Goal: Task Accomplishment & Management: Complete application form

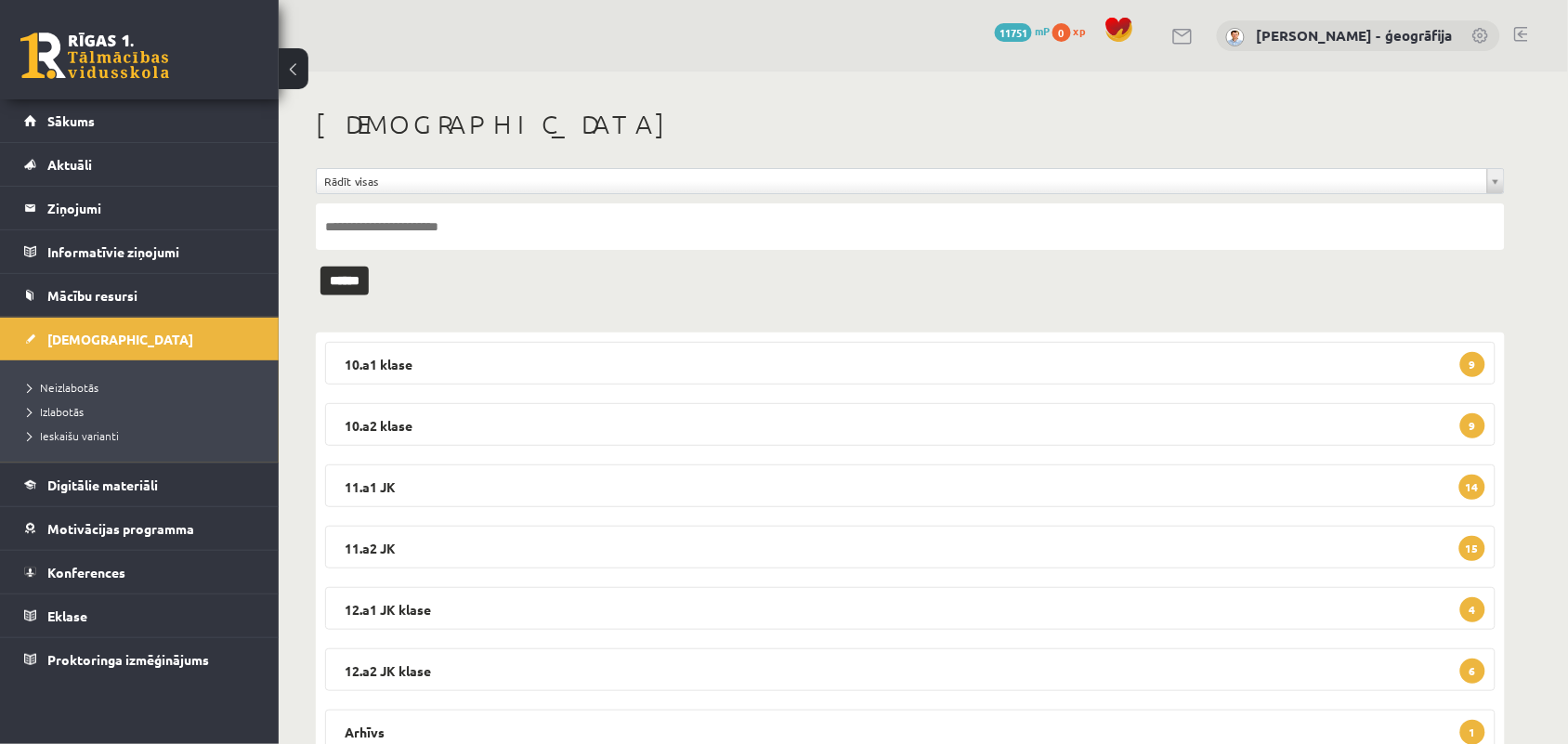
click at [1551, 483] on div "**********" at bounding box center [923, 445] width 1290 height 746
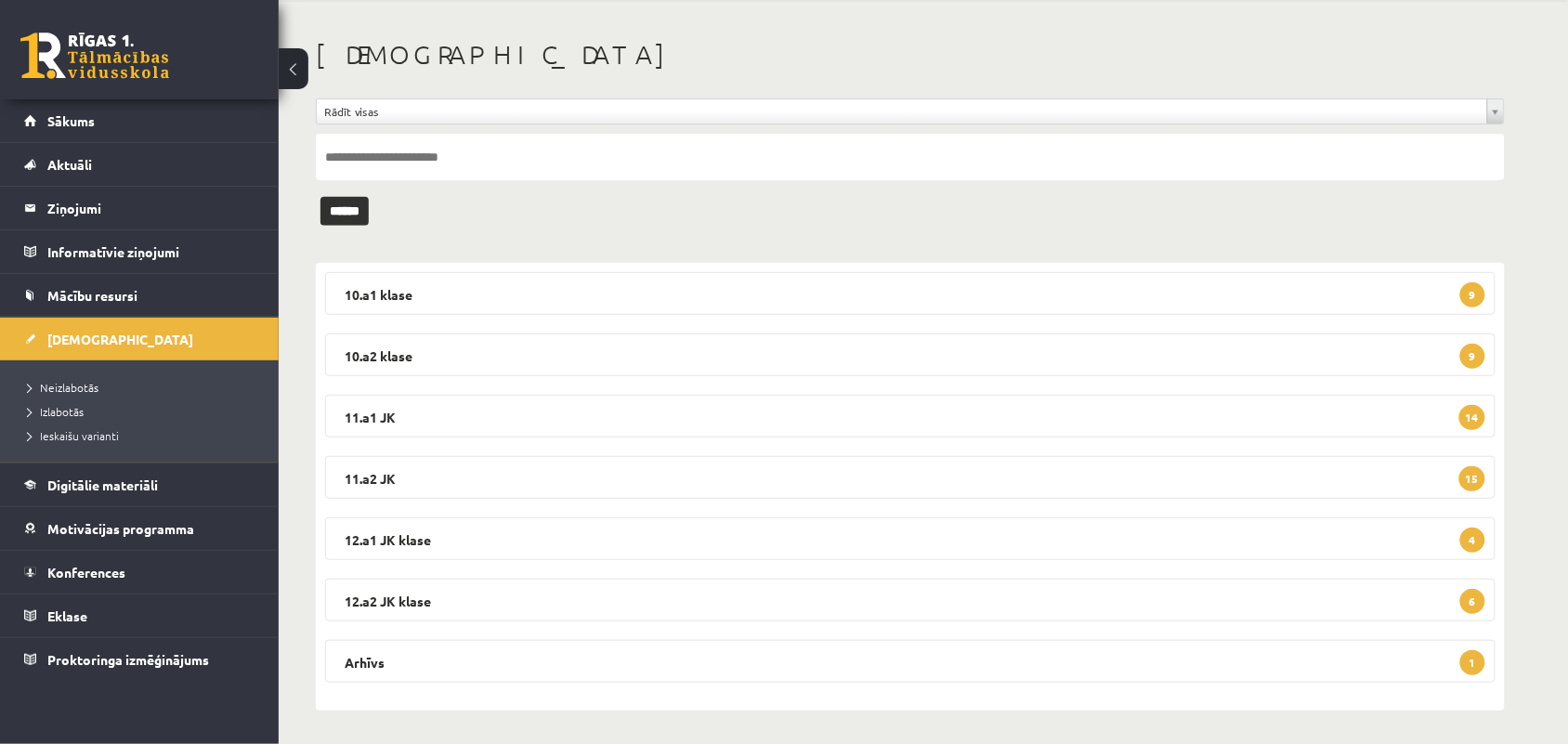
scroll to position [73, 0]
click at [655, 485] on legend "11.a2 JK 15" at bounding box center [910, 474] width 1170 height 43
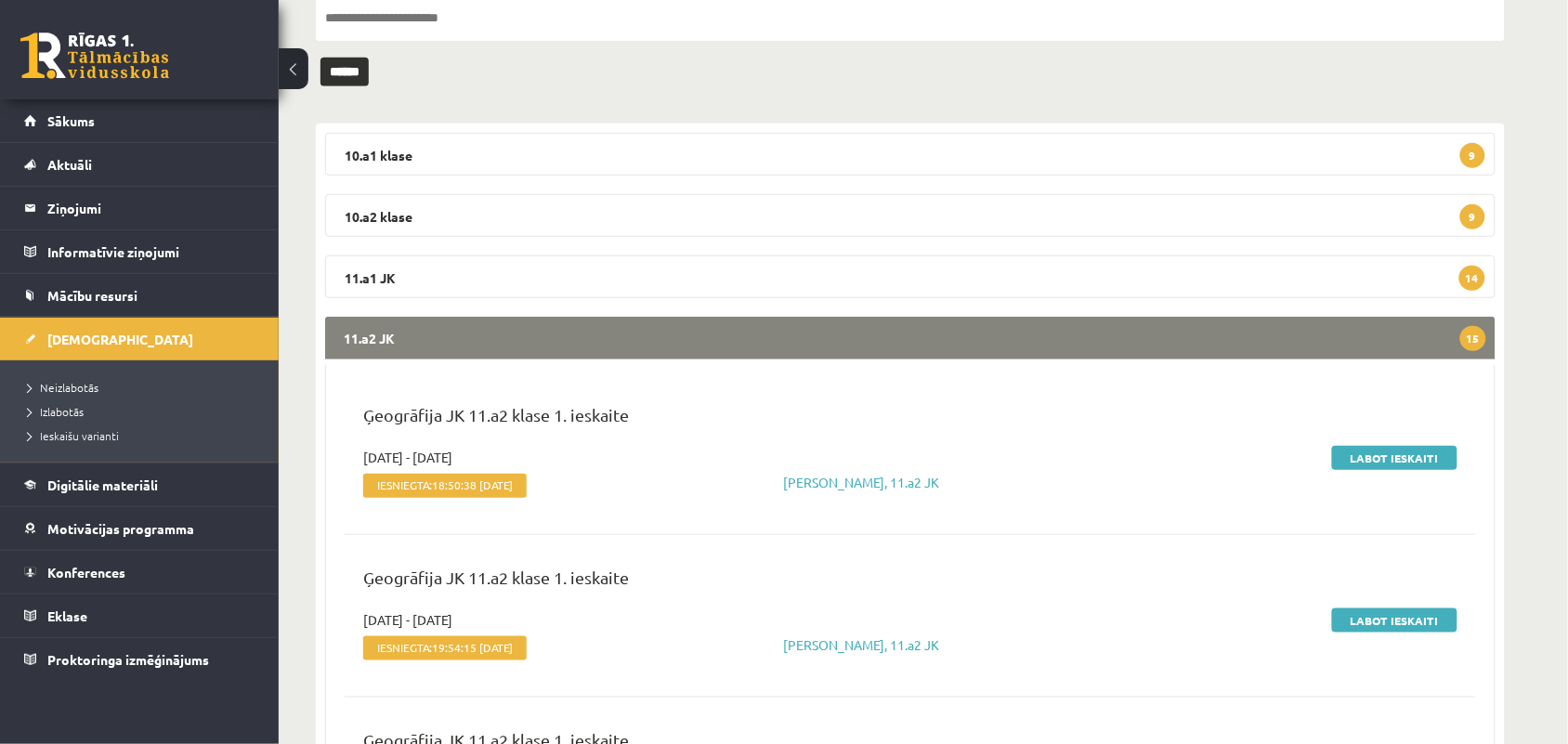
scroll to position [210, 0]
click at [1372, 457] on link "Labot ieskaiti" at bounding box center [1394, 457] width 125 height 24
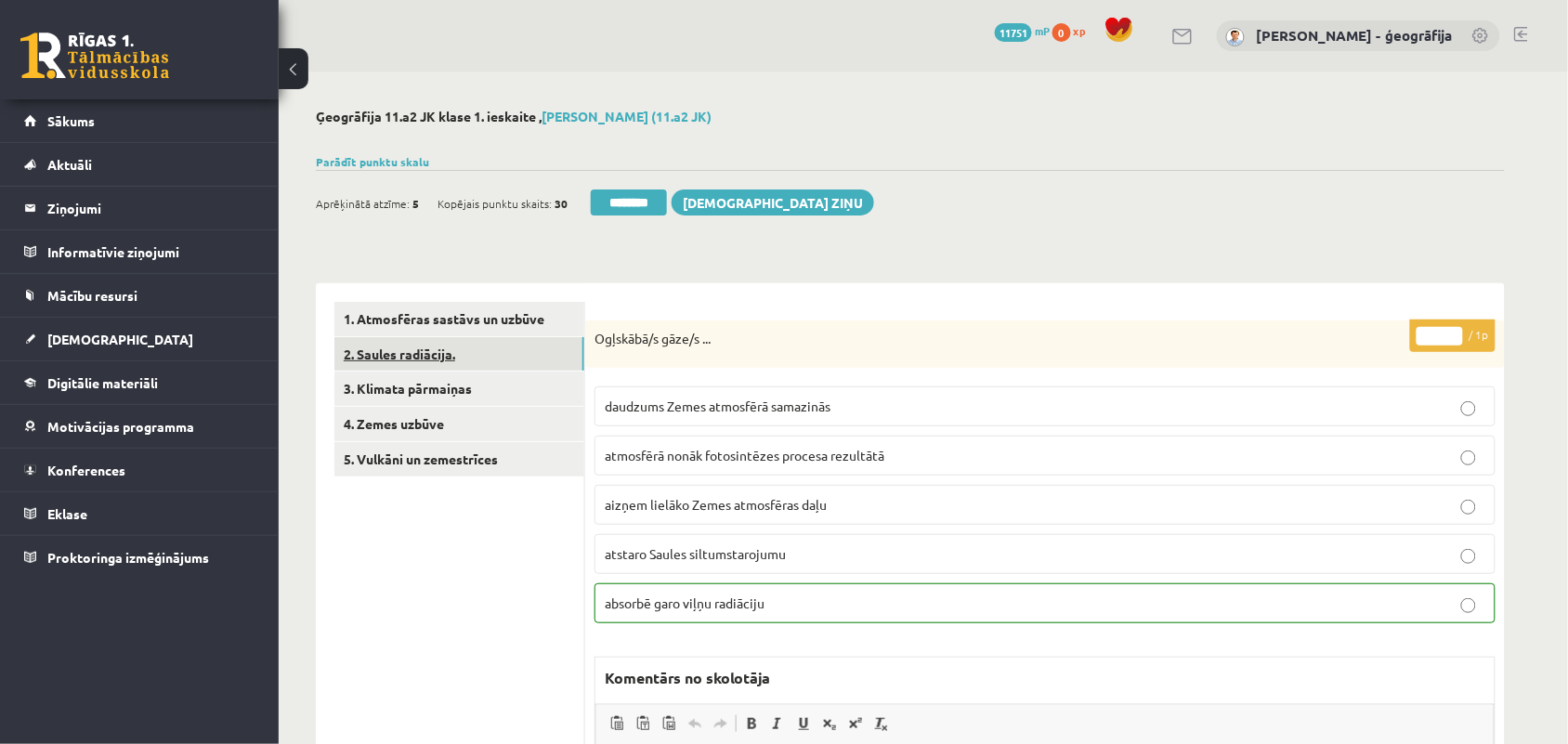
click at [472, 344] on link "2. Saules radiācija." at bounding box center [458, 354] width 250 height 35
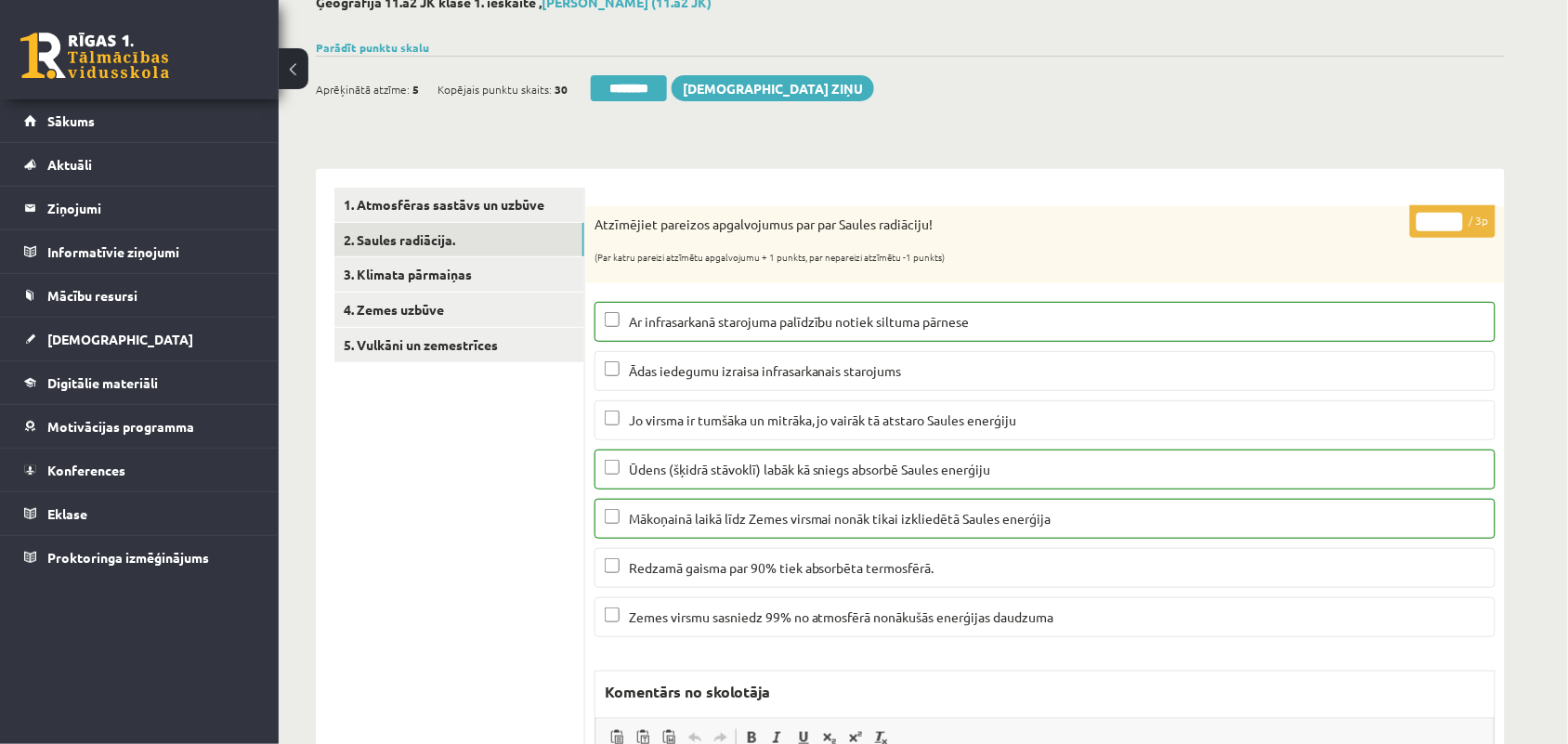
scroll to position [164, 0]
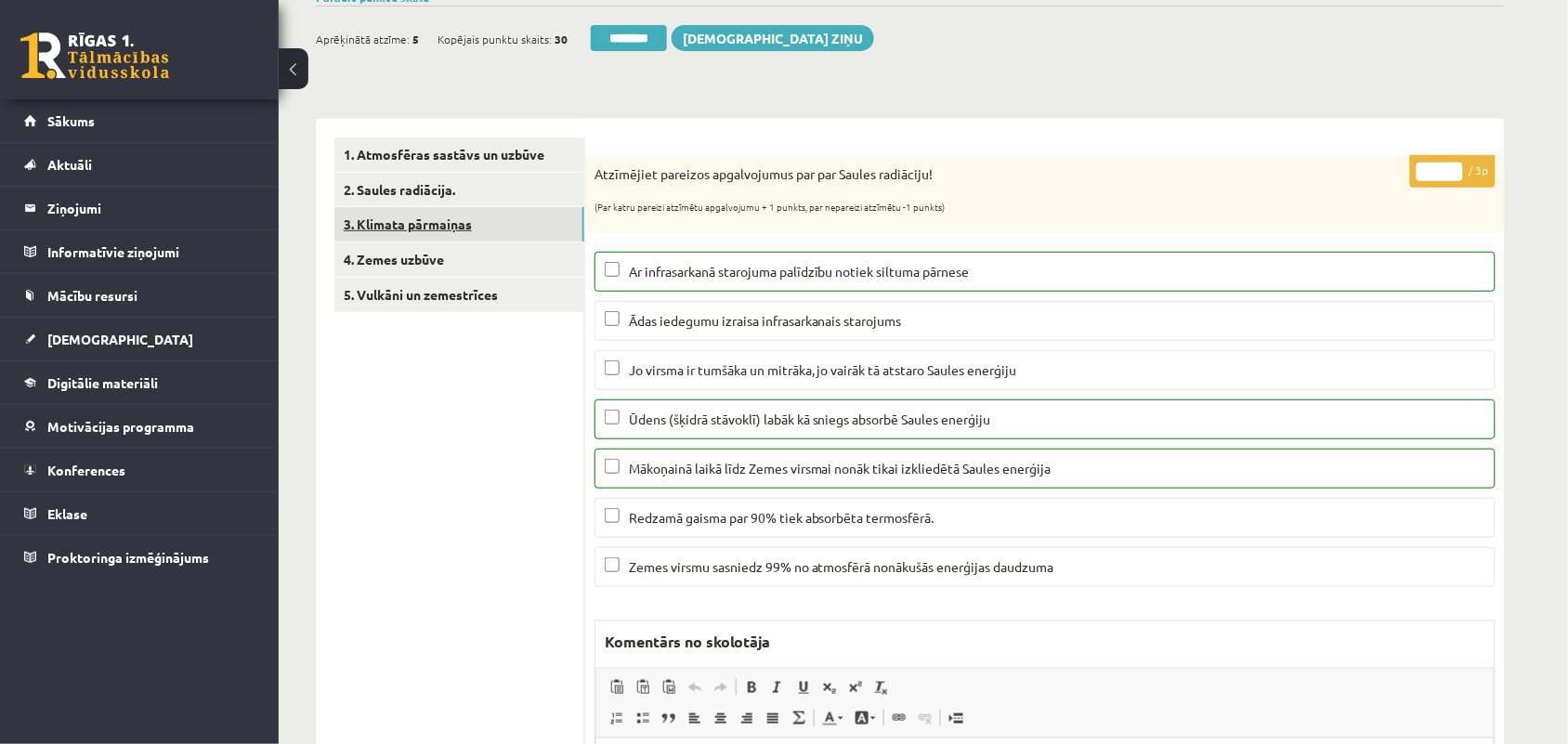
click at [407, 219] on link "3. Klimata pārmaiņas" at bounding box center [458, 224] width 250 height 35
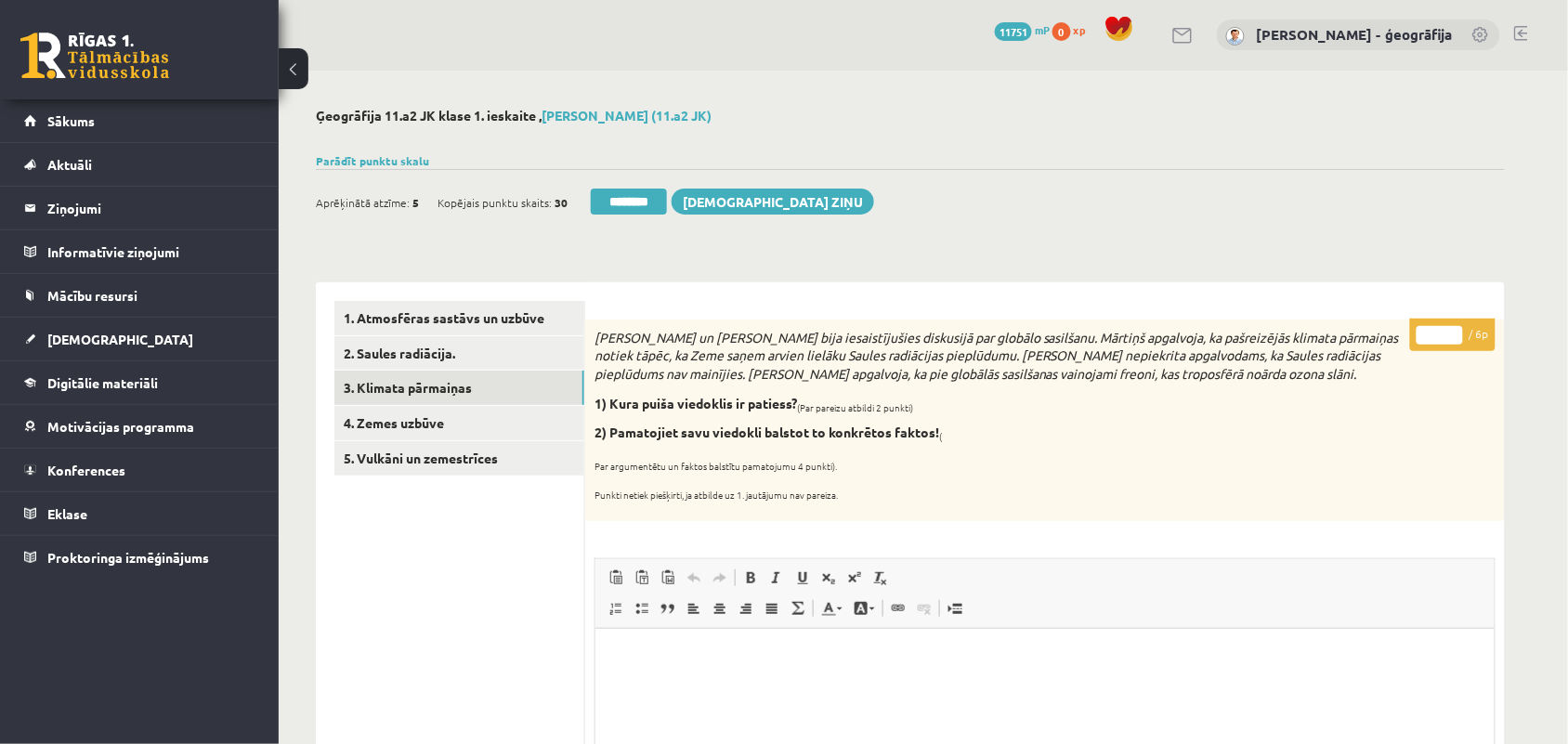
scroll to position [0, 0]
click at [423, 424] on link "4. Zemes uzbūve" at bounding box center [458, 424] width 250 height 35
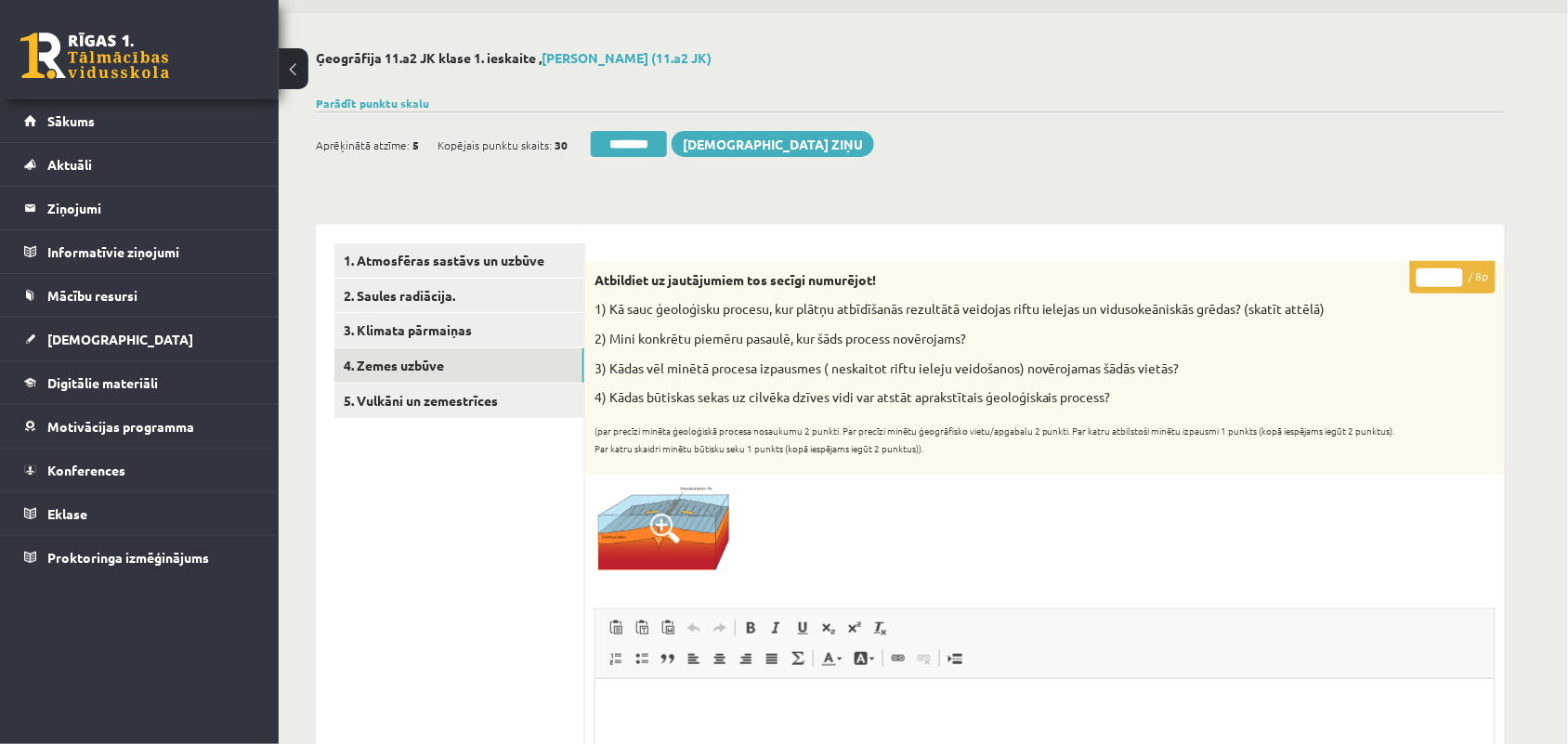
scroll to position [10, 0]
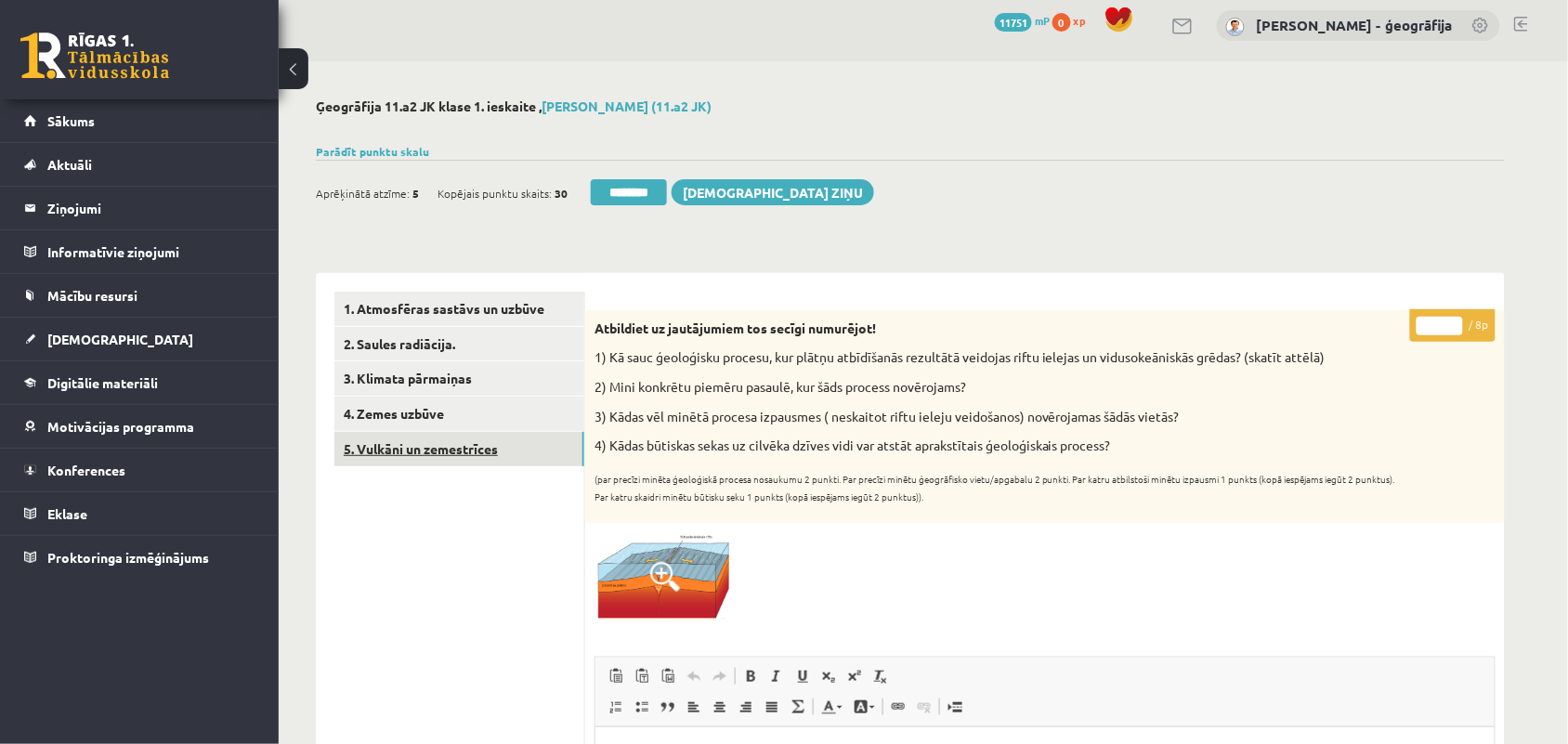
click at [428, 456] on link "5. Vulkāni un zemestrīces" at bounding box center [458, 449] width 250 height 35
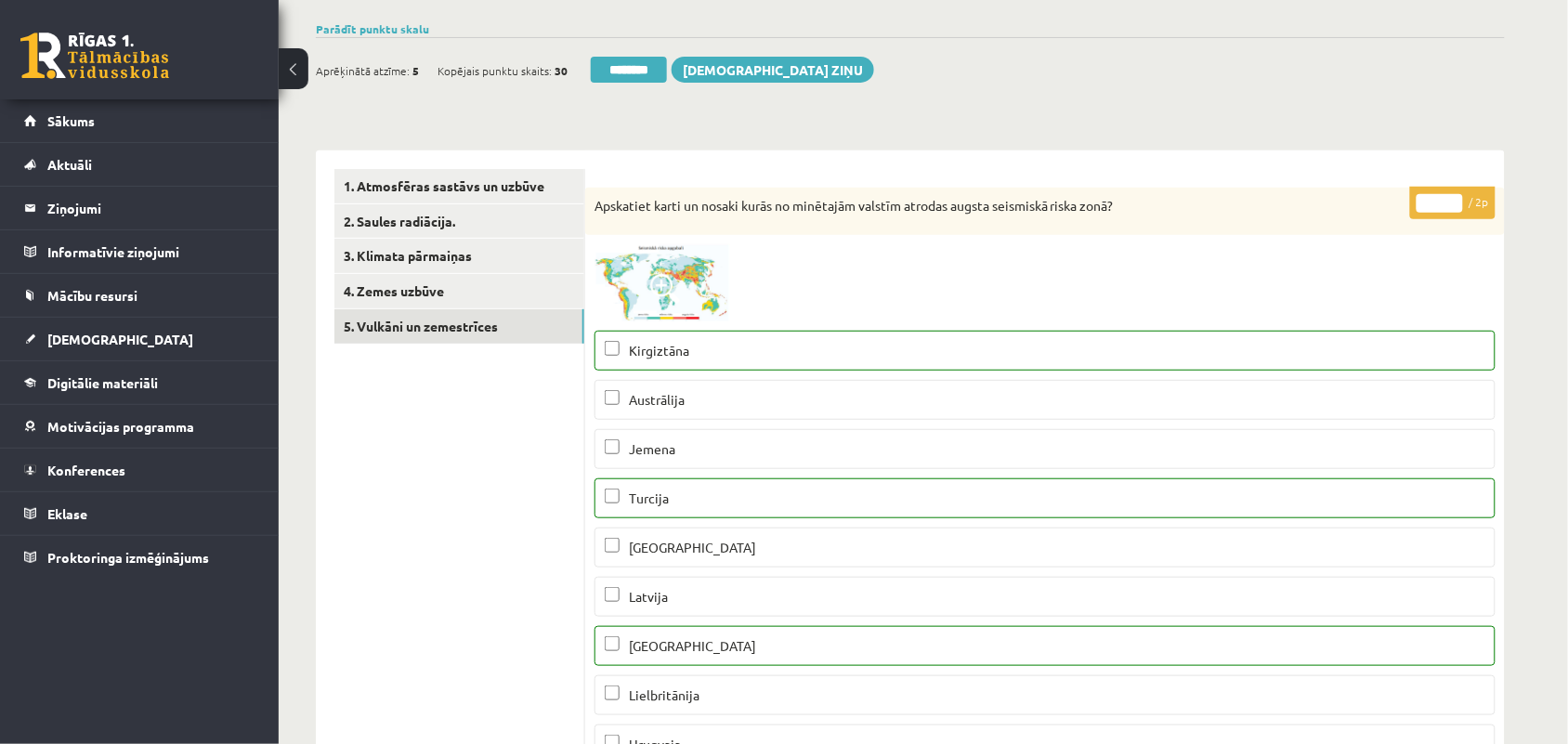
scroll to position [131, 0]
click at [1454, 203] on input "*" at bounding box center [1439, 205] width 47 height 19
type input "*"
click at [1454, 203] on input "*" at bounding box center [1439, 205] width 47 height 19
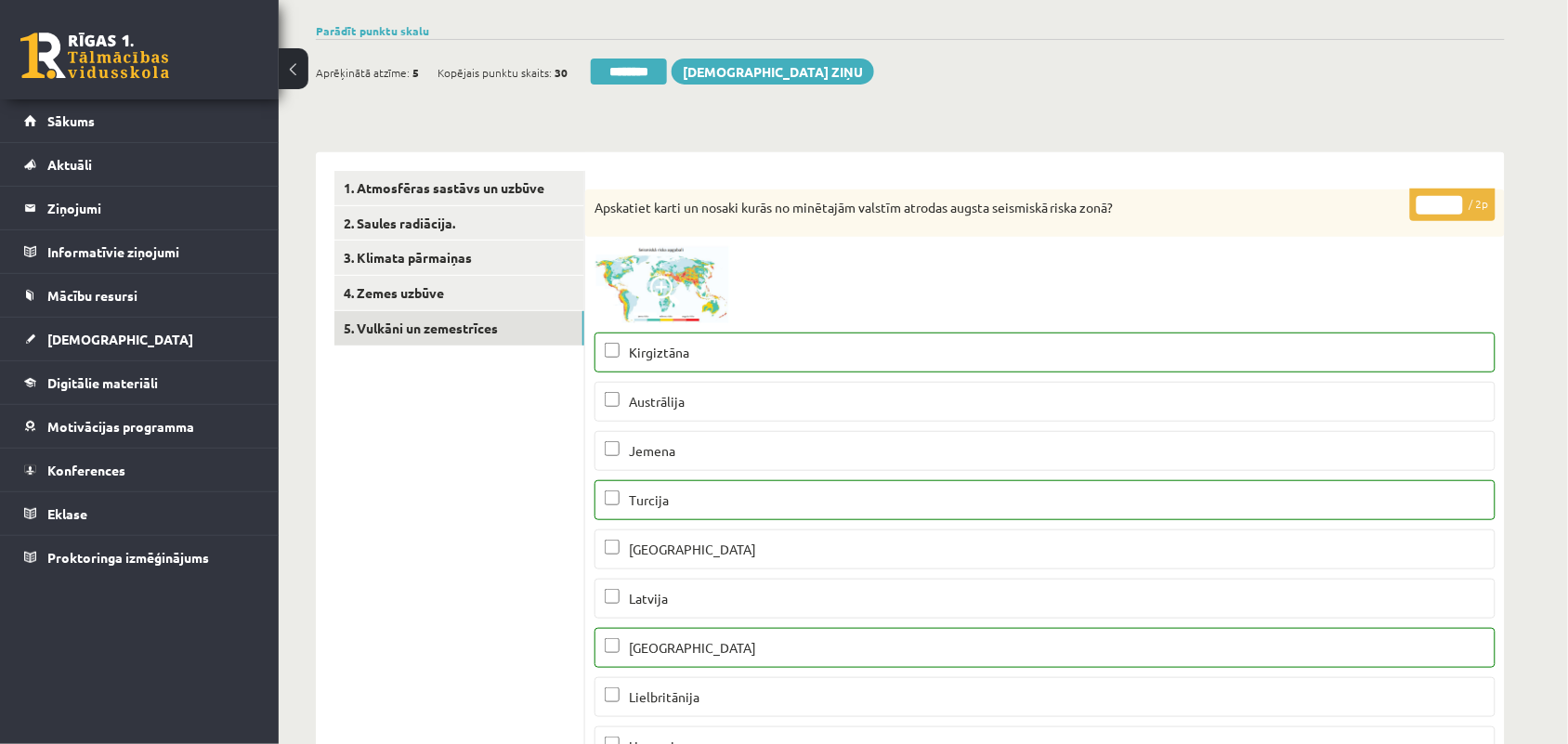
click at [1275, 279] on div at bounding box center [1045, 285] width 901 height 78
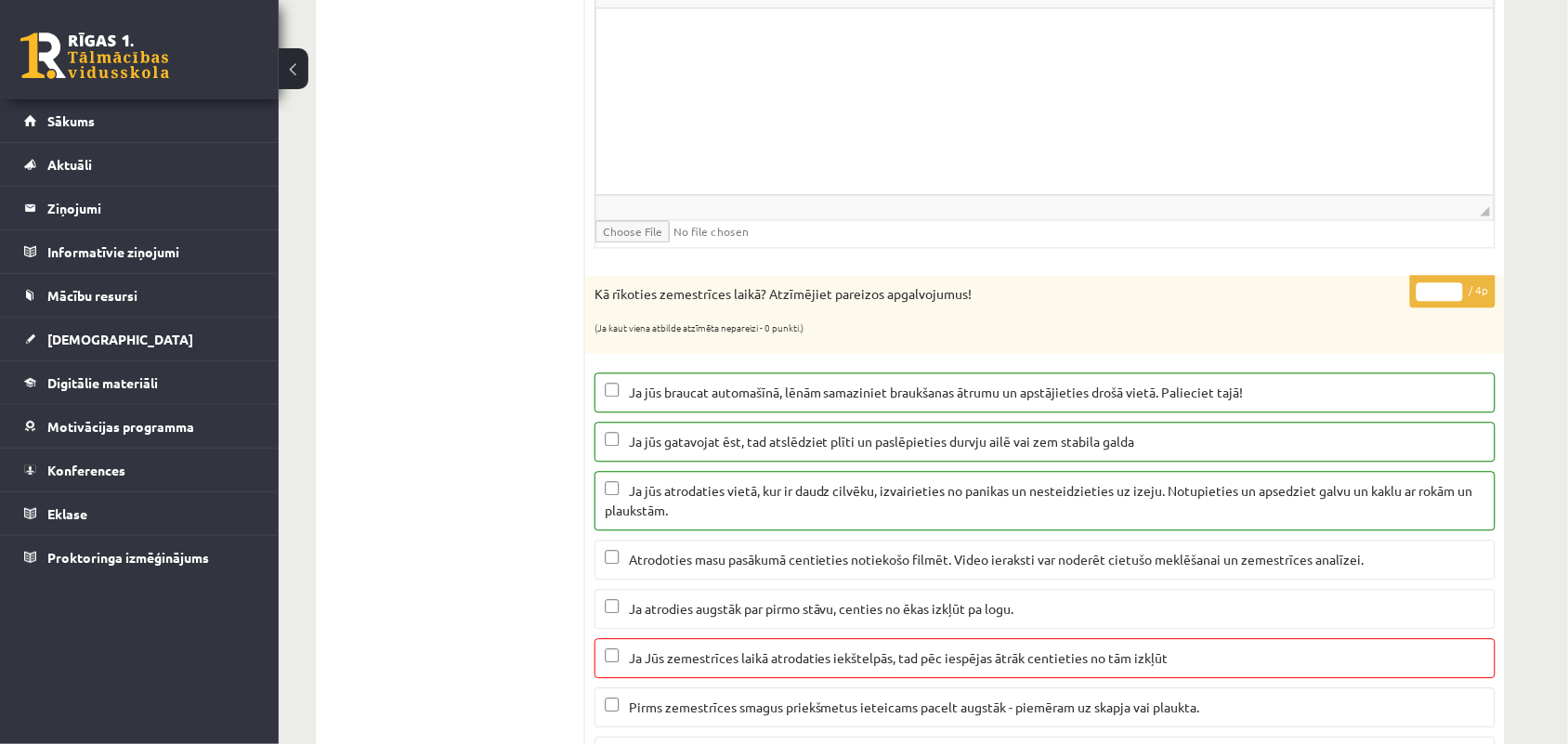
scroll to position [1172, 0]
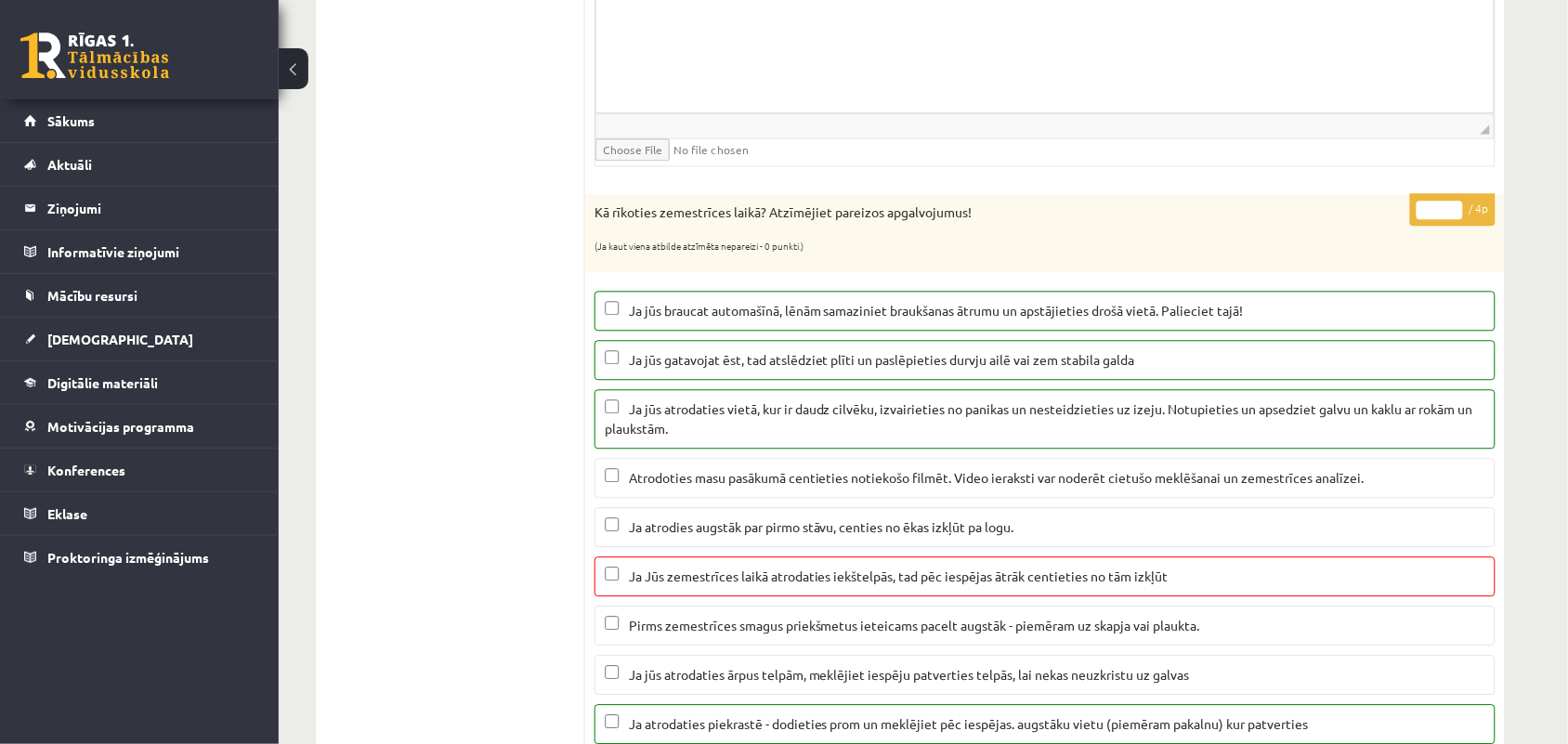
click at [1452, 219] on input "*" at bounding box center [1439, 210] width 47 height 19
type input "*"
click at [1452, 219] on input "*" at bounding box center [1439, 210] width 47 height 19
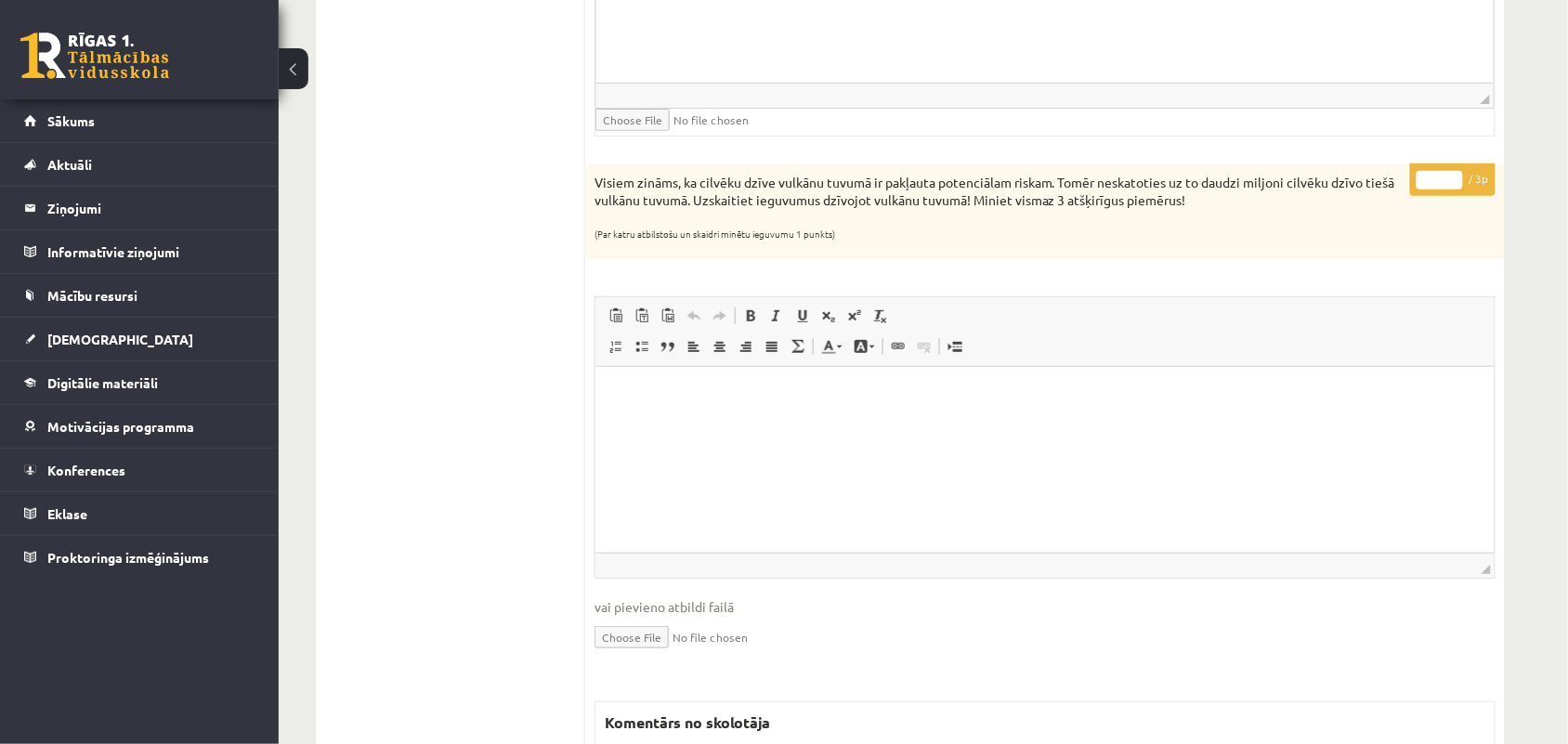
scroll to position [0, 0]
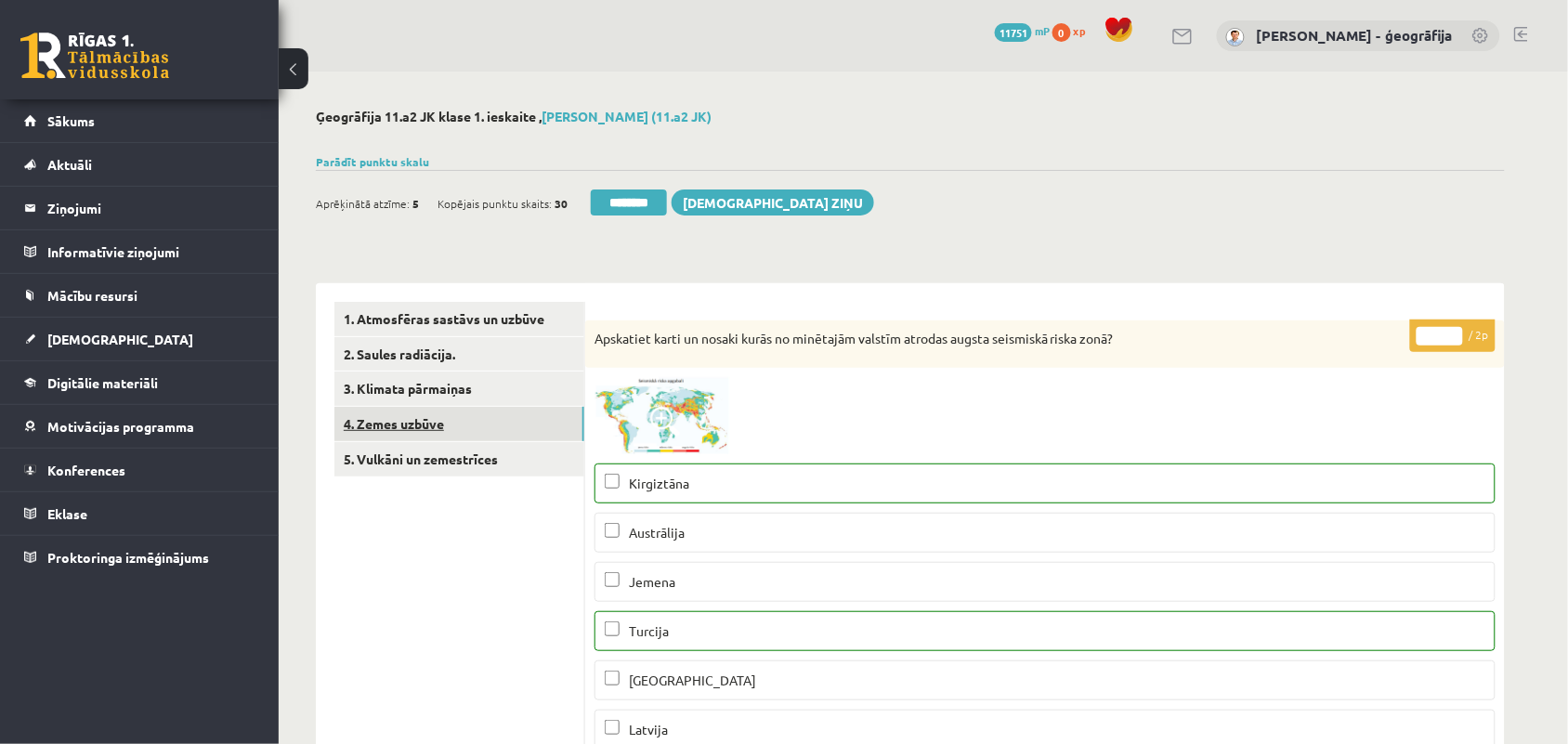
click at [376, 423] on link "4. Zemes uzbūve" at bounding box center [458, 424] width 250 height 35
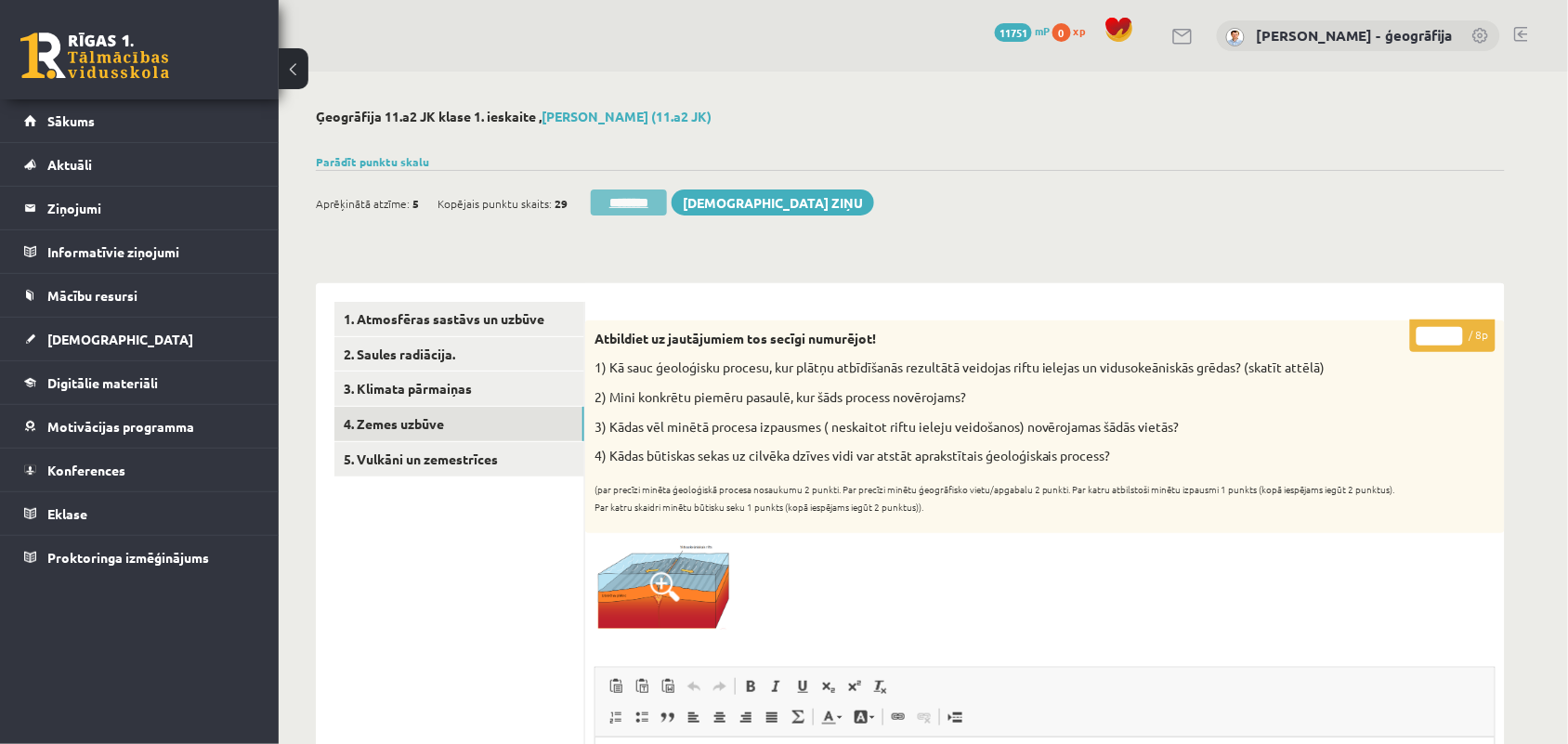
click at [632, 200] on input "********" at bounding box center [628, 203] width 77 height 26
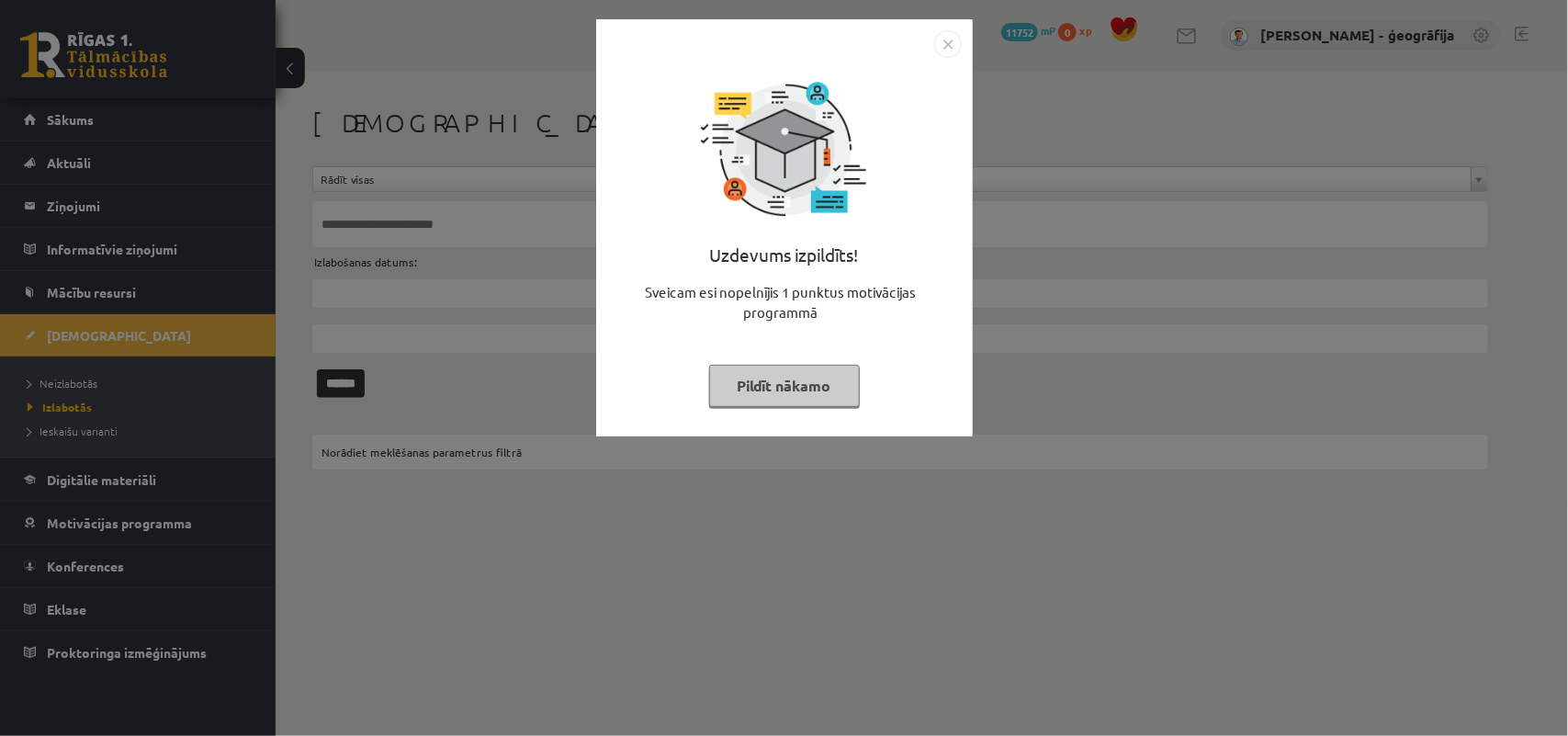
click at [751, 384] on button "Pildīt nākamo" at bounding box center [784, 386] width 151 height 42
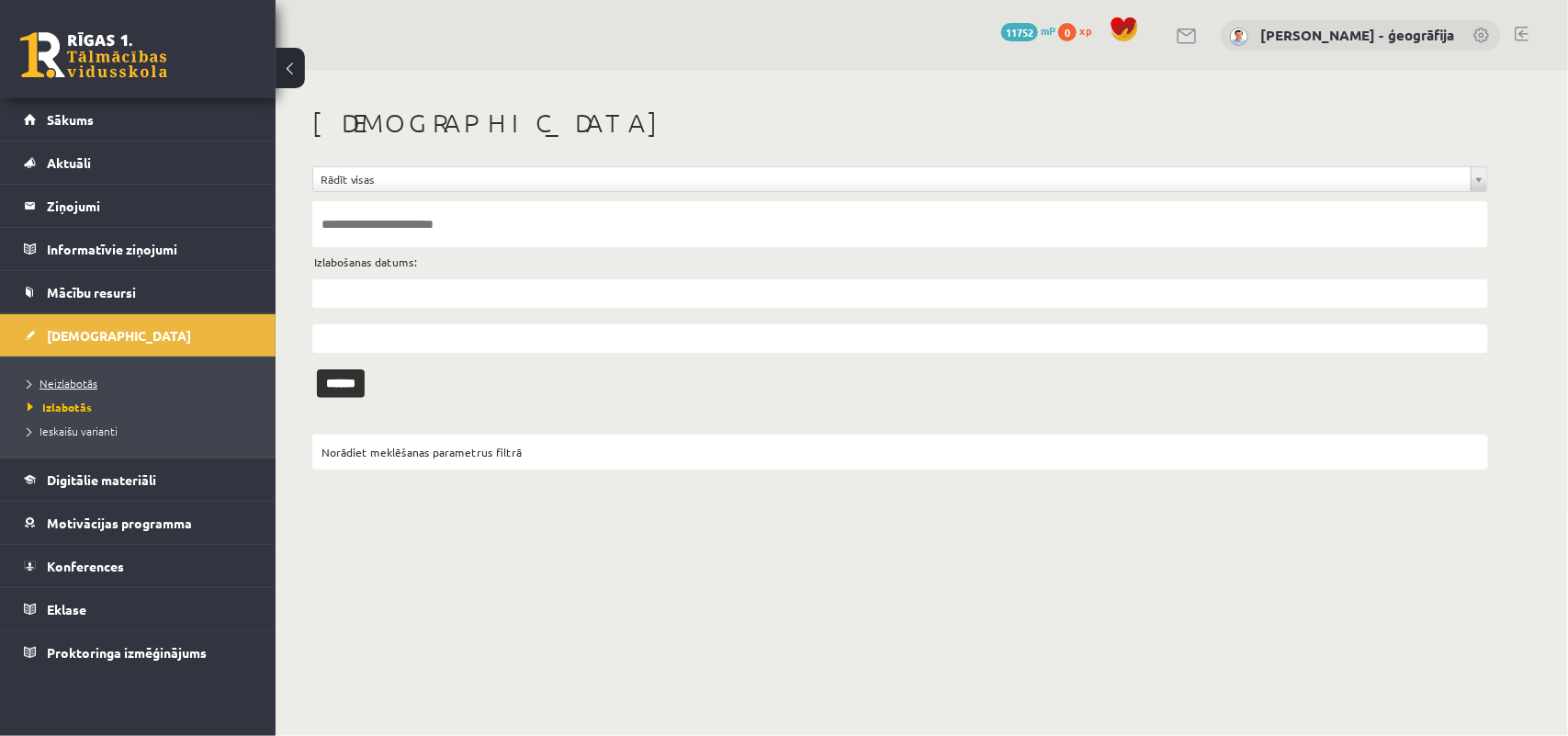
click at [69, 389] on link "Neizlabotās" at bounding box center [143, 383] width 230 height 17
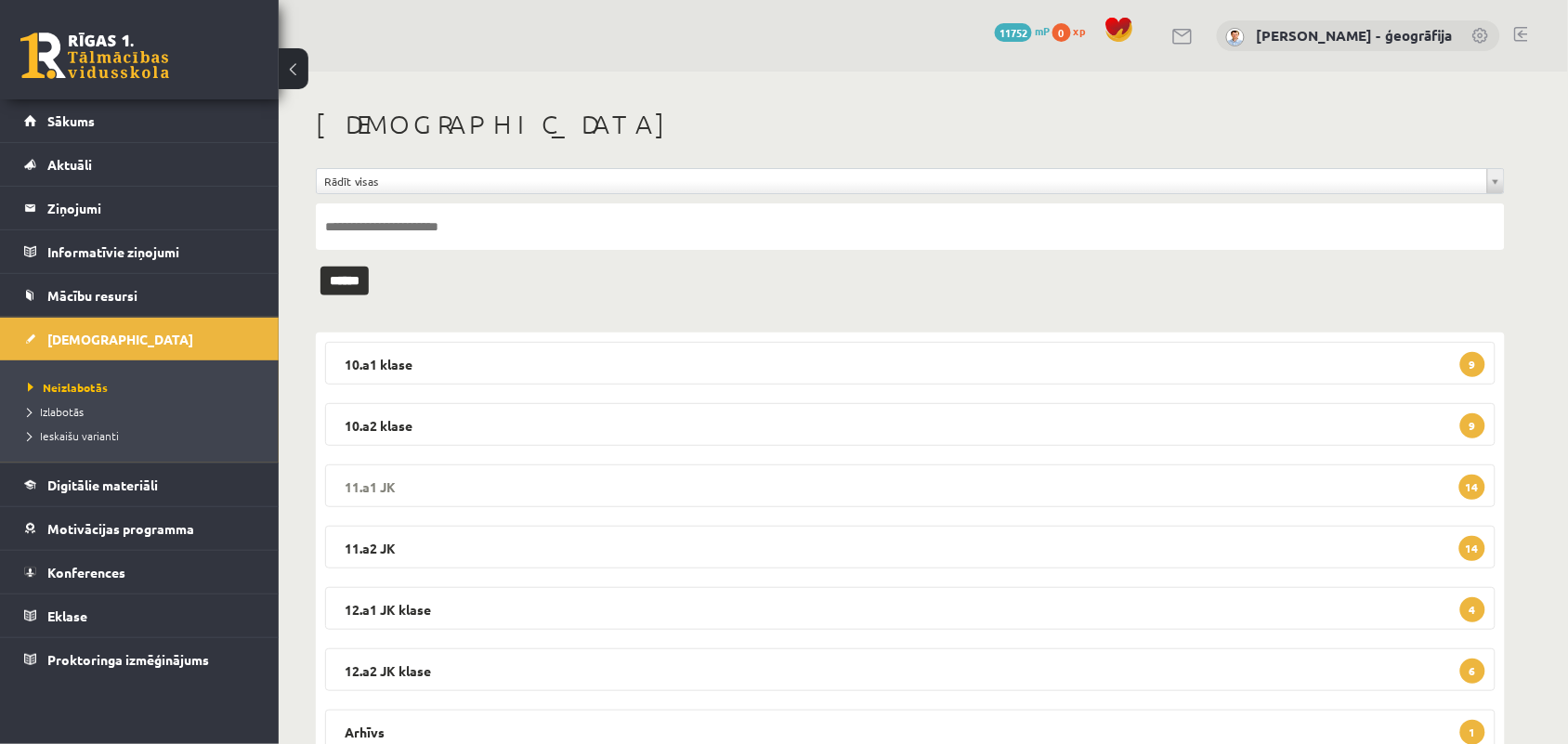
click at [624, 490] on legend "11.a1 JK 14" at bounding box center [910, 485] width 1170 height 43
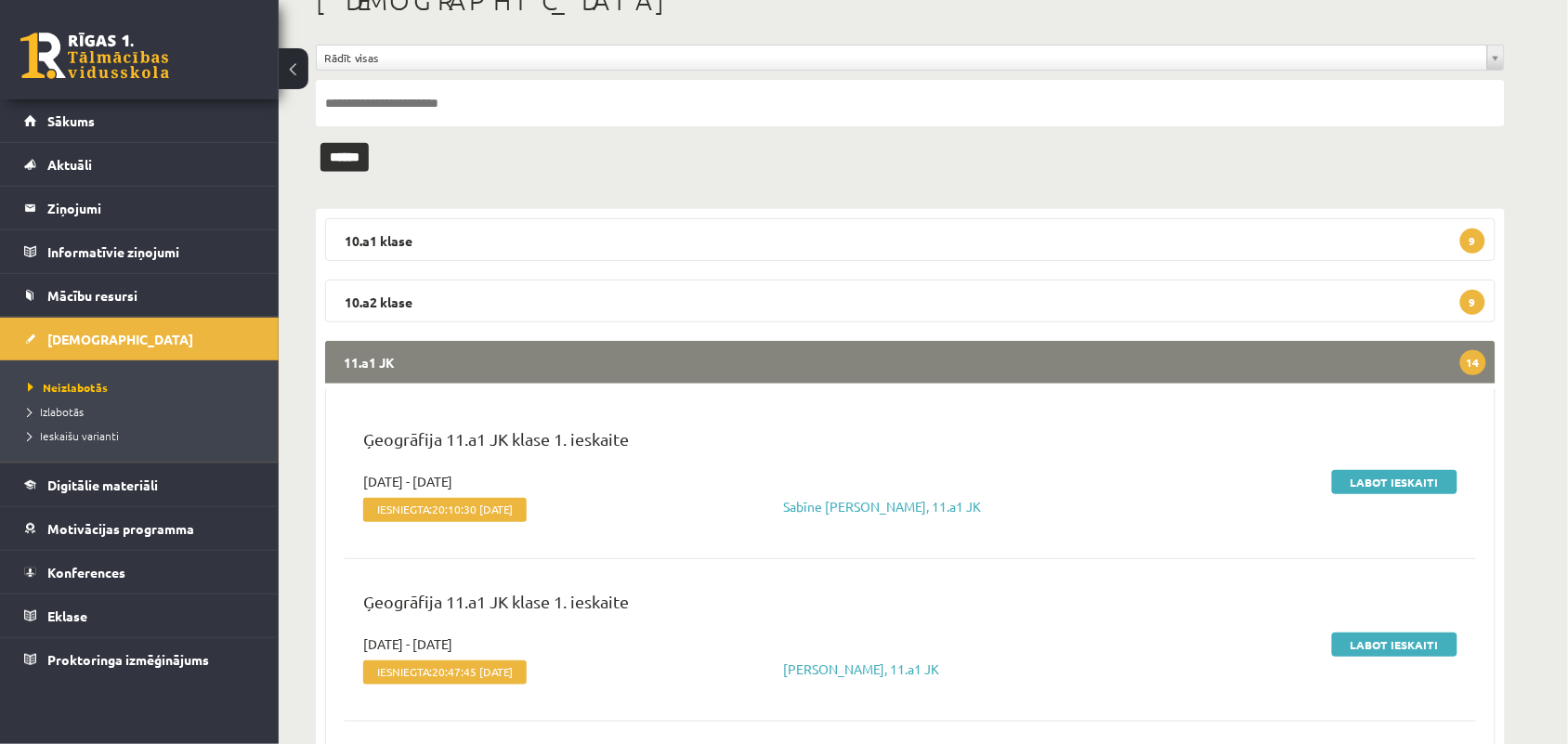
scroll to position [177, 0]
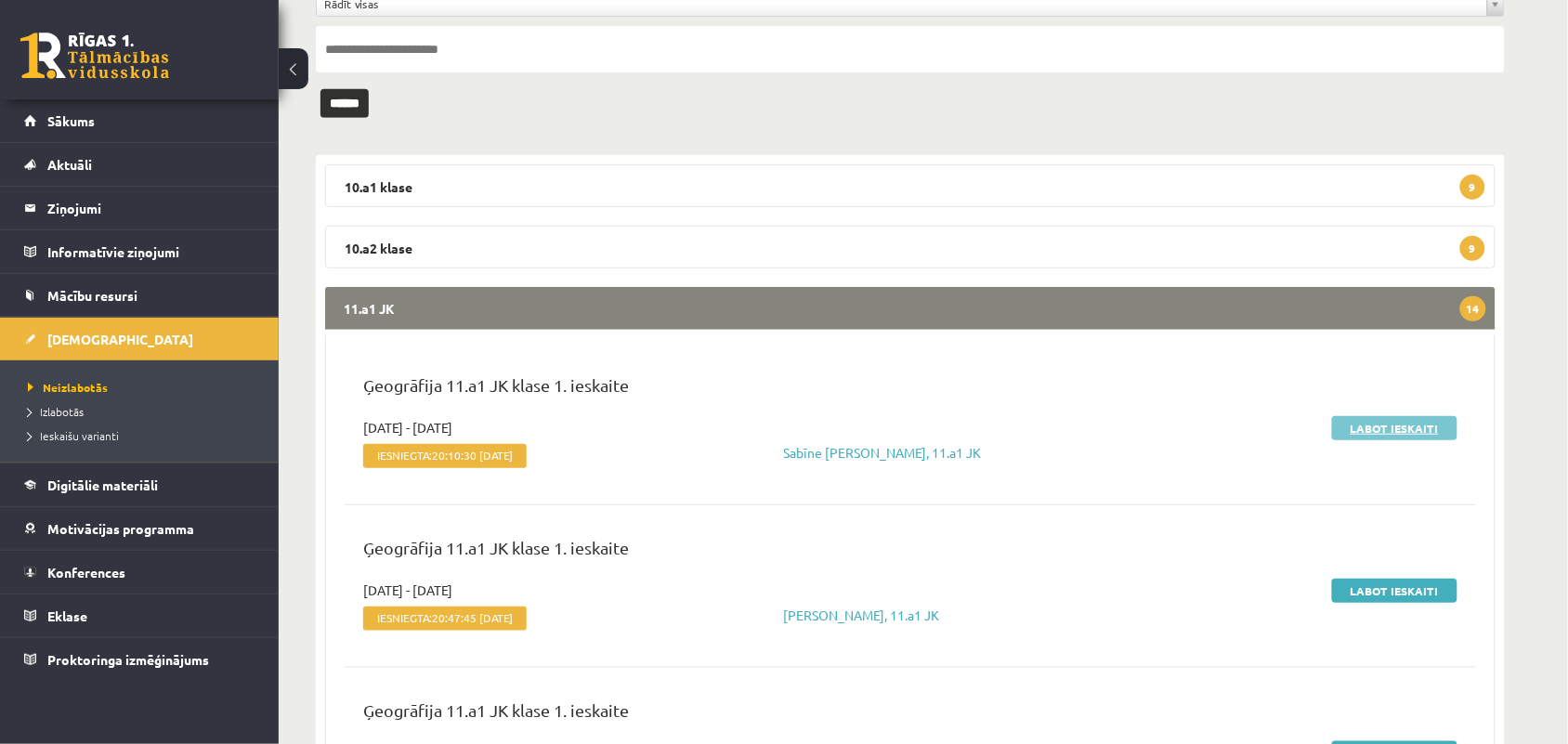
click at [1390, 437] on link "Labot ieskaiti" at bounding box center [1394, 428] width 125 height 24
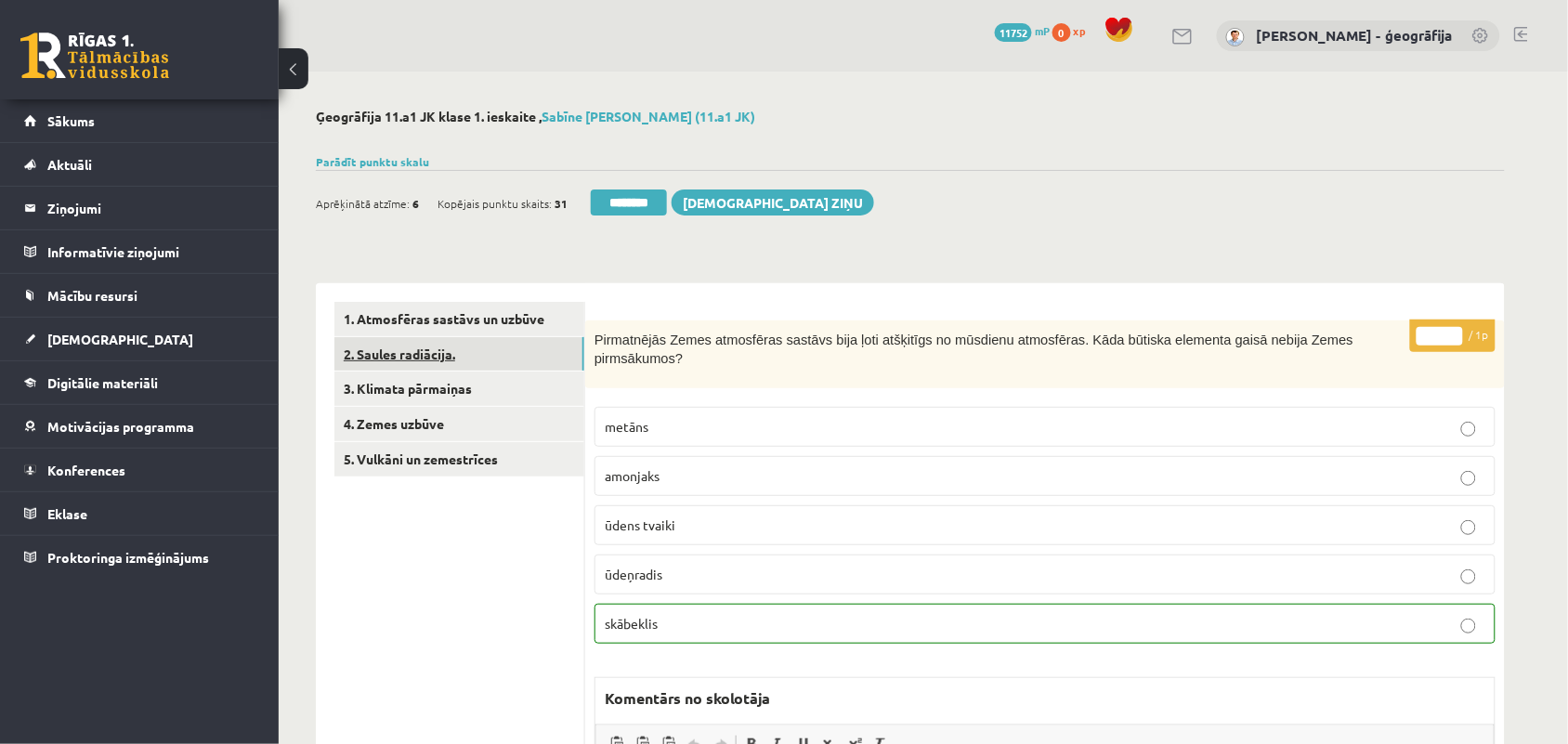
click at [416, 359] on link "2. Saules radiācija." at bounding box center [458, 354] width 250 height 35
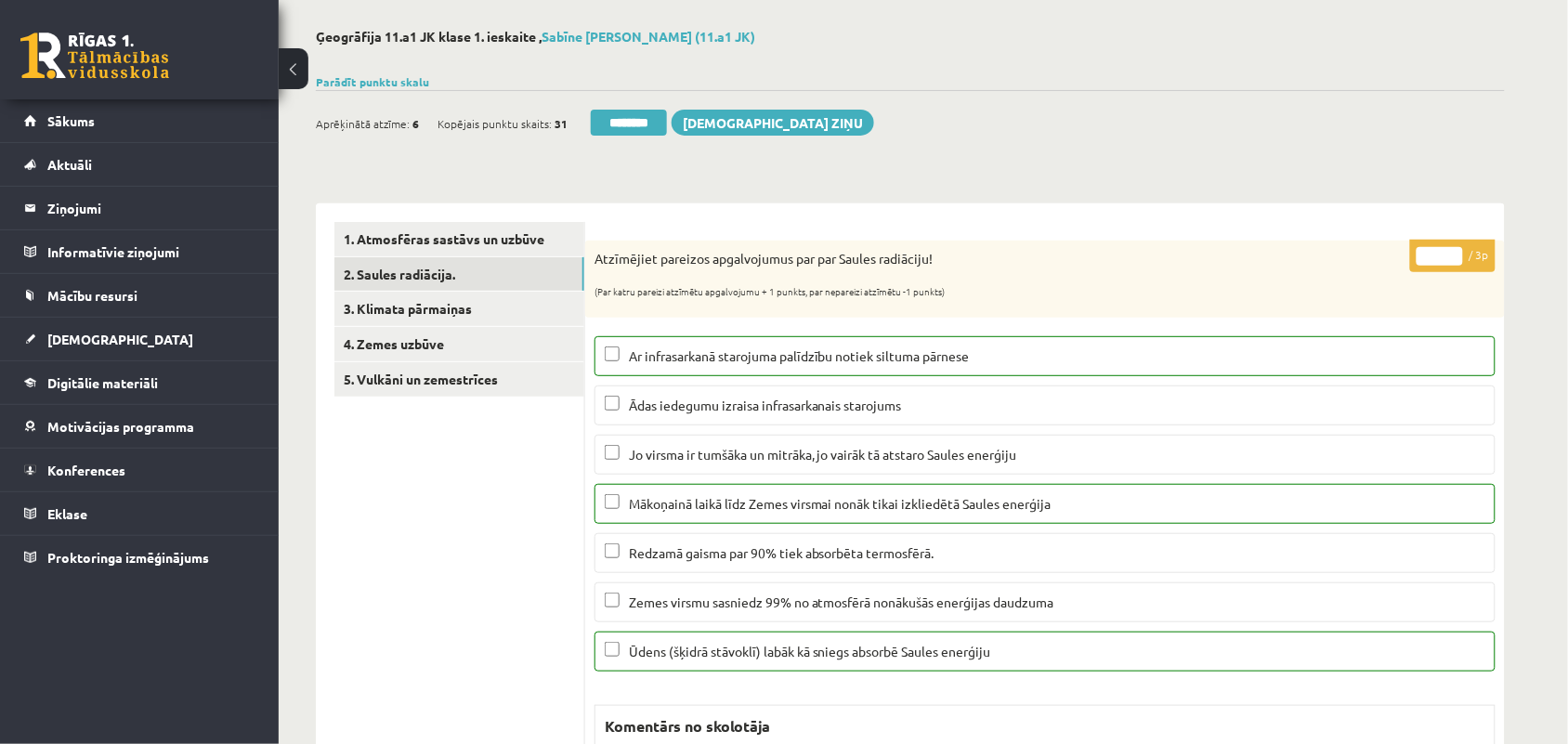
scroll to position [64, 0]
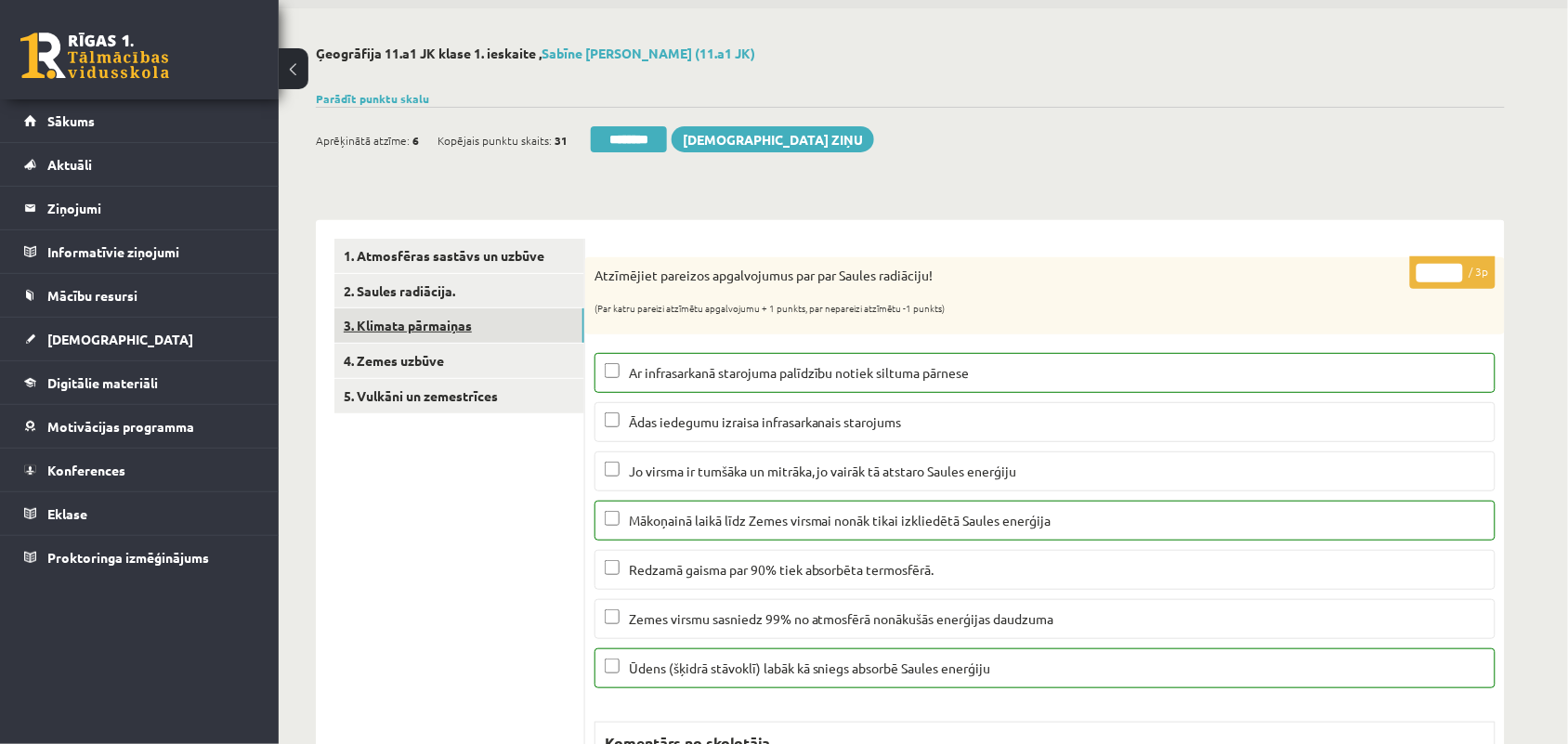
click at [439, 321] on link "3. Klimata pārmaiņas" at bounding box center [458, 325] width 250 height 35
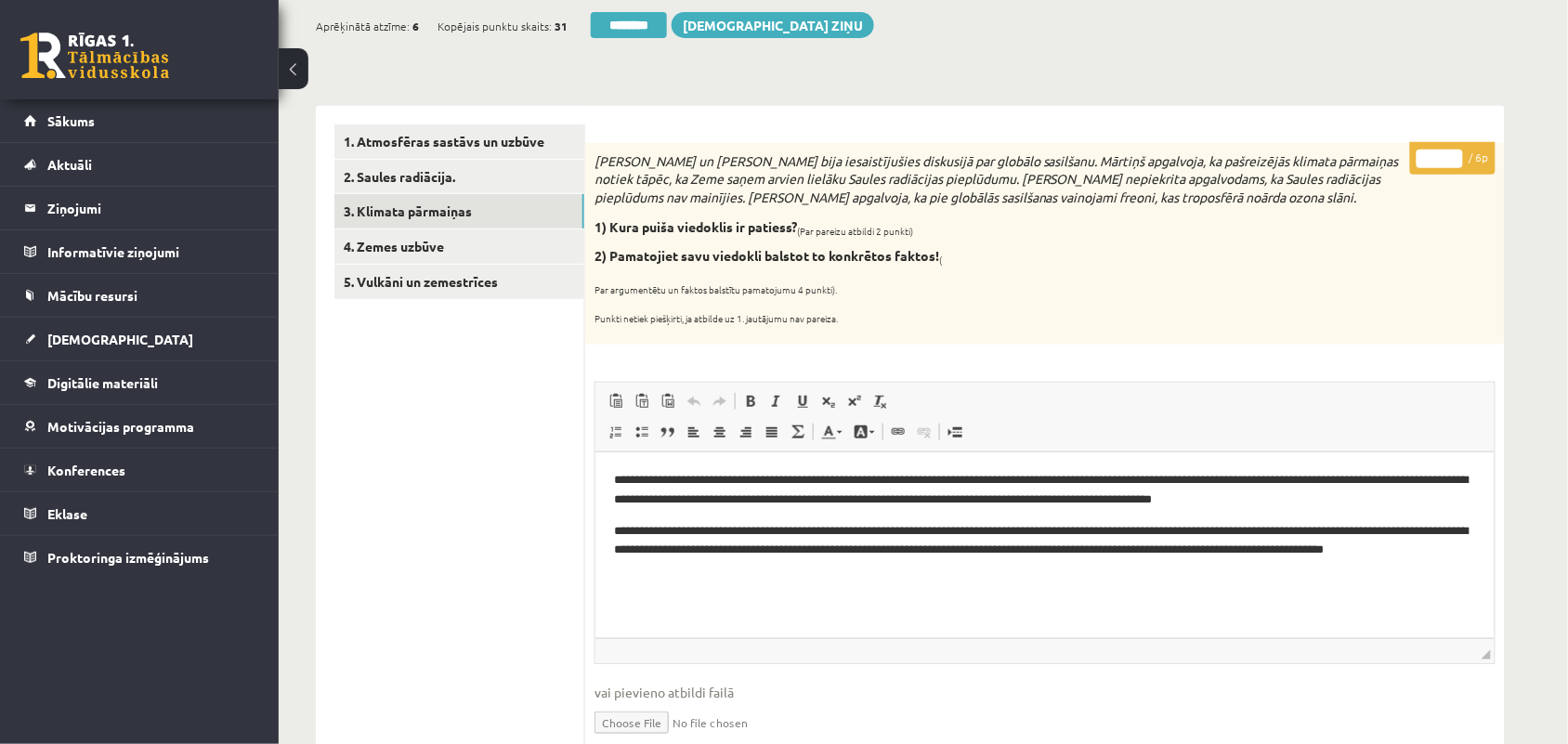
scroll to position [0, 0]
click at [1451, 155] on input "*" at bounding box center [1439, 158] width 47 height 19
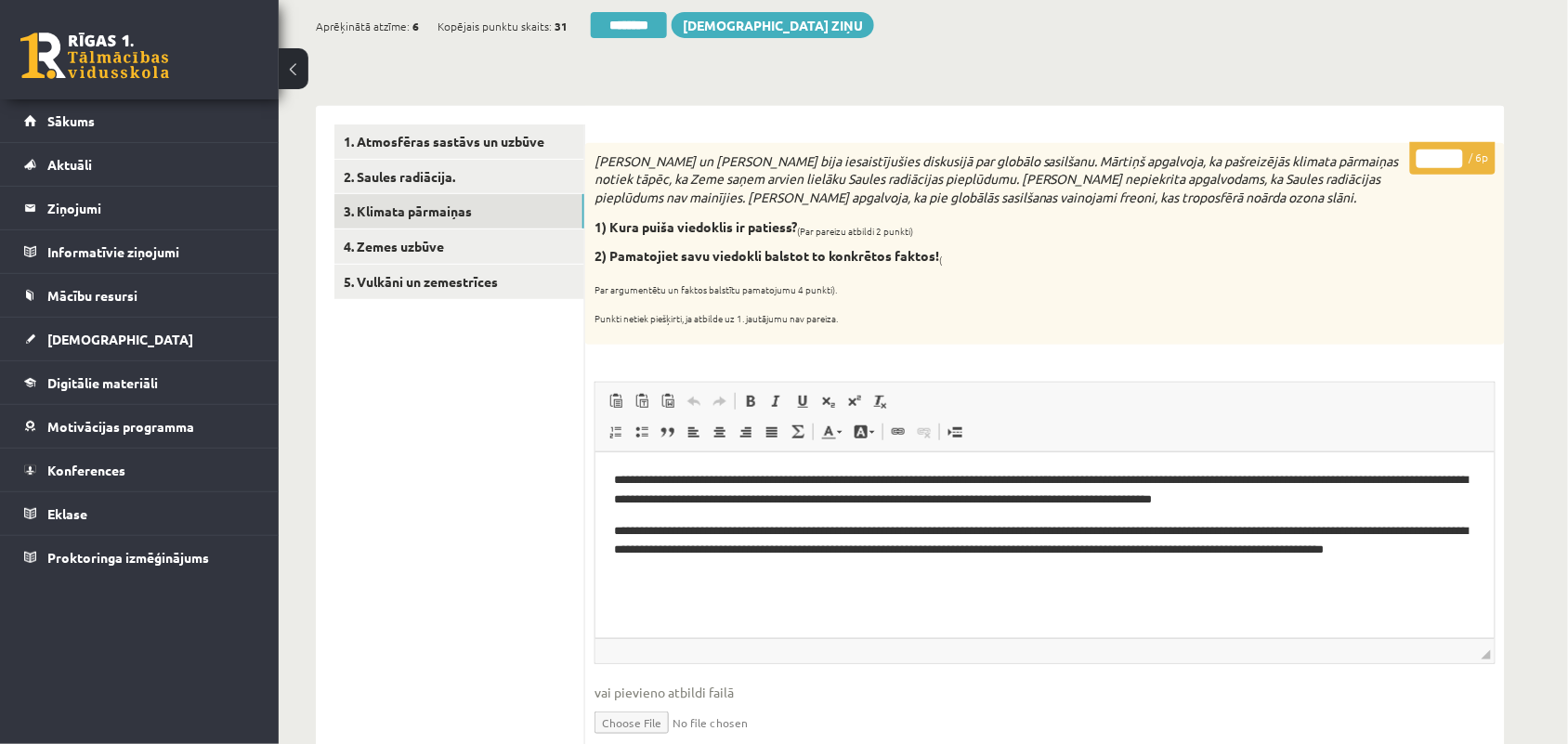
drag, startPoint x: 1451, startPoint y: 155, endPoint x: 694, endPoint y: 790, distance: 988.1
click at [1416, 168] on input "*" at bounding box center [1439, 158] width 47 height 19
drag, startPoint x: 541, startPoint y: 488, endPoint x: 961, endPoint y: 356, distance: 440.3
click at [961, 356] on div "* / 6p Mārtiņš un Jānis bija iesaistījušies diskusijā par globālo sasilšanu. Mā…" at bounding box center [1044, 655] width 920 height 1024
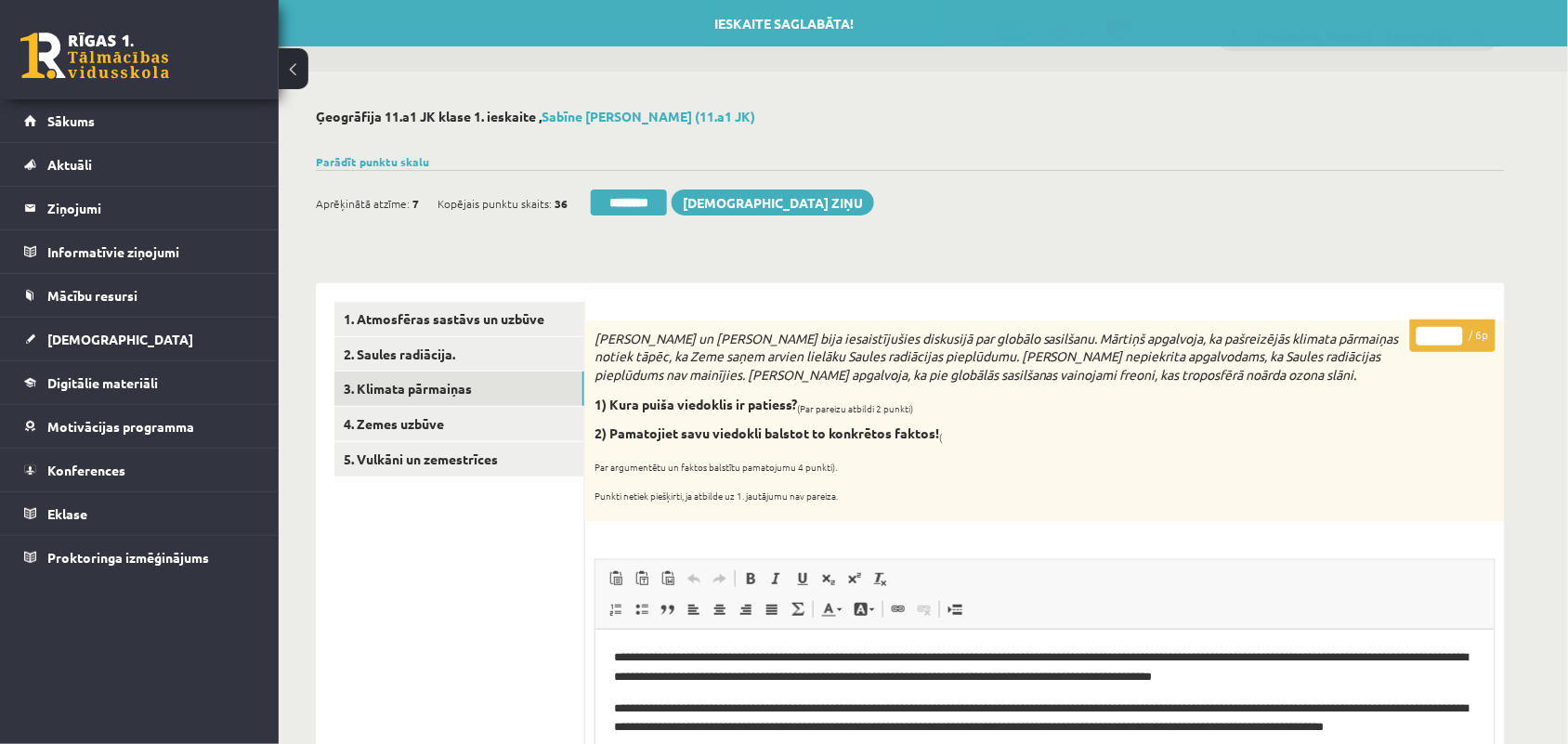
type input "*"
click at [1455, 330] on input "*" at bounding box center [1439, 336] width 47 height 19
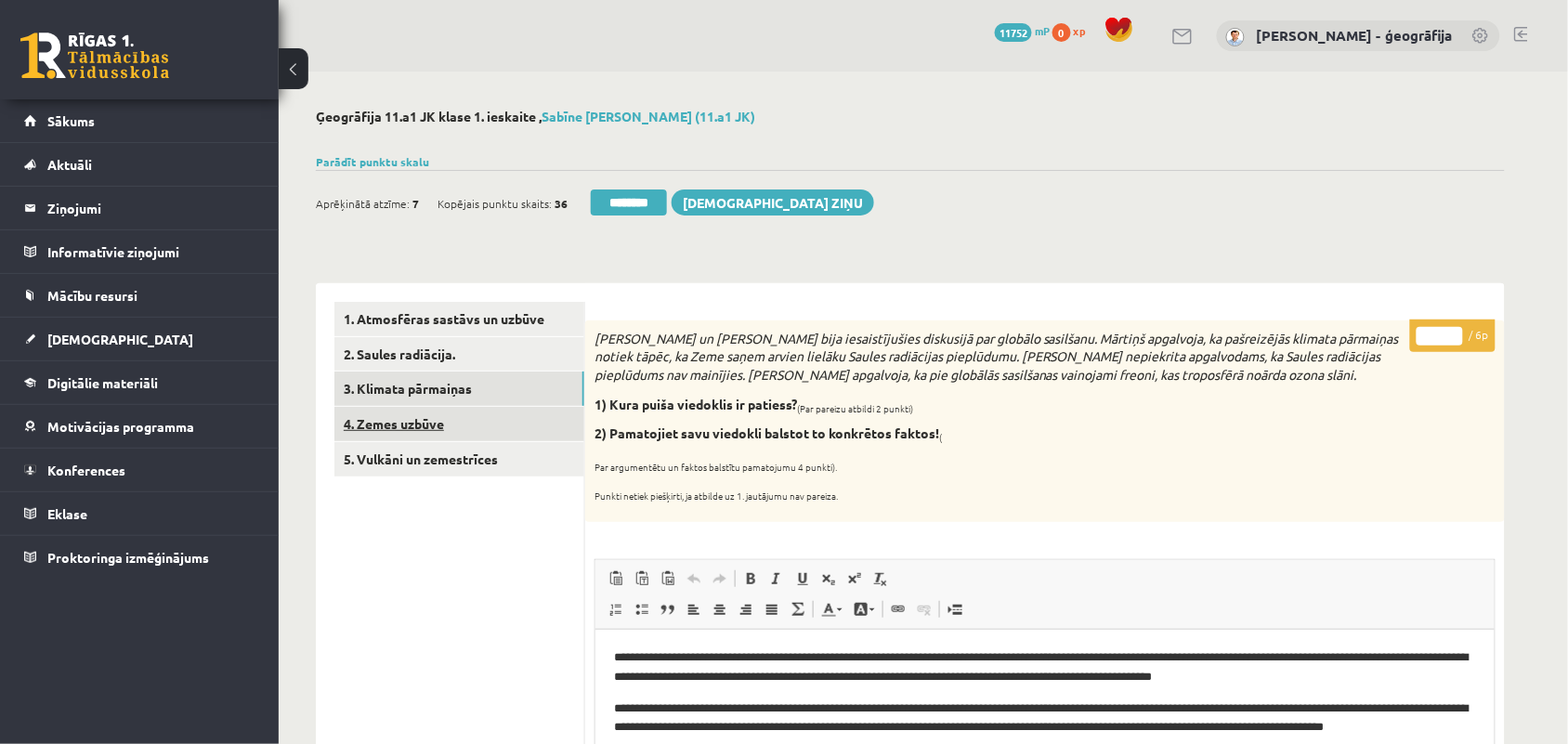
click at [401, 425] on link "4. Zemes uzbūve" at bounding box center [458, 424] width 250 height 35
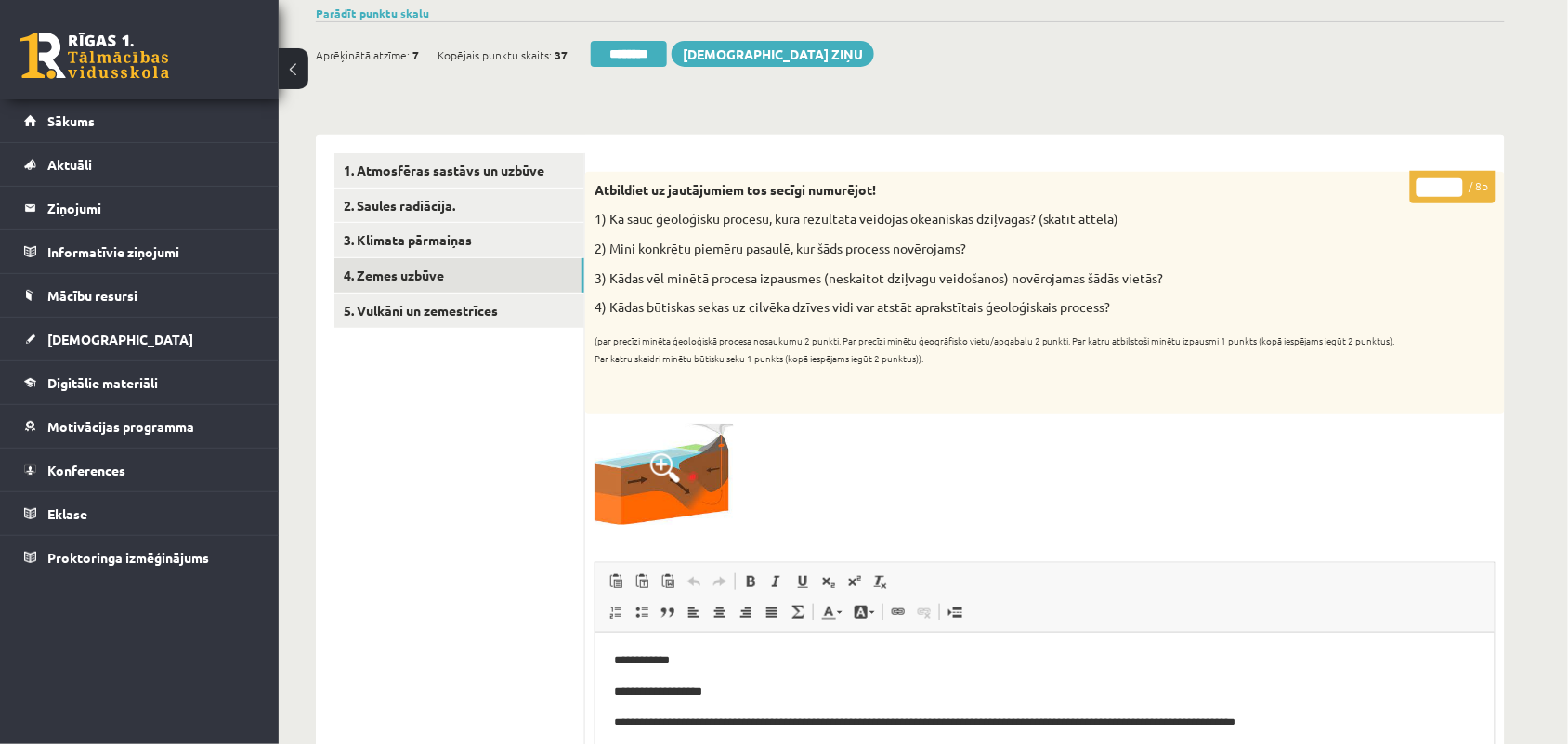
scroll to position [147, 0]
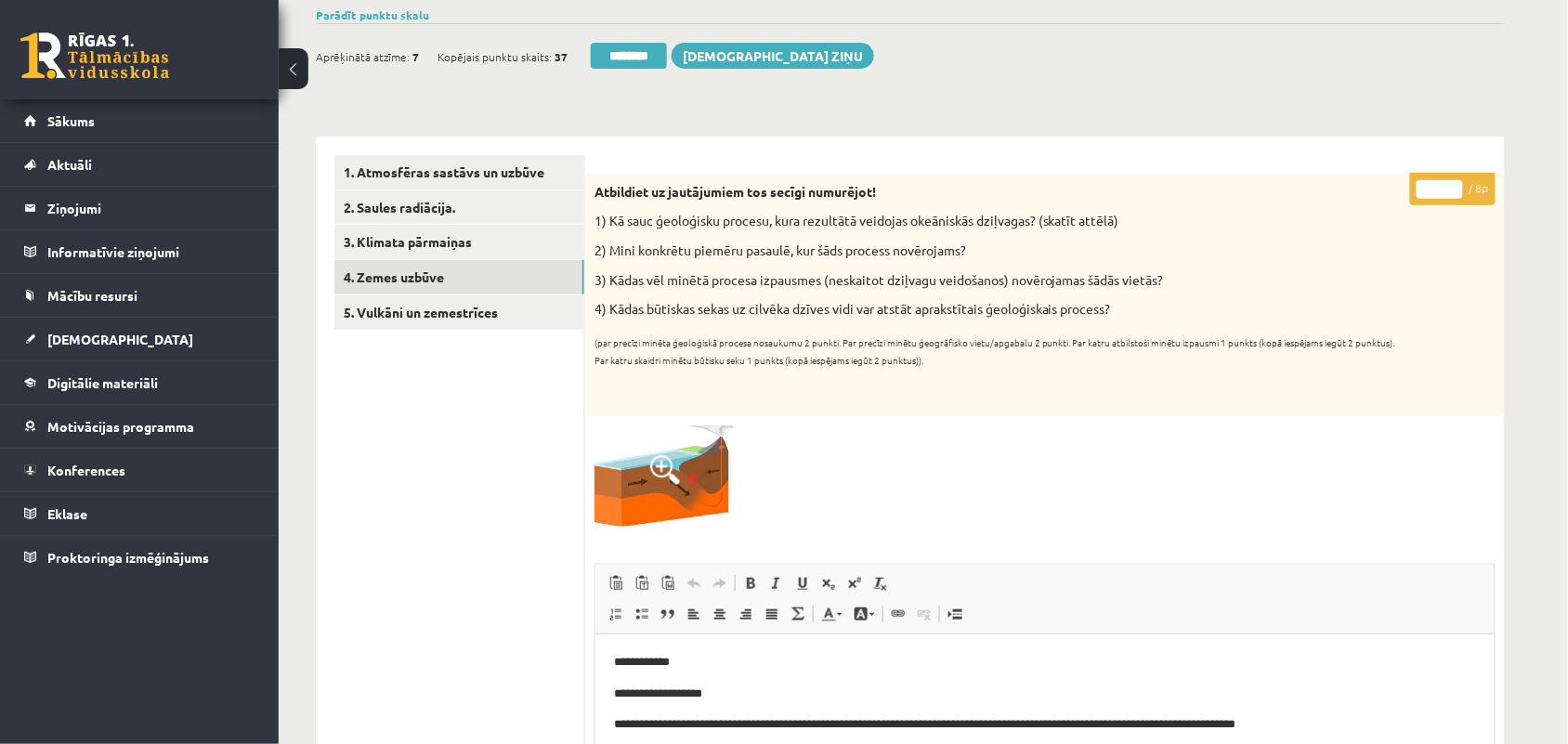
click at [1456, 182] on input "*" at bounding box center [1439, 189] width 47 height 19
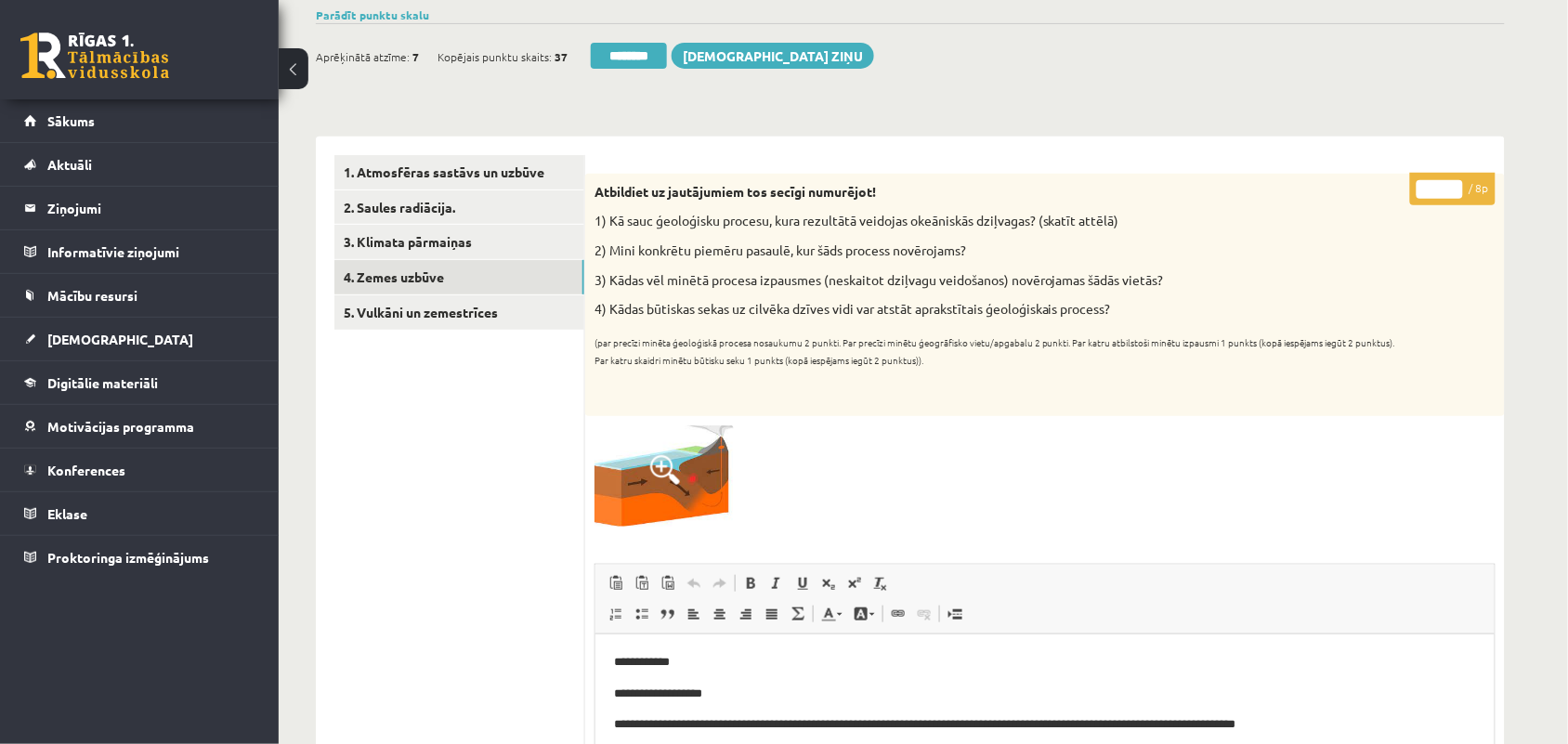
click at [1456, 182] on input "*" at bounding box center [1439, 189] width 47 height 19
type input "*"
click at [1456, 182] on input "*" at bounding box center [1439, 189] width 47 height 19
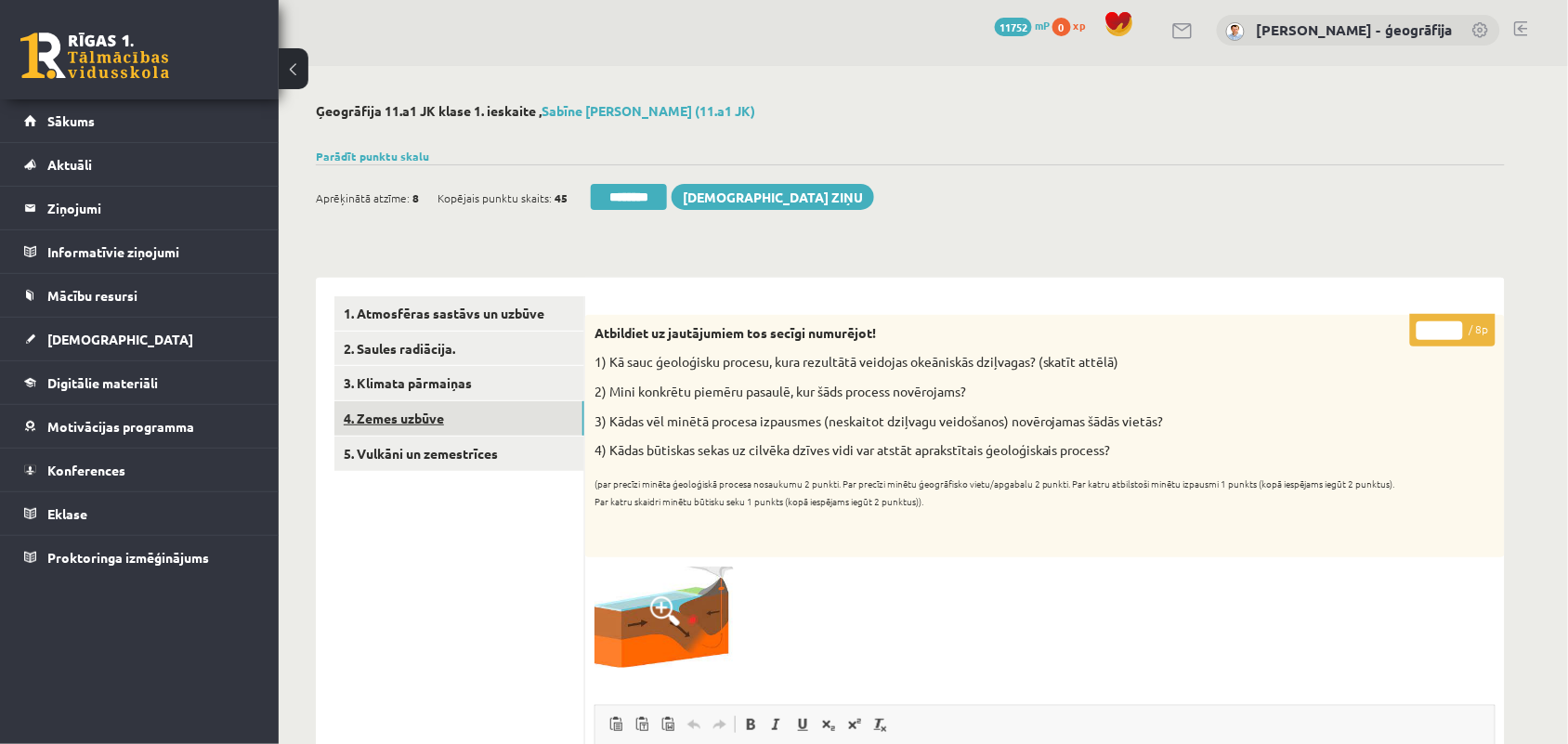
scroll to position [0, 0]
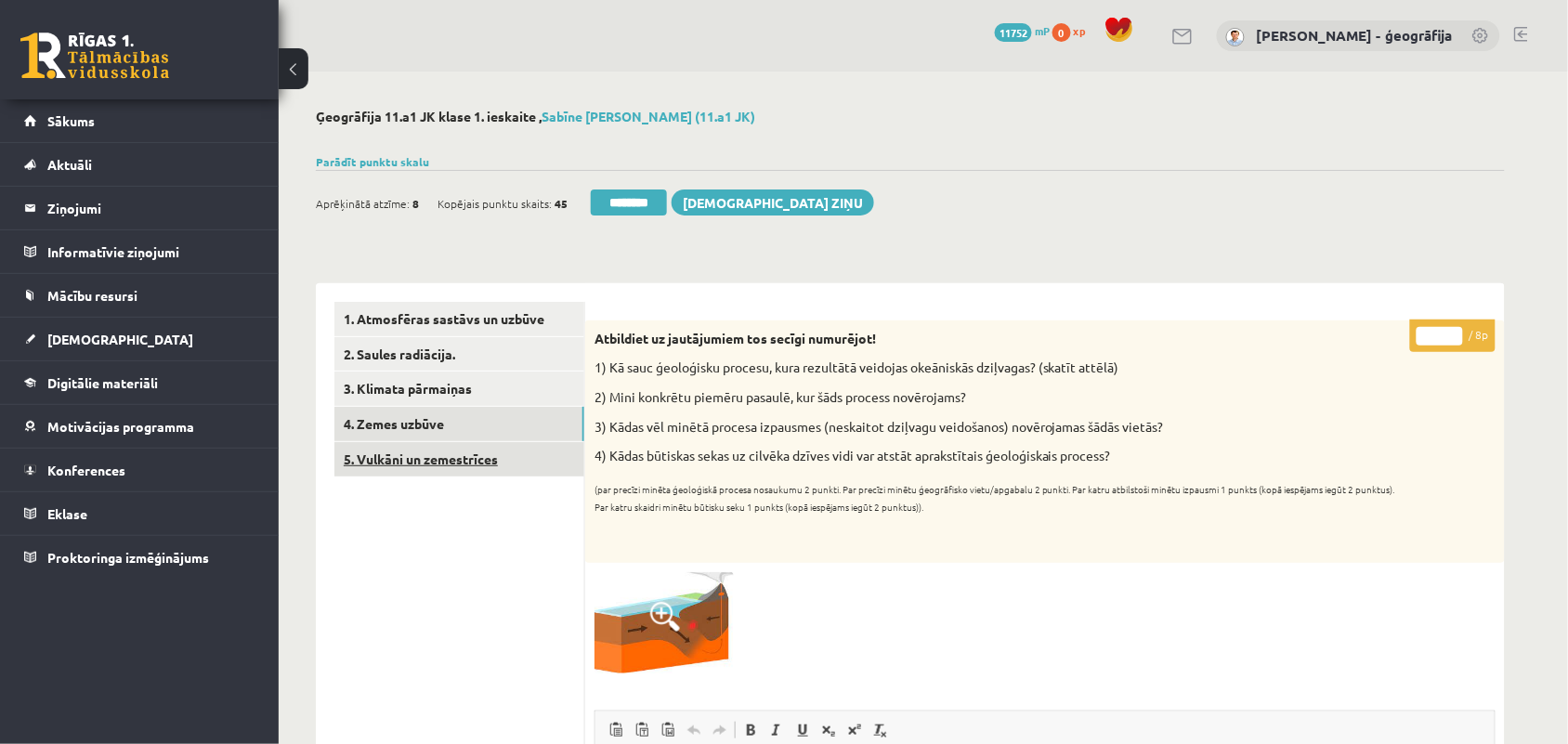
click at [410, 465] on link "5. Vulkāni un zemestrīces" at bounding box center [458, 460] width 250 height 35
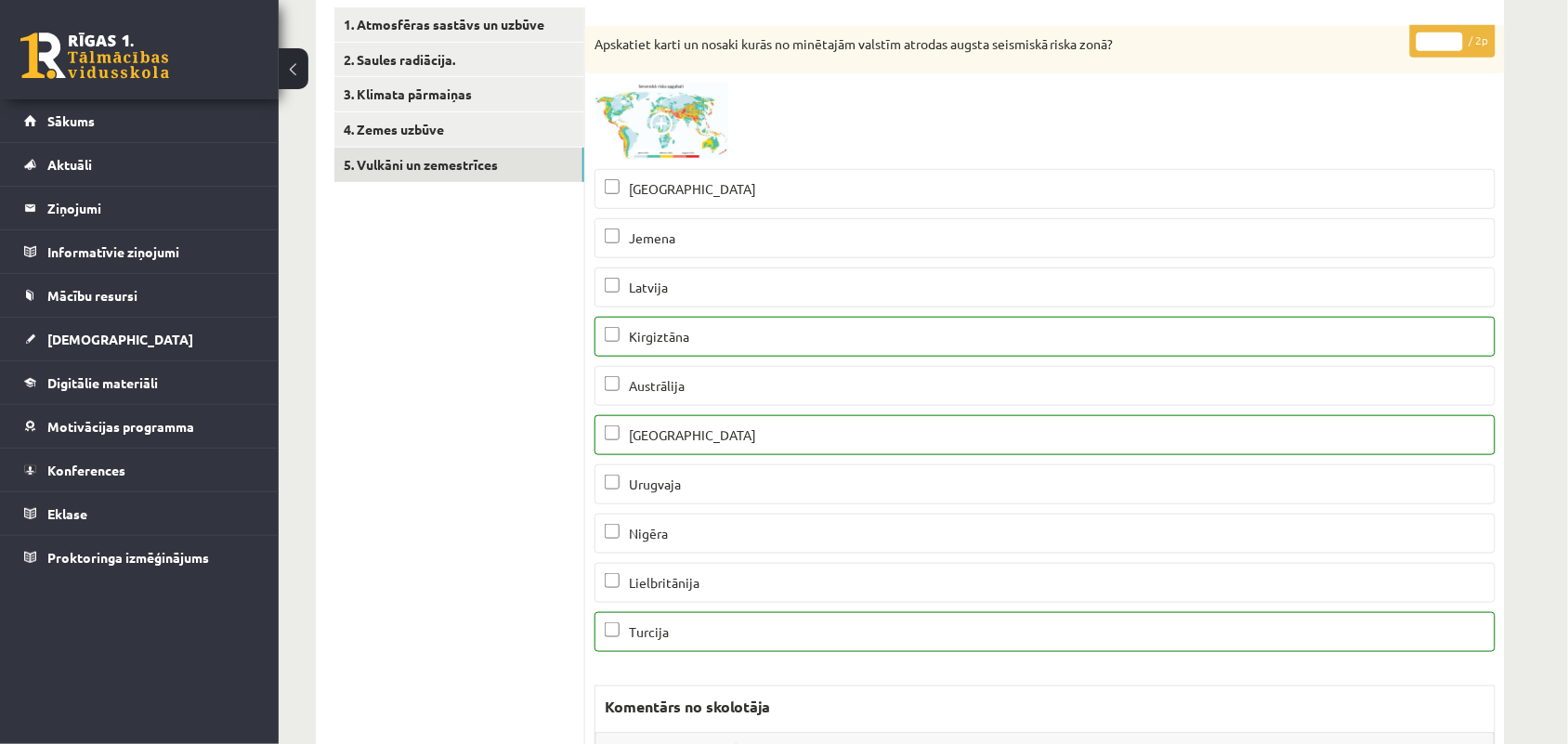
scroll to position [297, 0]
type input "*"
click at [1452, 34] on input "*" at bounding box center [1439, 39] width 47 height 19
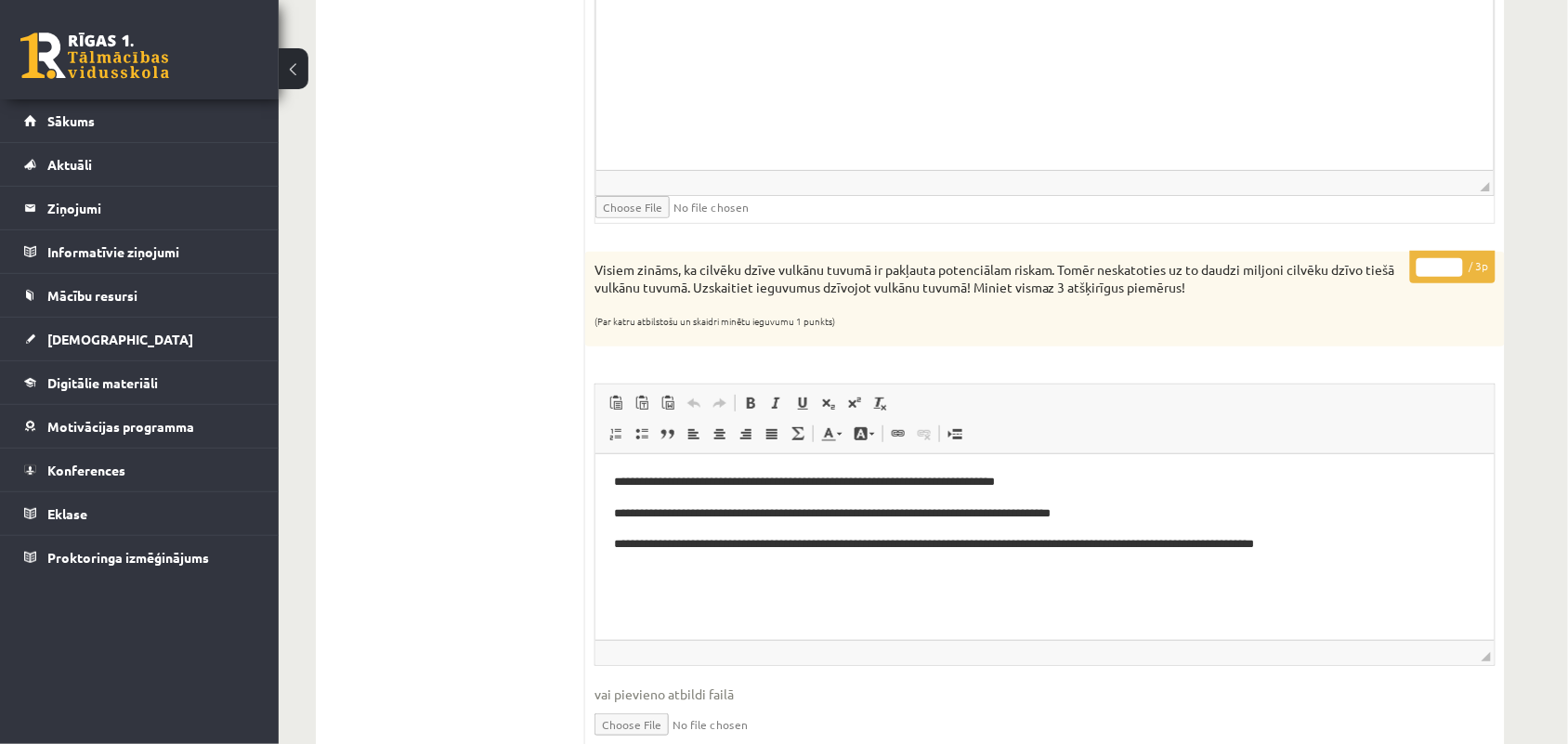
scroll to position [2231, 0]
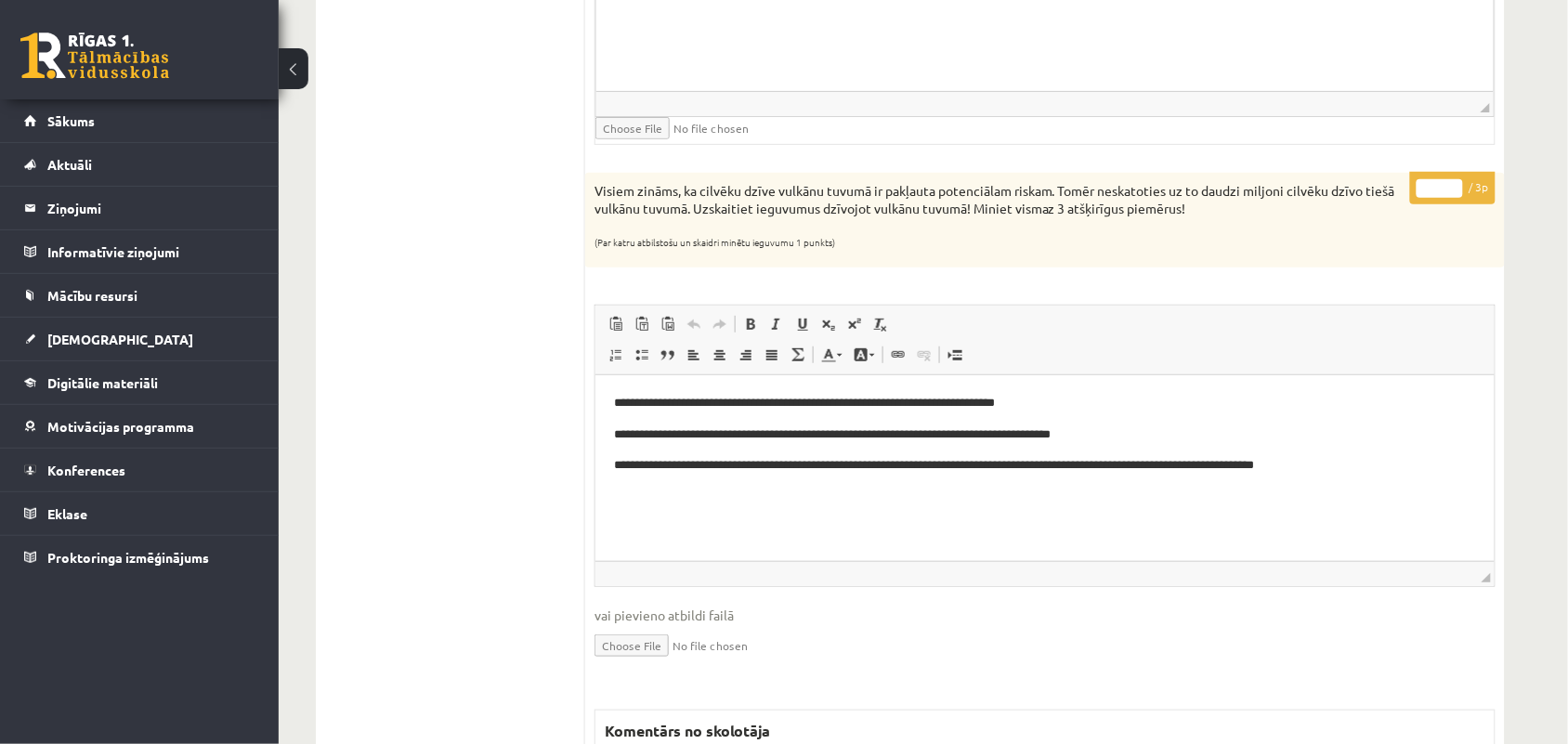
click at [1452, 191] on input "*" at bounding box center [1439, 188] width 47 height 19
type input "*"
click at [1452, 191] on input "*" at bounding box center [1439, 188] width 47 height 19
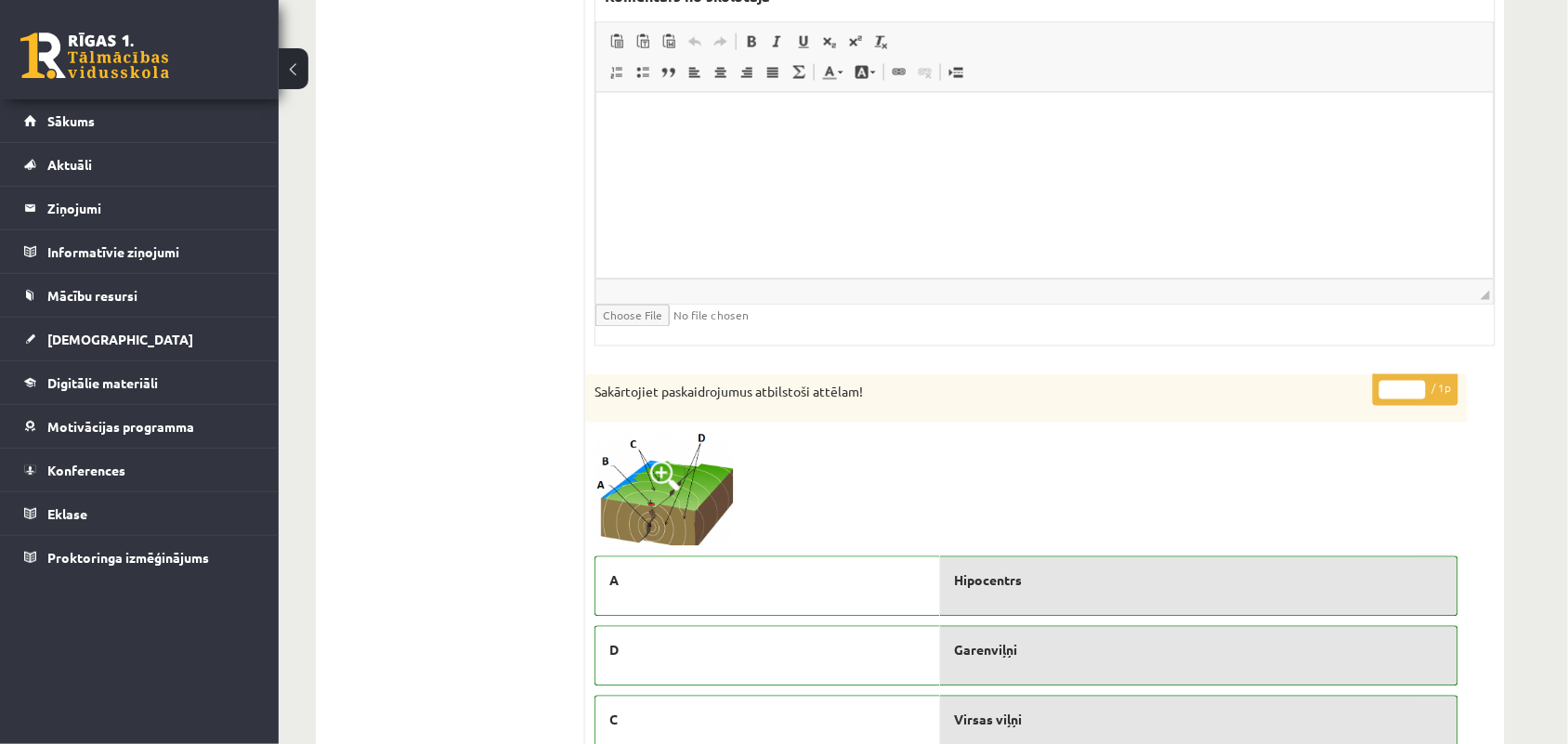
scroll to position [3118, 0]
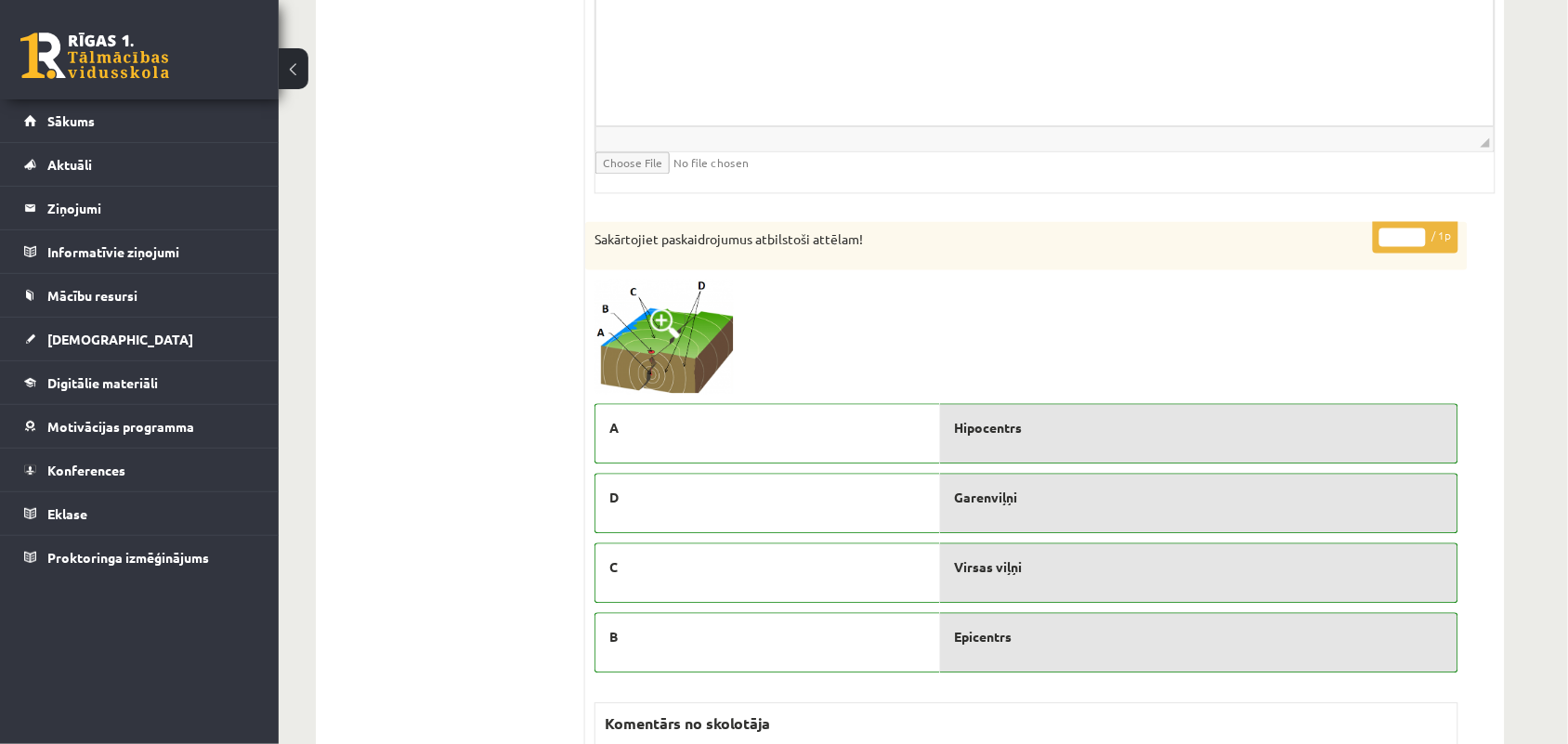
type input "*"
click at [1414, 244] on input "*" at bounding box center [1402, 238] width 47 height 19
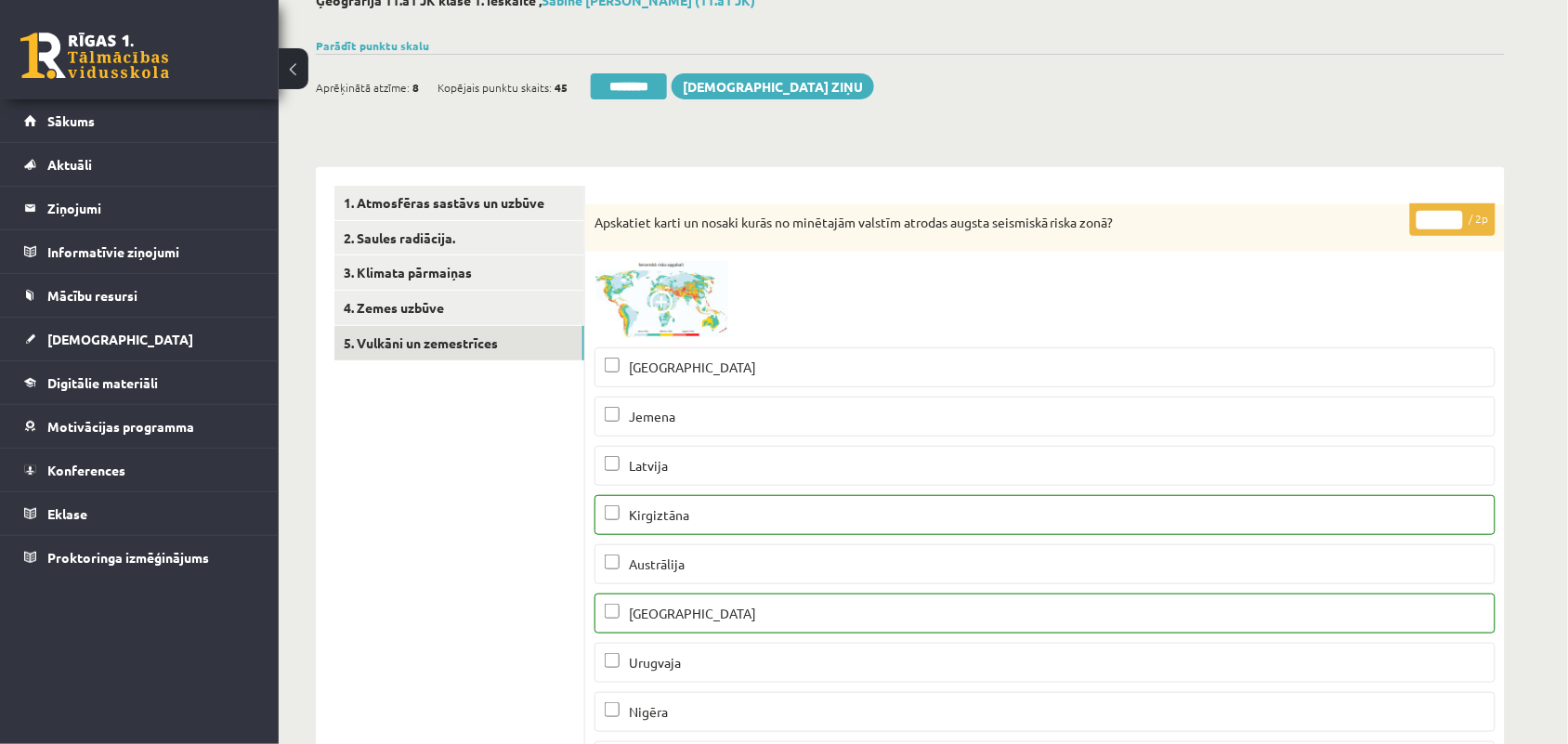
scroll to position [0, 0]
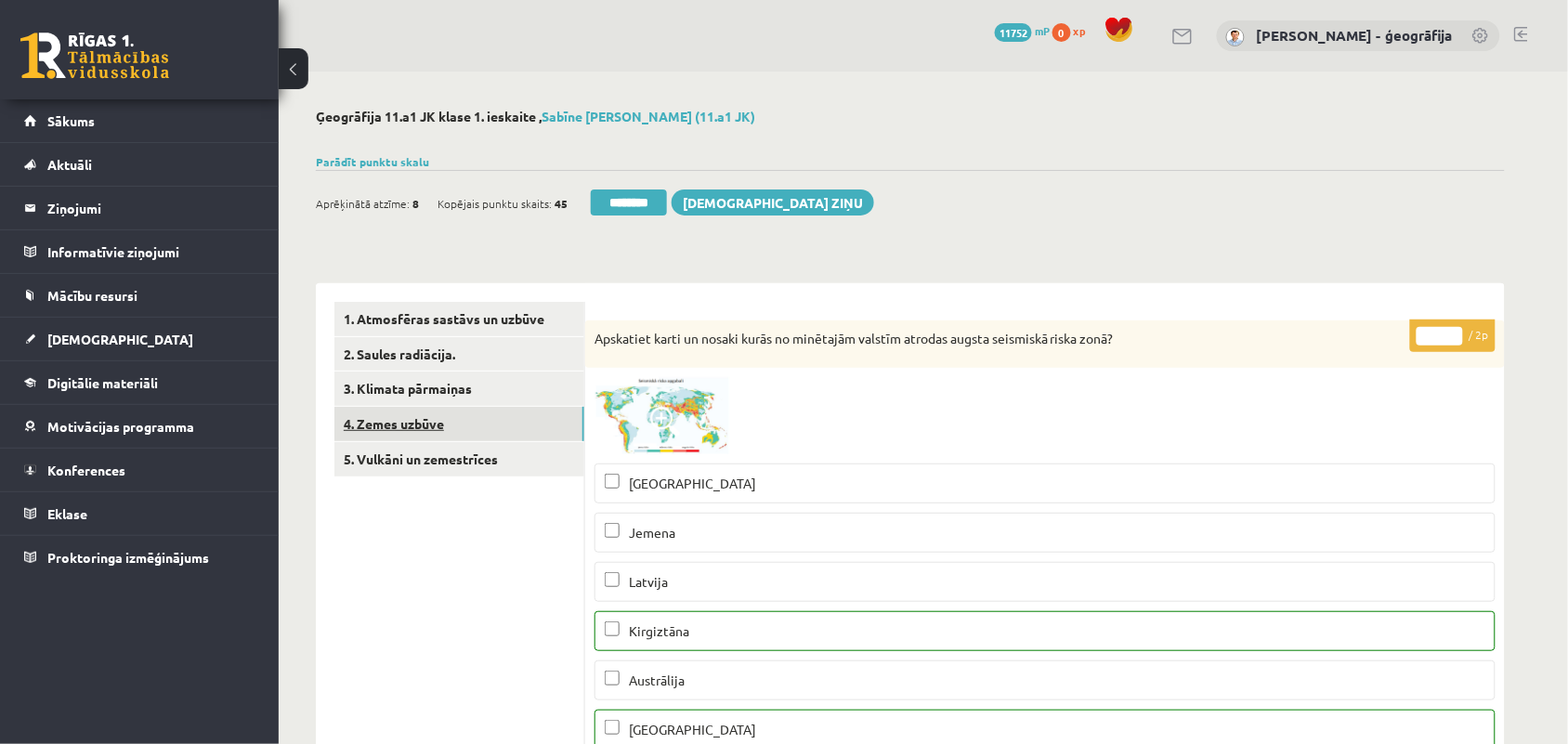
click at [393, 419] on link "4. Zemes uzbūve" at bounding box center [458, 424] width 250 height 35
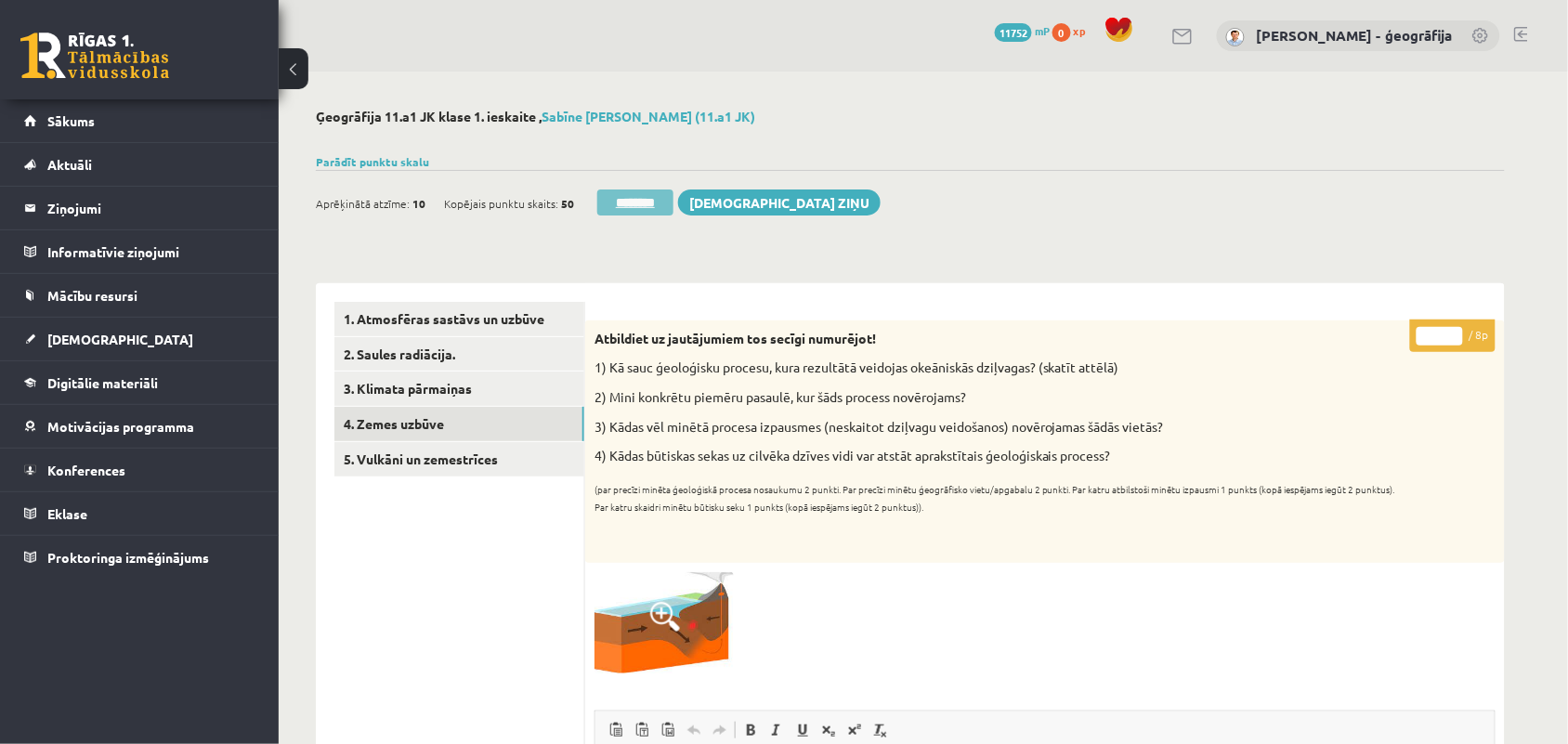
click at [627, 195] on input "********" at bounding box center [635, 203] width 77 height 26
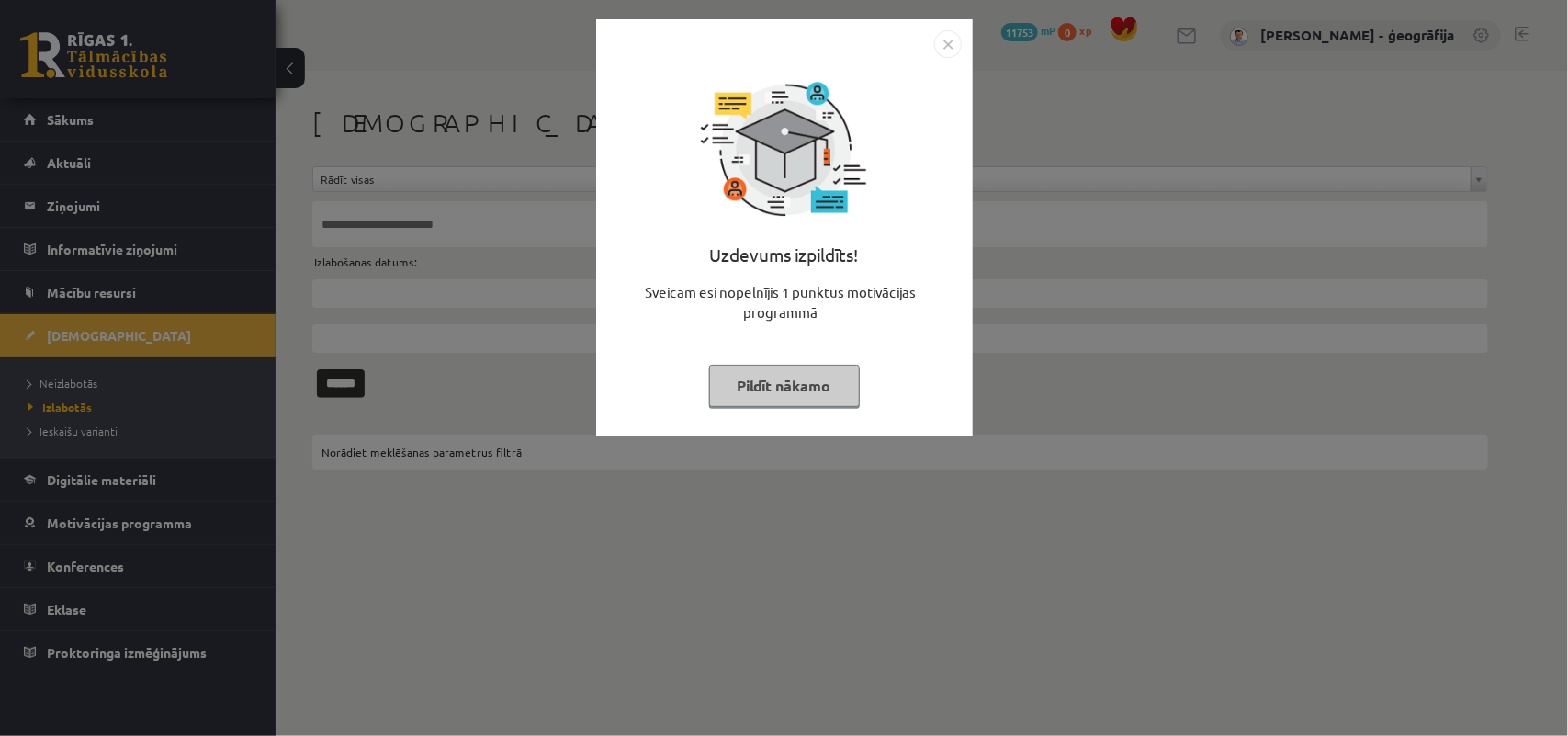
click at [792, 398] on button "Pildīt nākamo" at bounding box center [784, 386] width 151 height 42
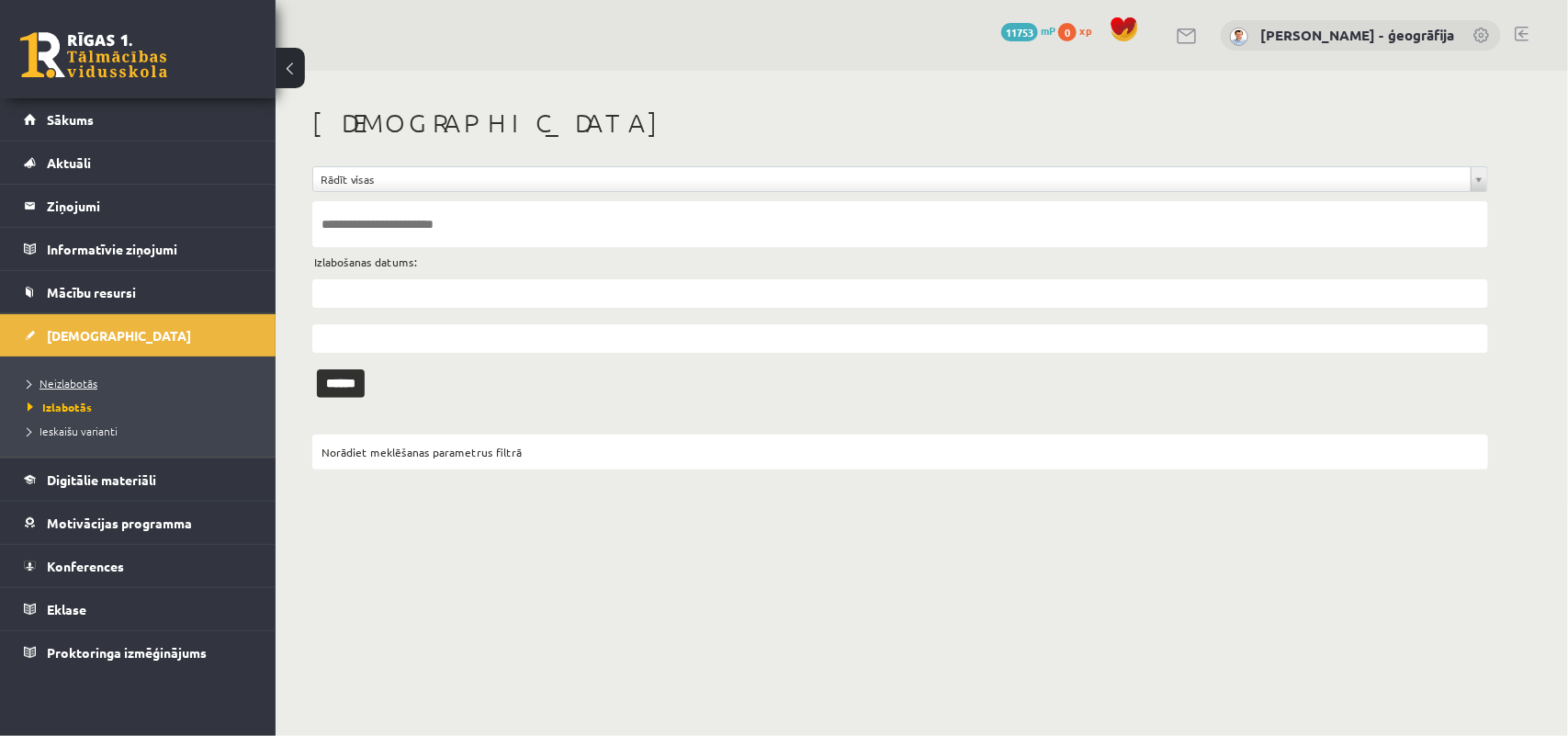
click at [66, 384] on span "Neizlabotās" at bounding box center [62, 383] width 70 height 15
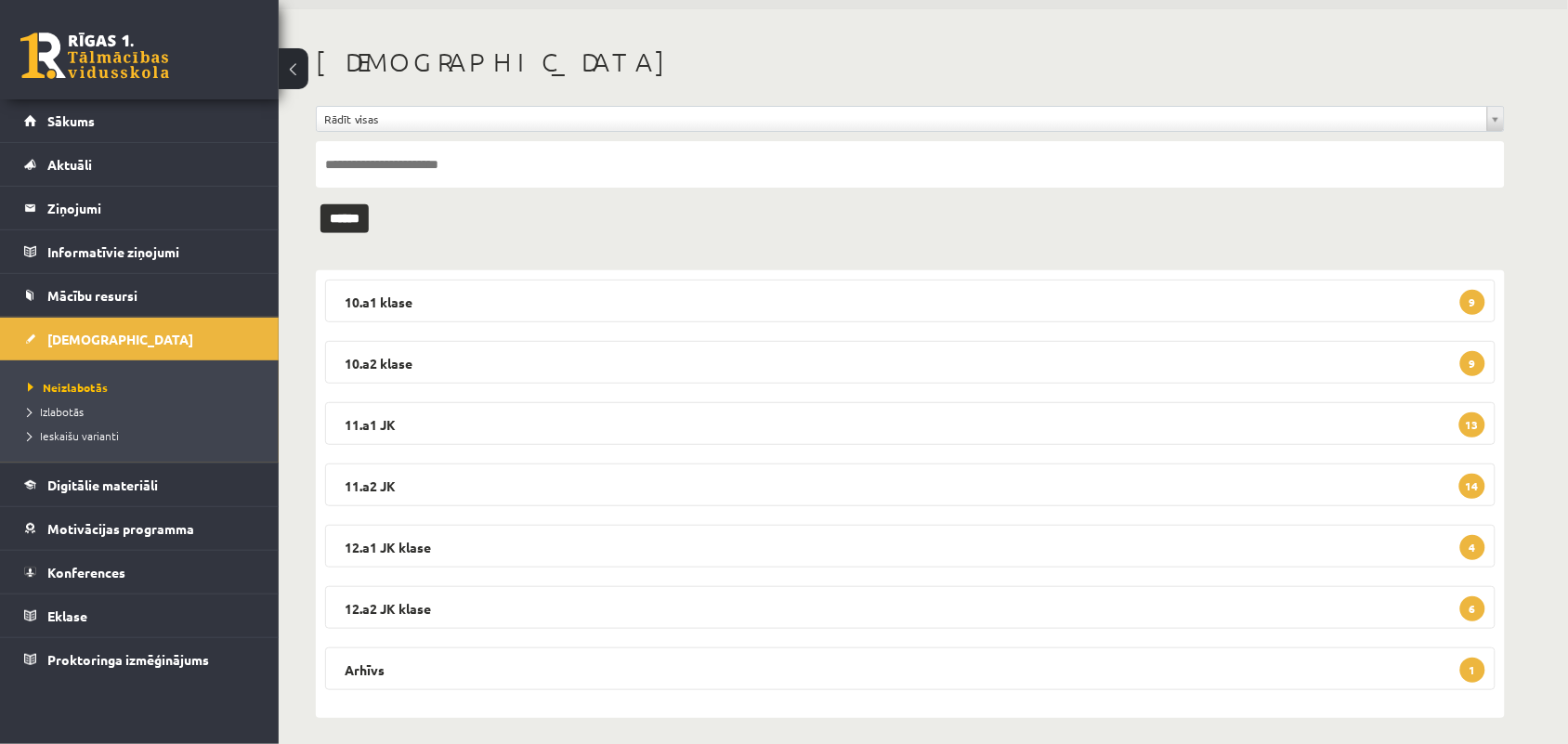
scroll to position [73, 0]
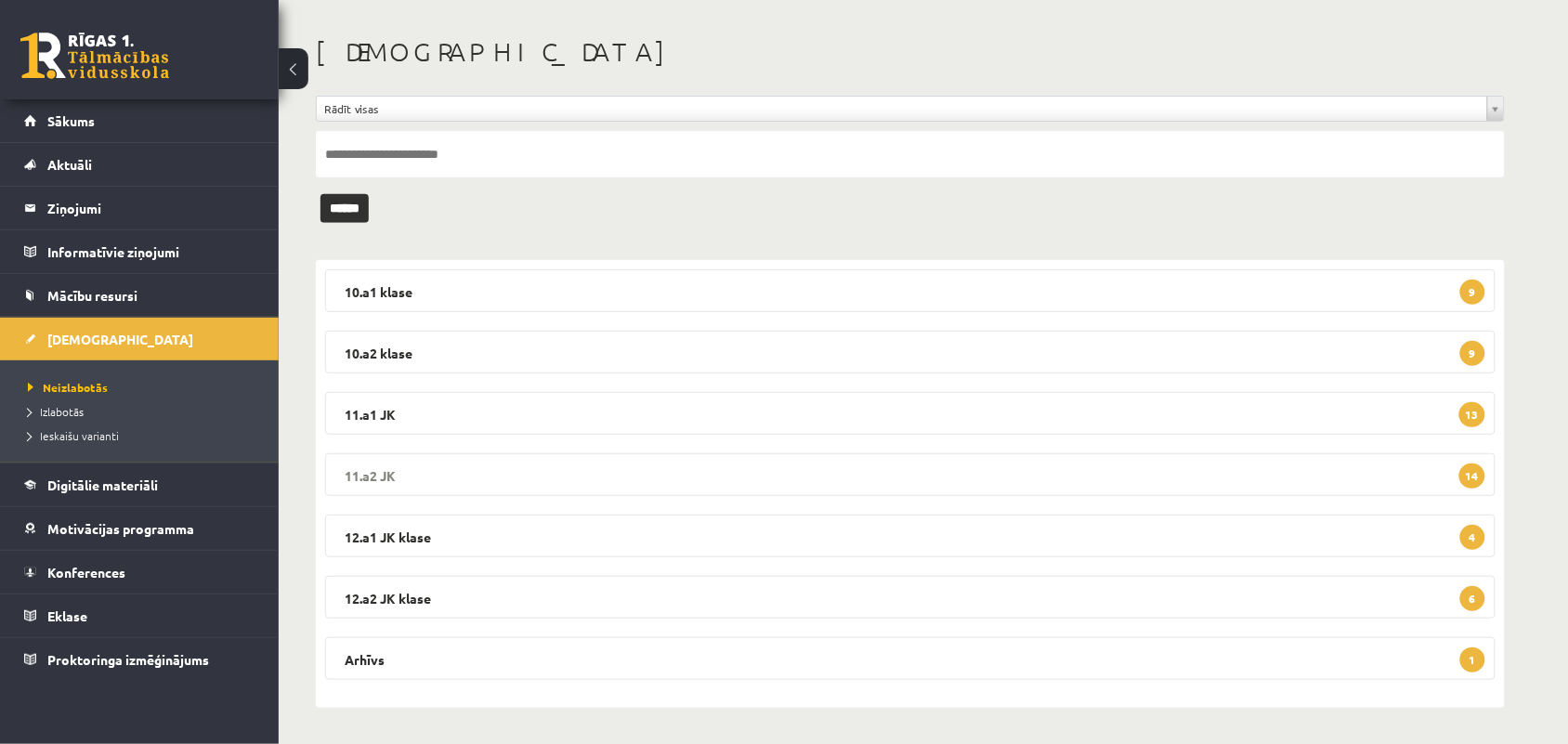
click at [810, 486] on legend "11.a2 JK 14" at bounding box center [910, 474] width 1170 height 43
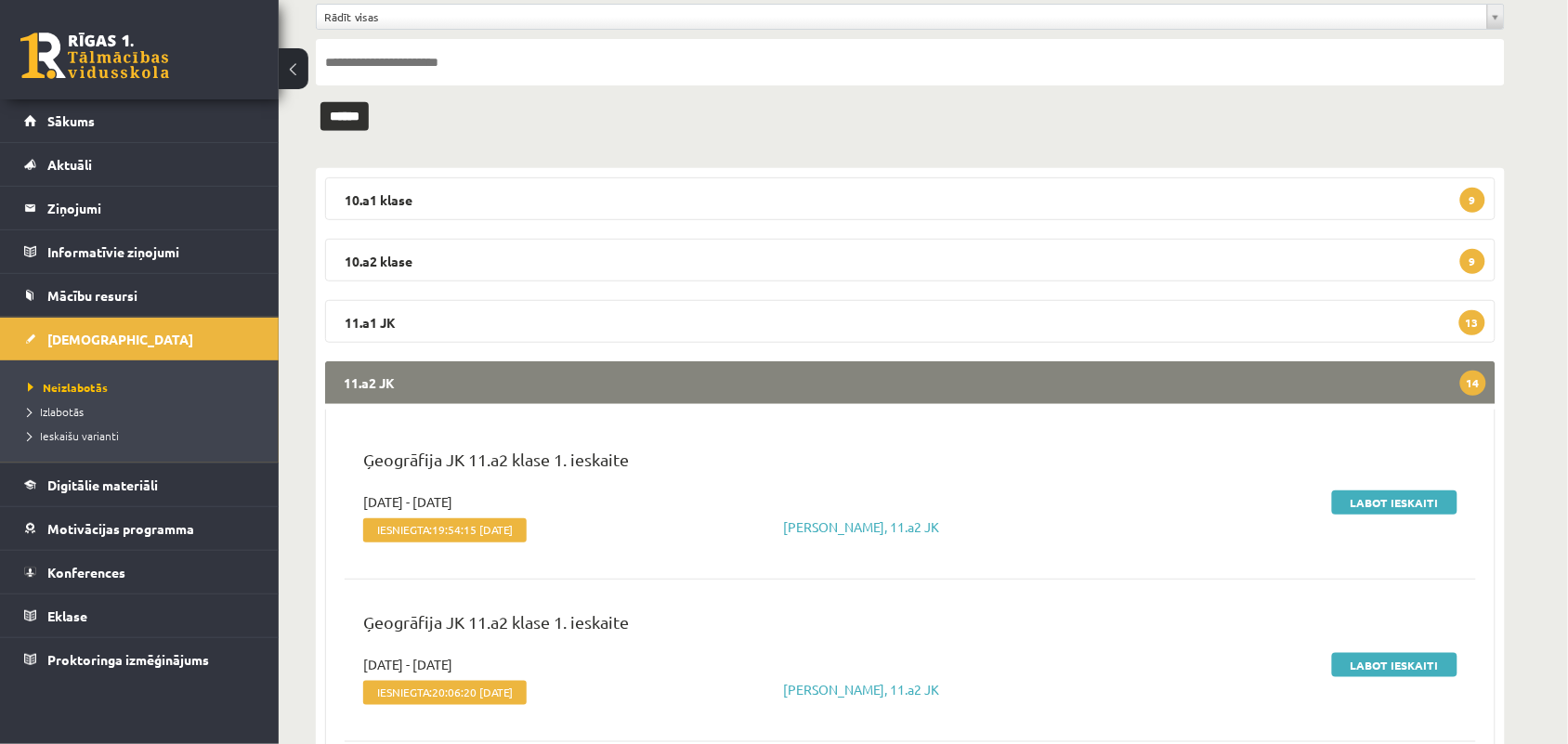
scroll to position [247, 0]
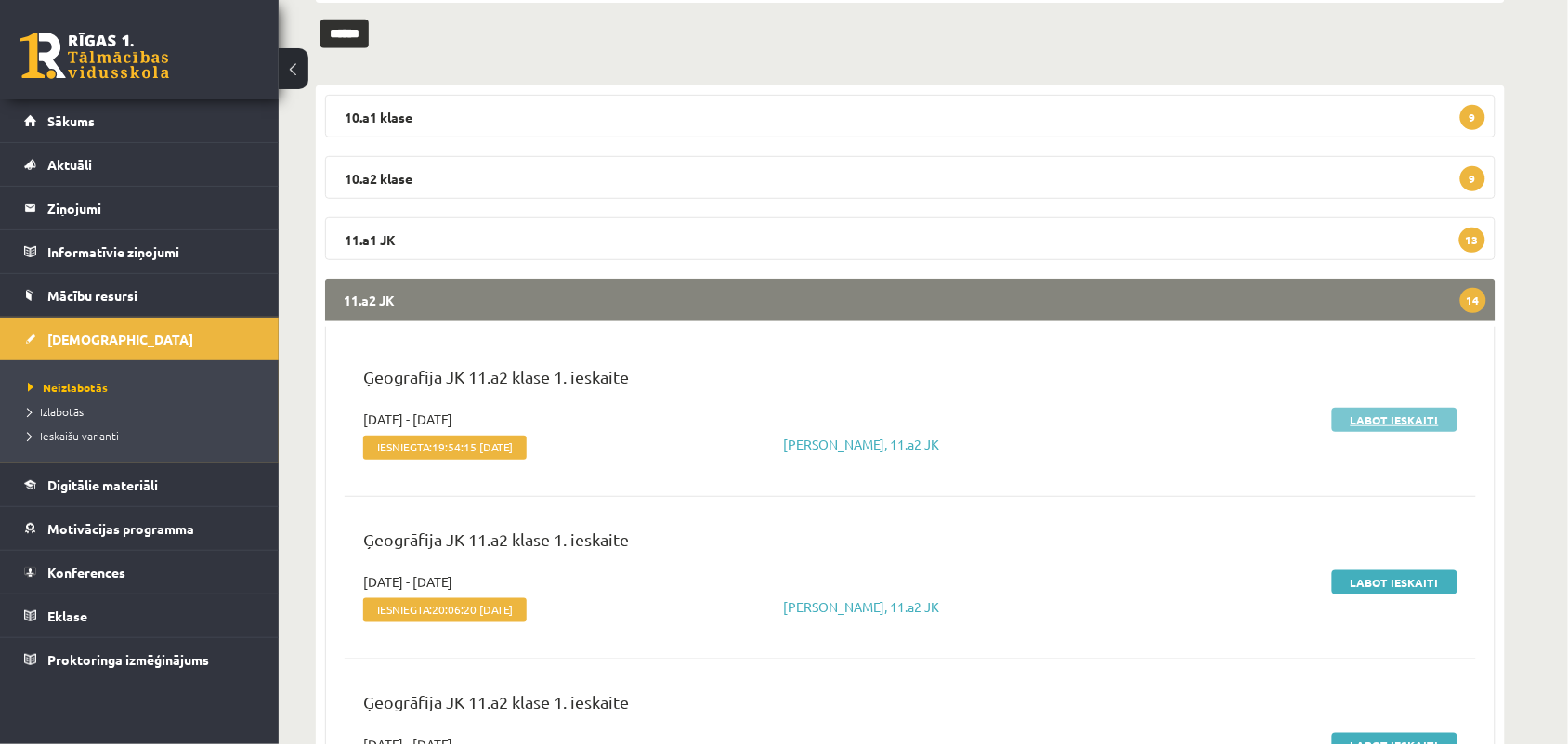
click at [1384, 421] on link "Labot ieskaiti" at bounding box center [1394, 420] width 125 height 24
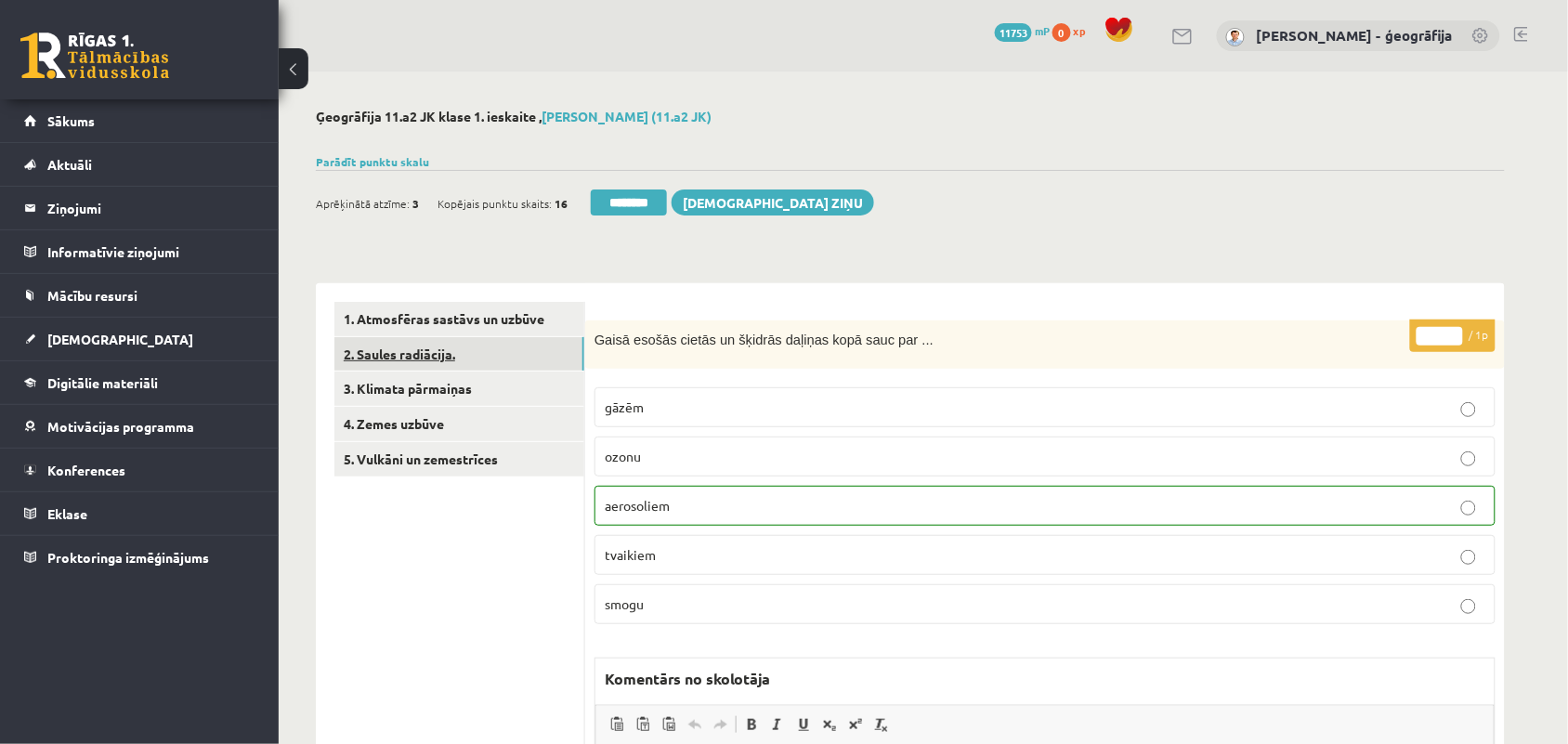
click at [396, 359] on link "2. Saules radiācija." at bounding box center [458, 354] width 250 height 35
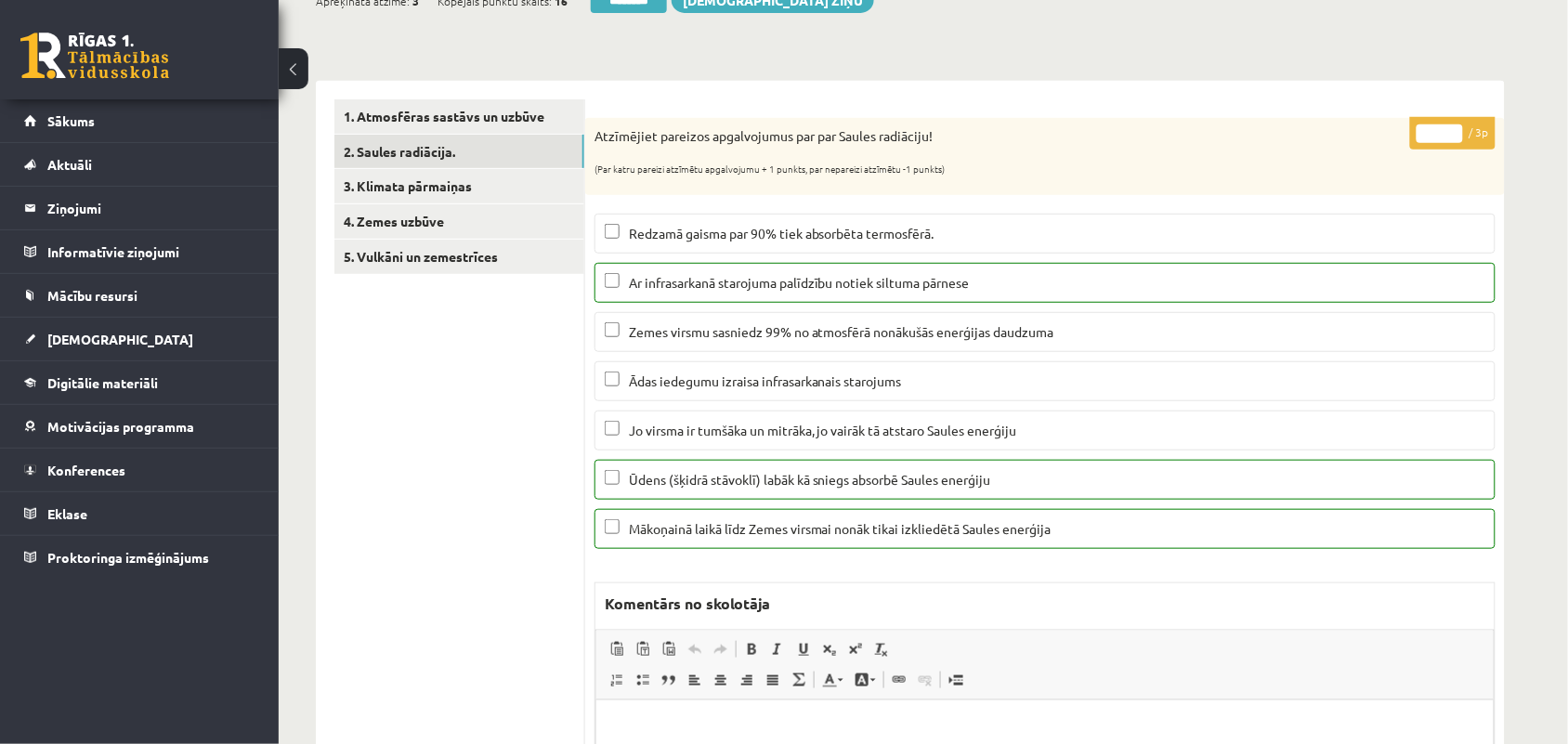
scroll to position [204, 0]
click at [453, 197] on link "3. Klimata pārmaiņas" at bounding box center [458, 184] width 250 height 35
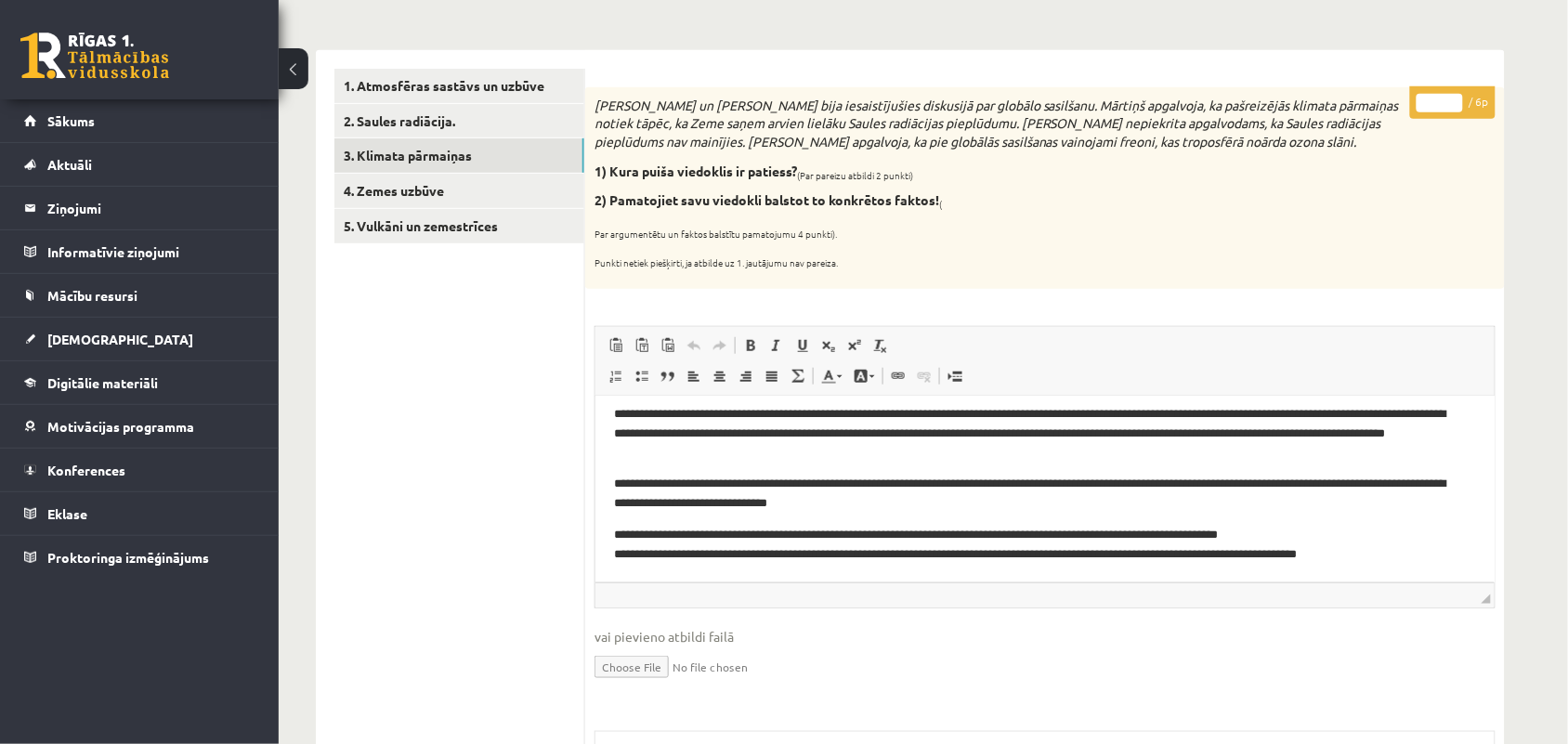
scroll to position [234, 0]
drag, startPoint x: 945, startPoint y: 520, endPoint x: 950, endPoint y: 503, distance: 17.7
click at [950, 503] on body "**********" at bounding box center [1043, 482] width 862 height 159
click at [950, 503] on p "**********" at bounding box center [1034, 491] width 844 height 39
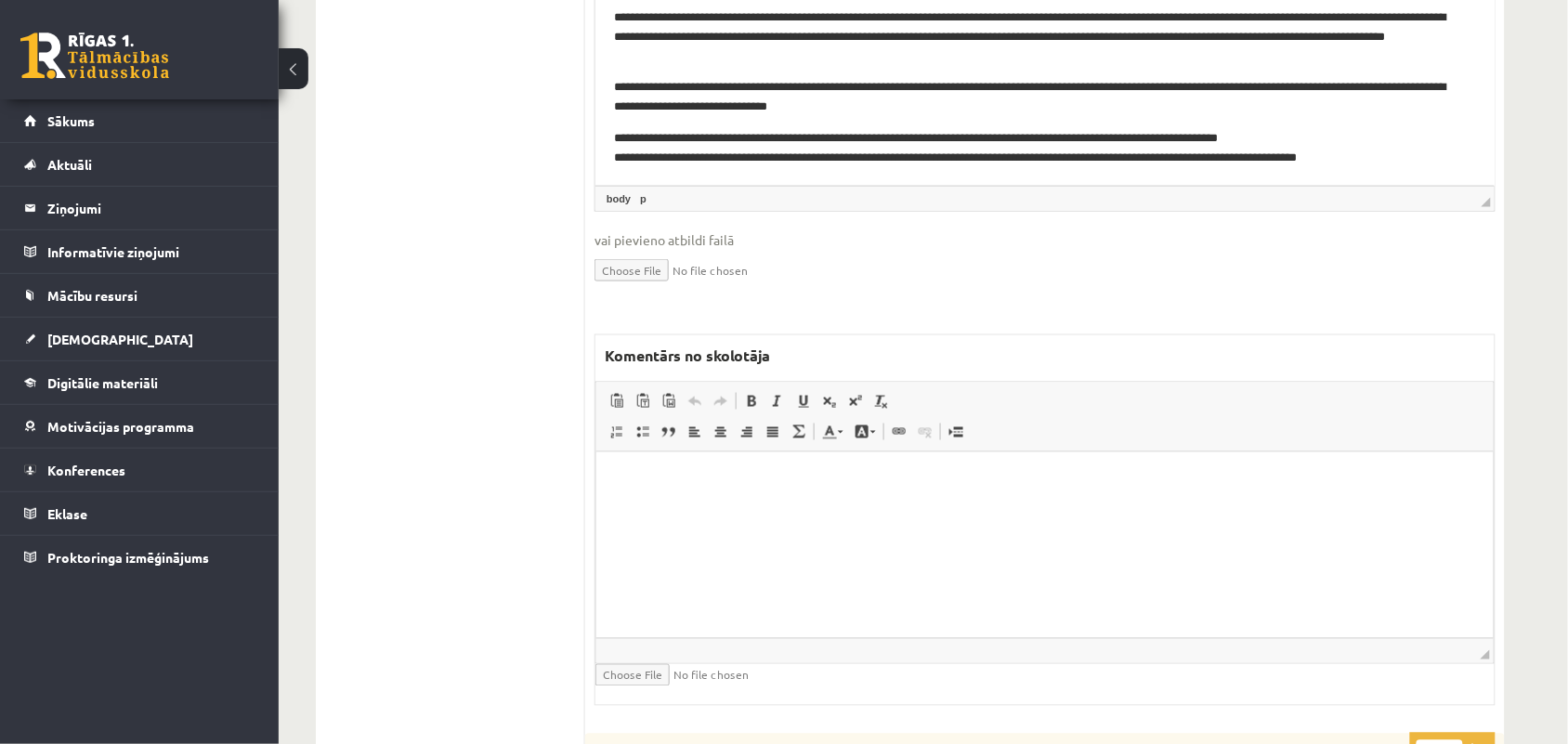
scroll to position [633, 0]
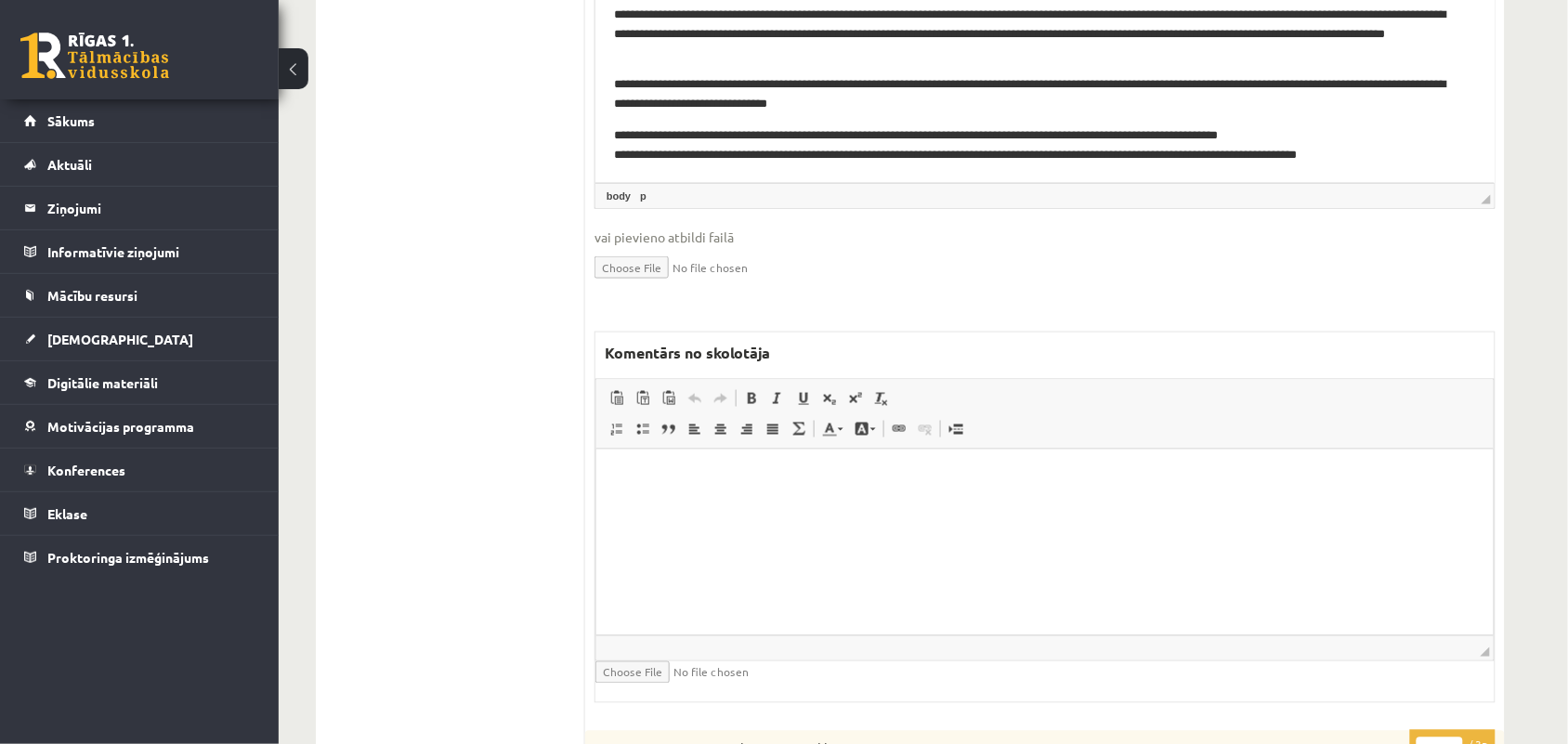
click at [621, 478] on p "Bagātinātā teksta redaktors, wiswyg-editor-47024859097440-1758217979-721" at bounding box center [1043, 477] width 860 height 20
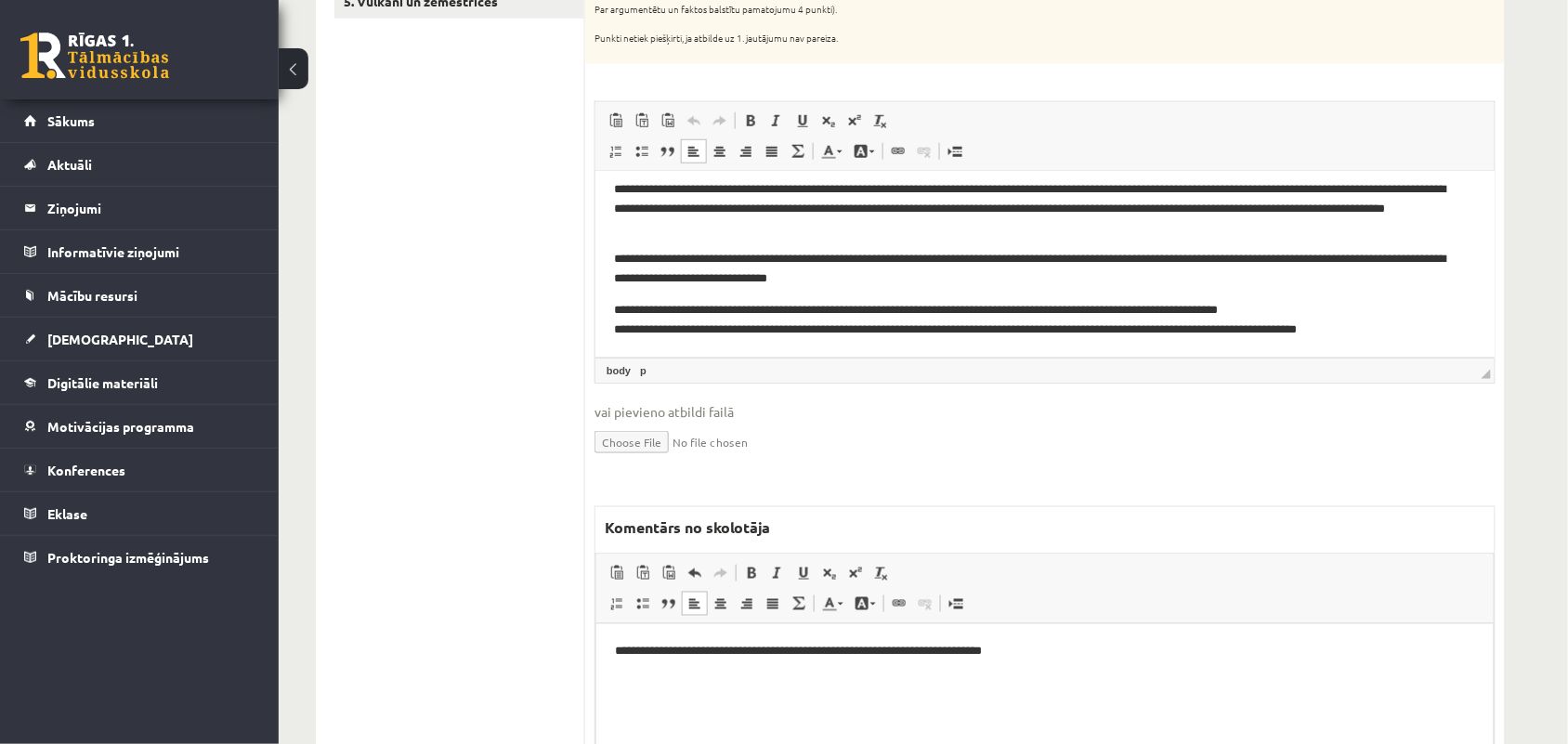
scroll to position [469, 0]
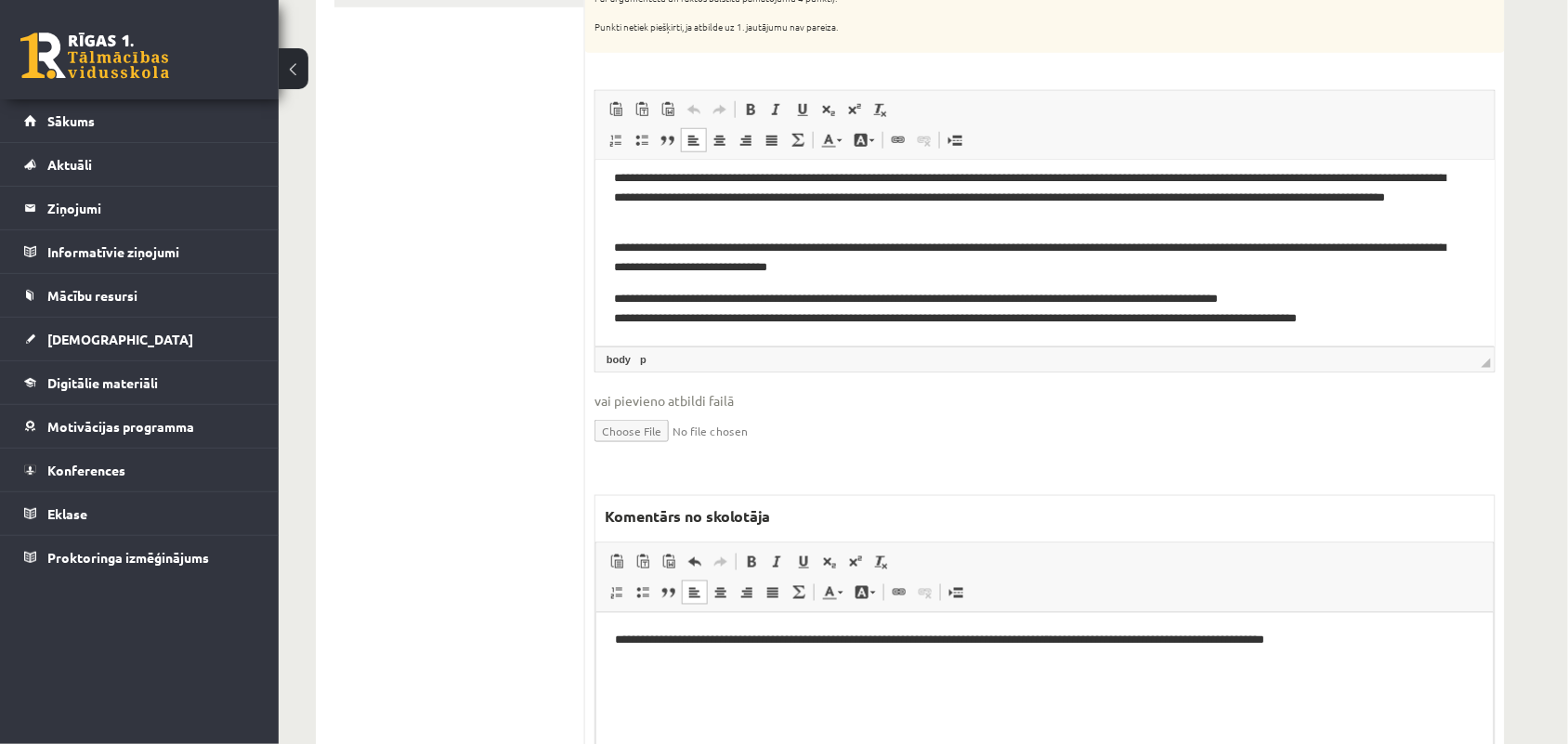
click at [860, 638] on p "**********" at bounding box center [1043, 641] width 859 height 20
click at [654, 656] on p "**********" at bounding box center [1043, 650] width 859 height 39
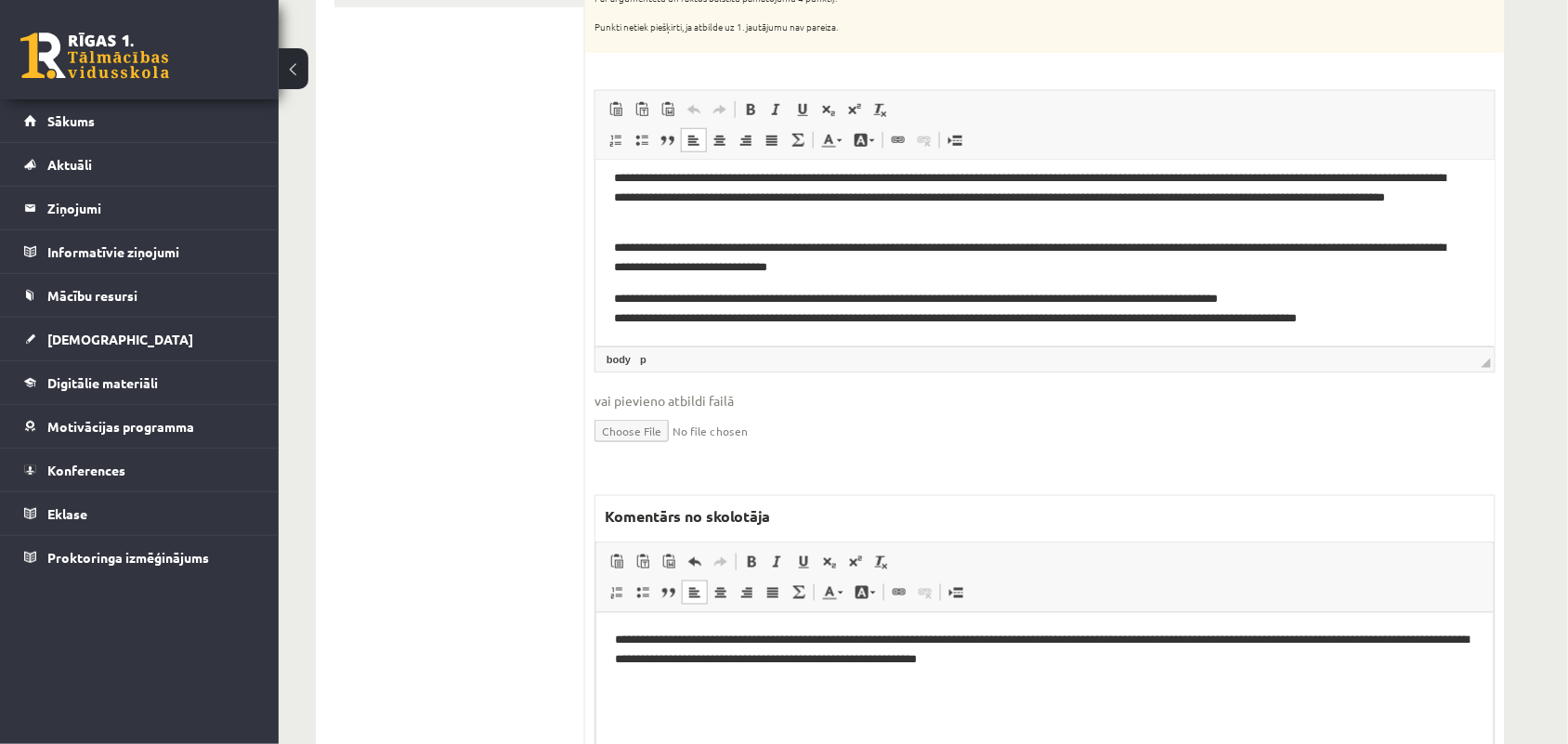
click at [875, 641] on p "**********" at bounding box center [1043, 650] width 859 height 39
click at [1190, 638] on p "**********" at bounding box center [1043, 650] width 859 height 39
click at [744, 659] on p "**********" at bounding box center [1043, 650] width 859 height 39
click at [1046, 656] on p "**********" at bounding box center [1043, 650] width 859 height 39
click at [1148, 658] on p "**********" at bounding box center [1043, 650] width 859 height 39
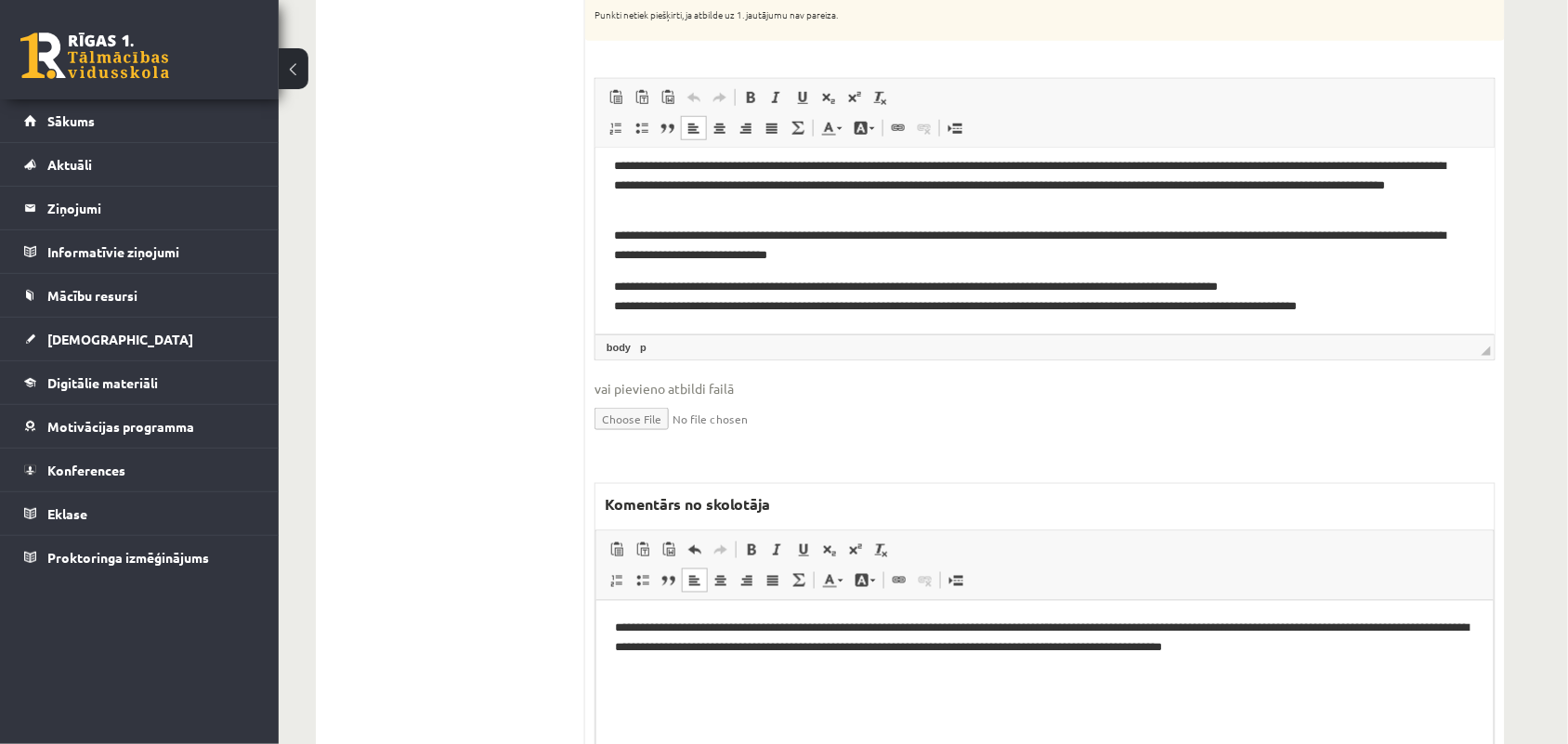
scroll to position [484, 0]
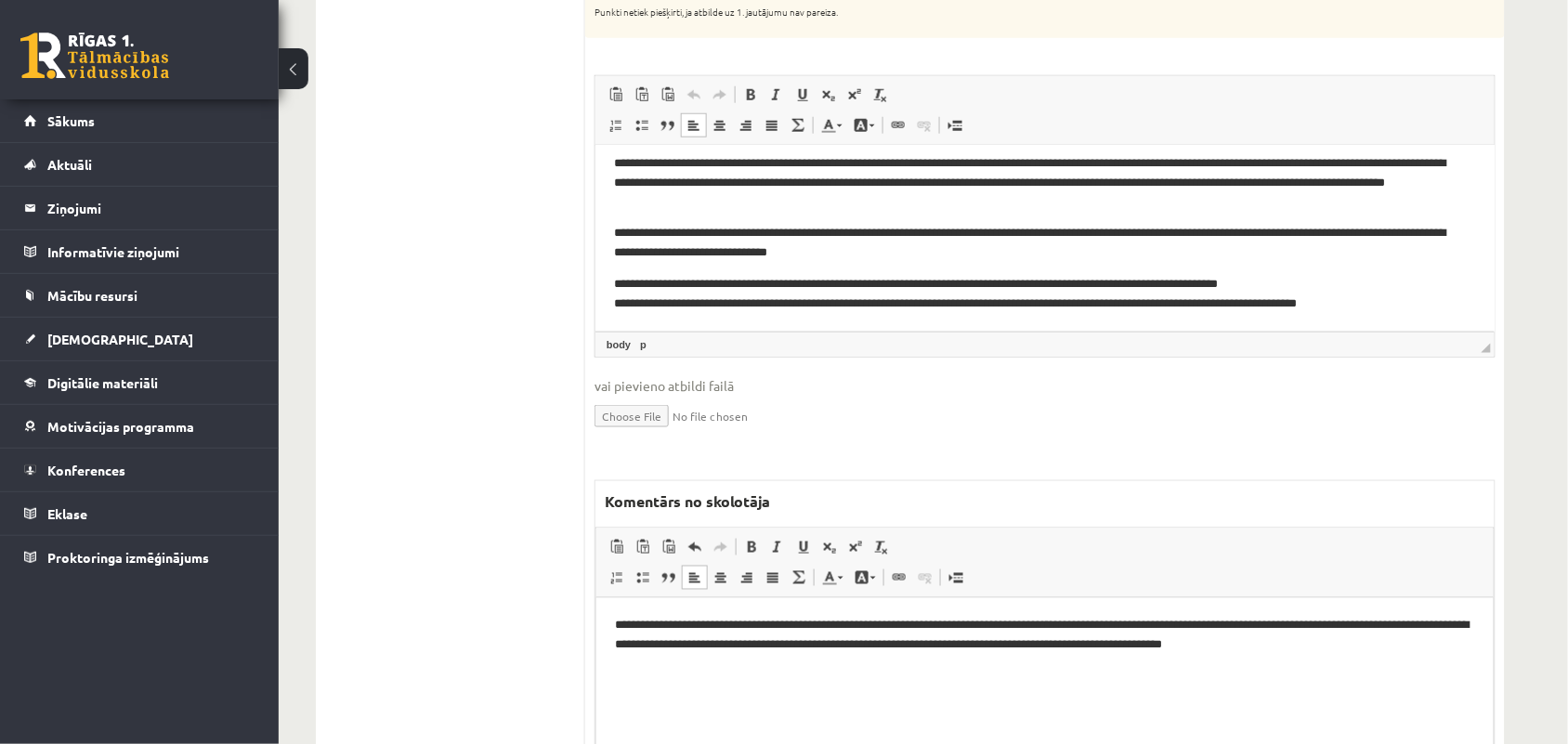
click at [783, 621] on p "**********" at bounding box center [1043, 635] width 859 height 39
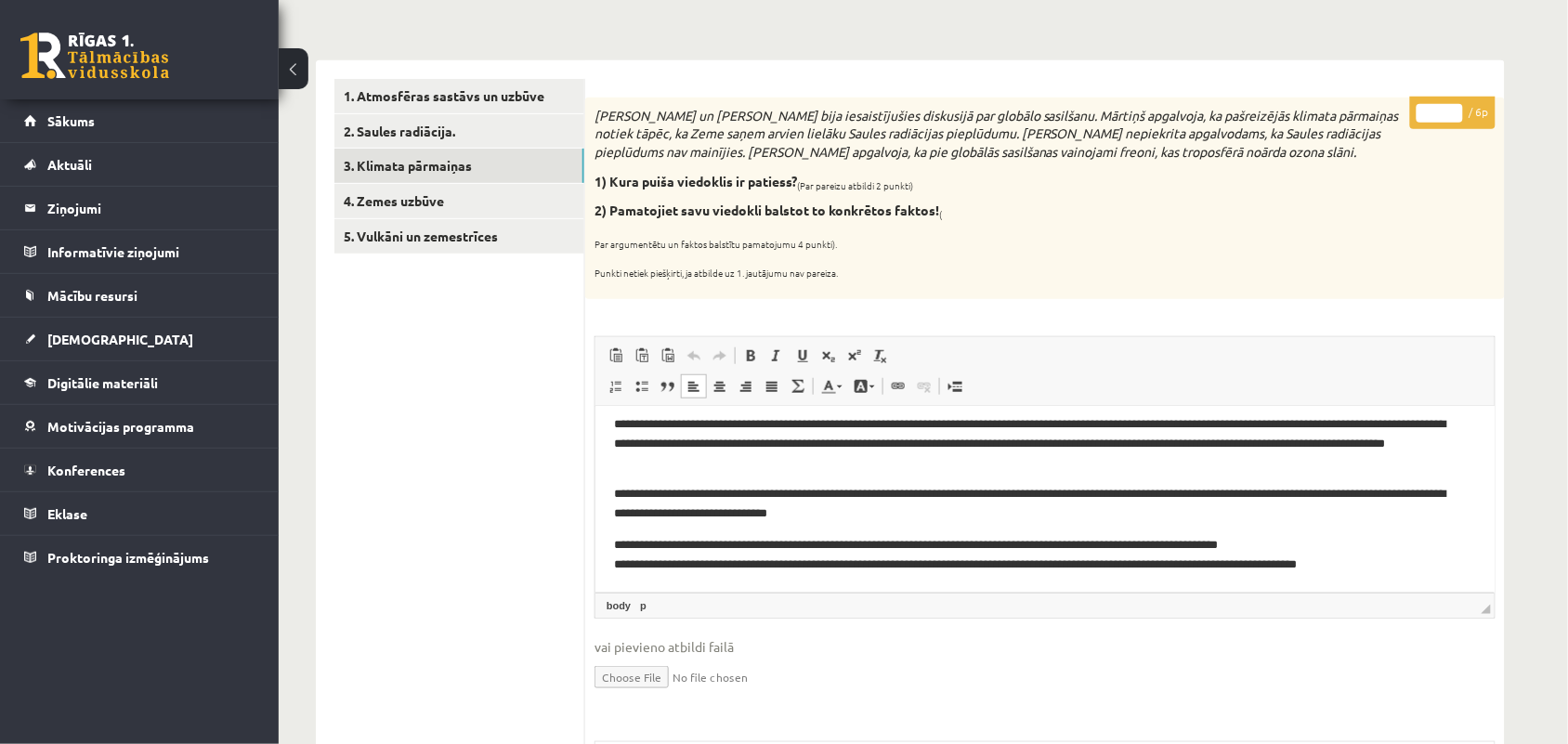
scroll to position [112, 0]
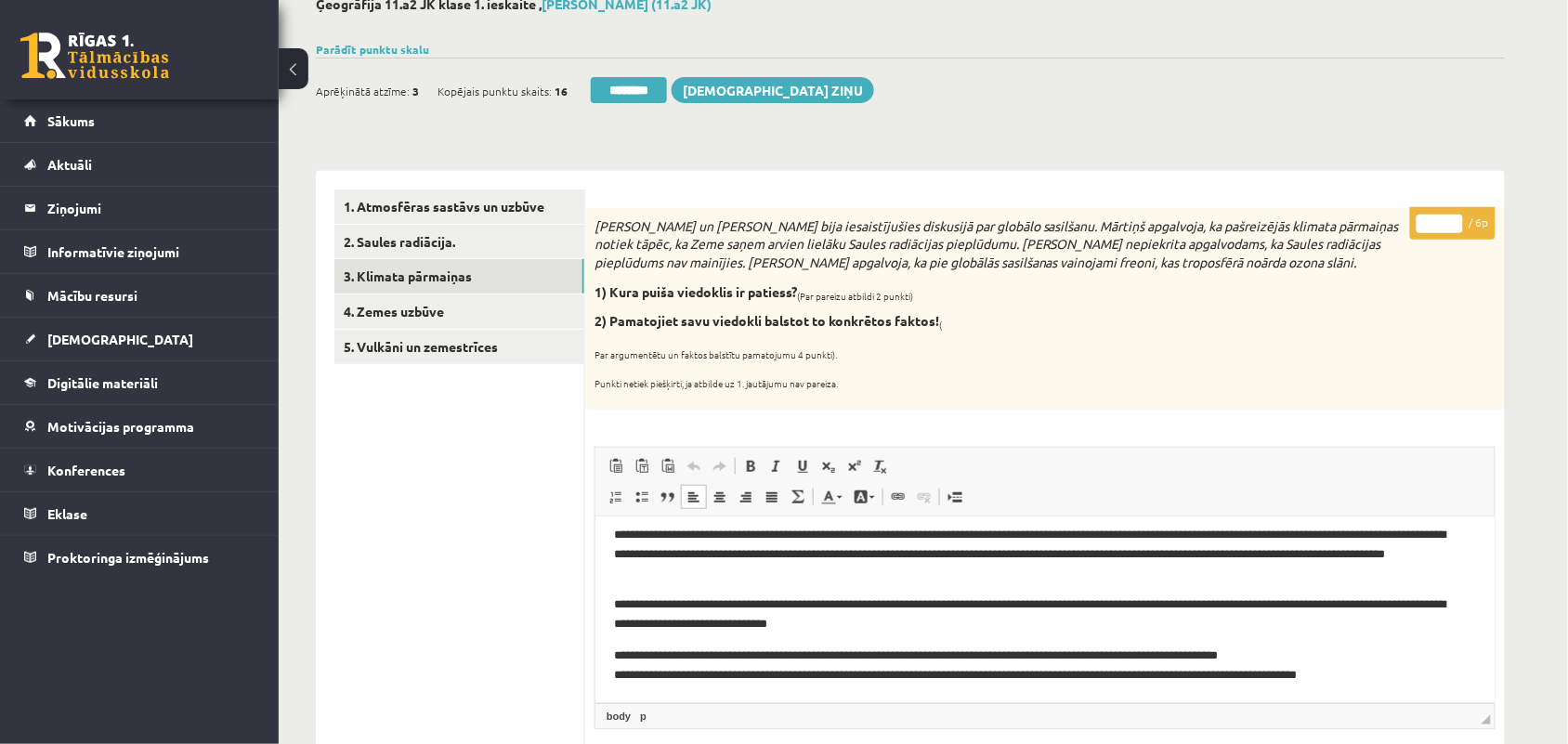
click at [1452, 215] on input "*" at bounding box center [1439, 224] width 47 height 19
type input "*"
click at [1452, 215] on input "*" at bounding box center [1439, 224] width 47 height 19
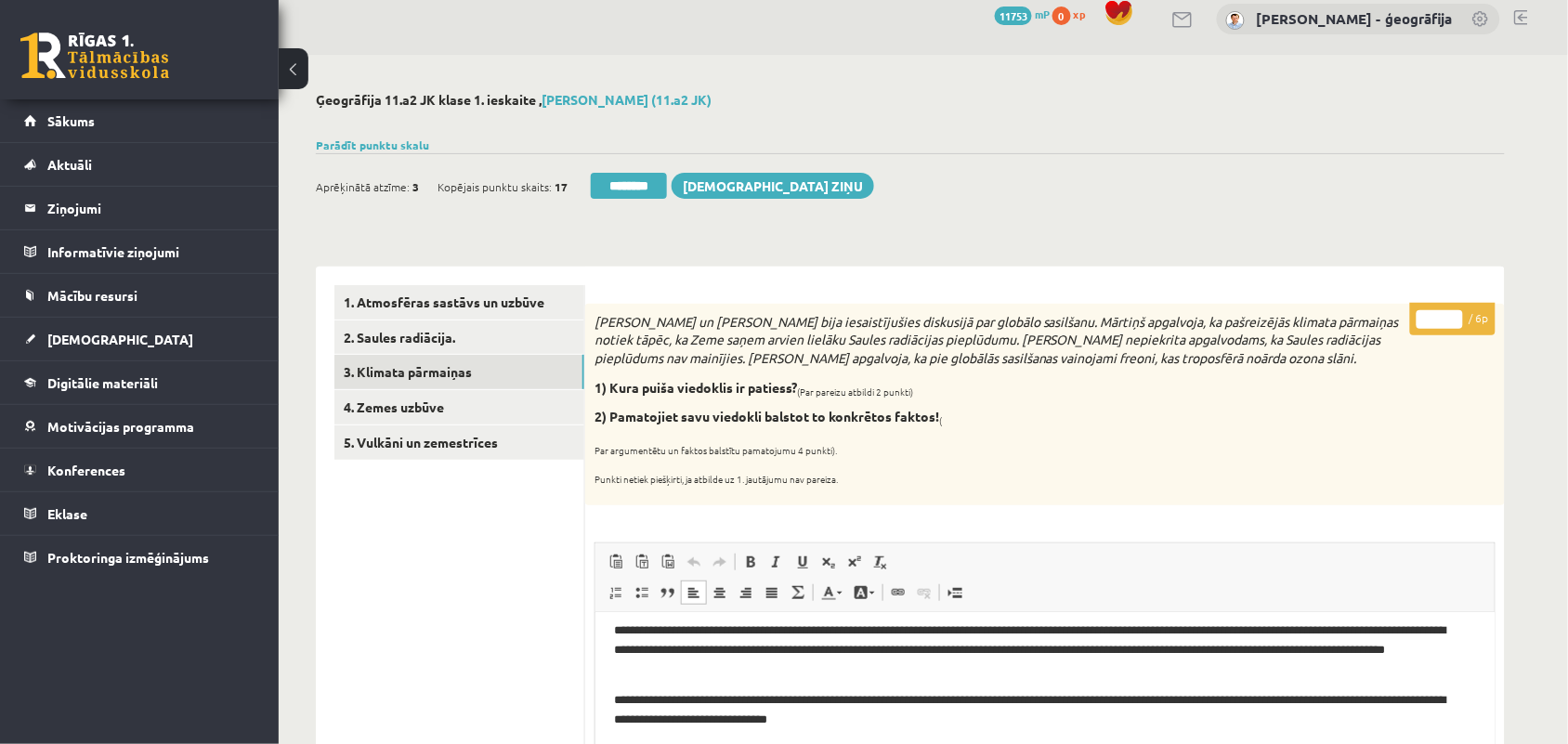
scroll to position [0, 0]
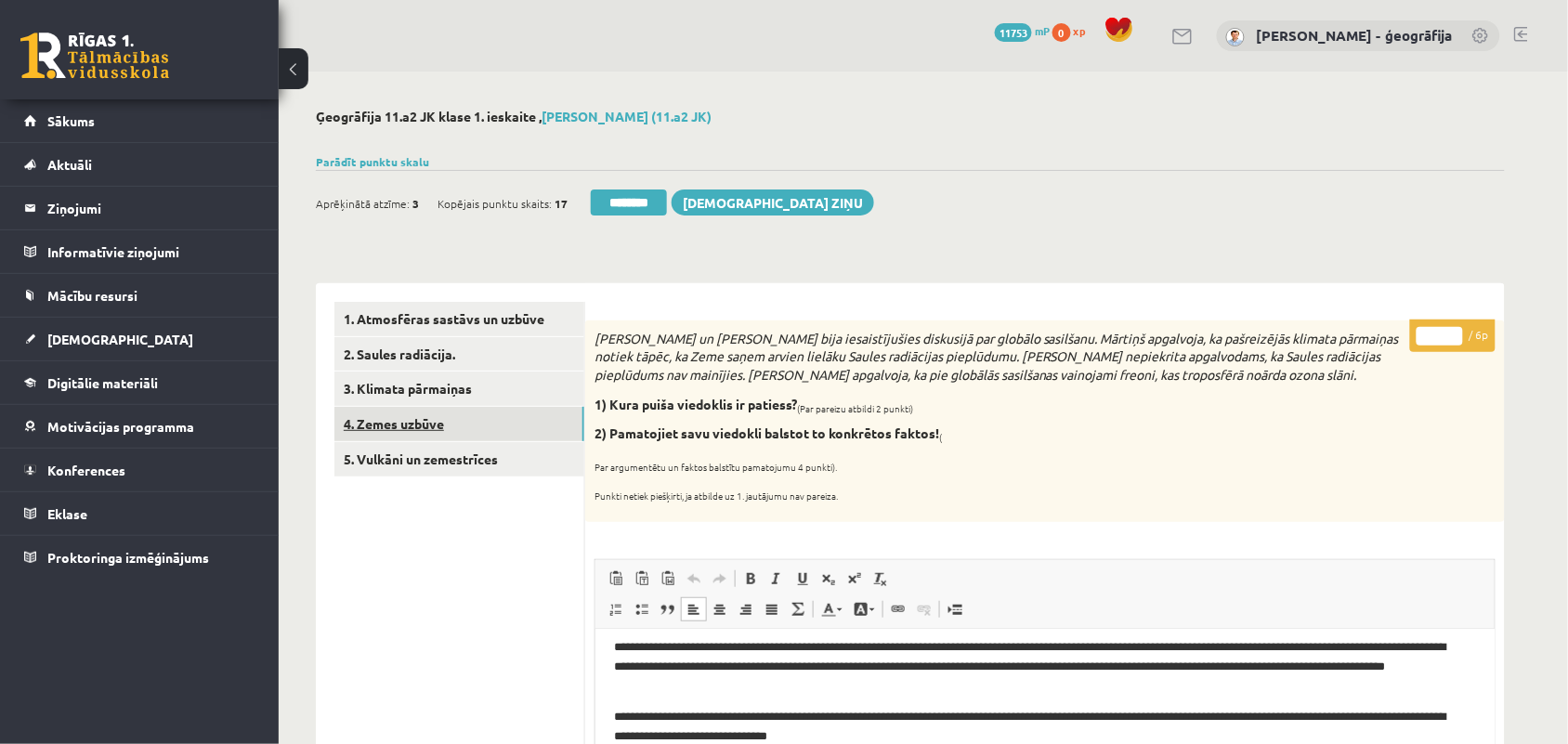
click at [398, 430] on link "4. Zemes uzbūve" at bounding box center [458, 424] width 250 height 35
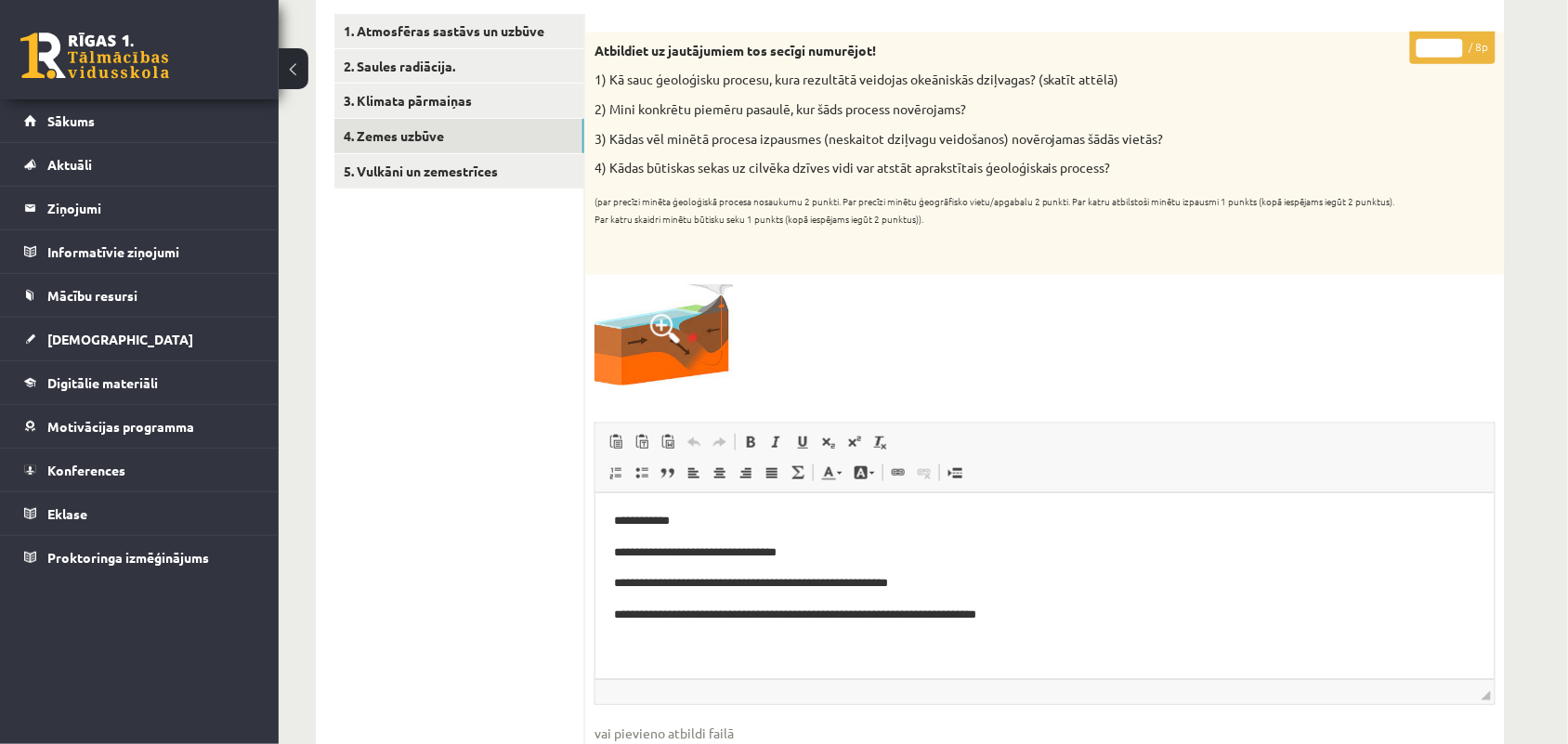
click at [955, 302] on div at bounding box center [1045, 335] width 901 height 101
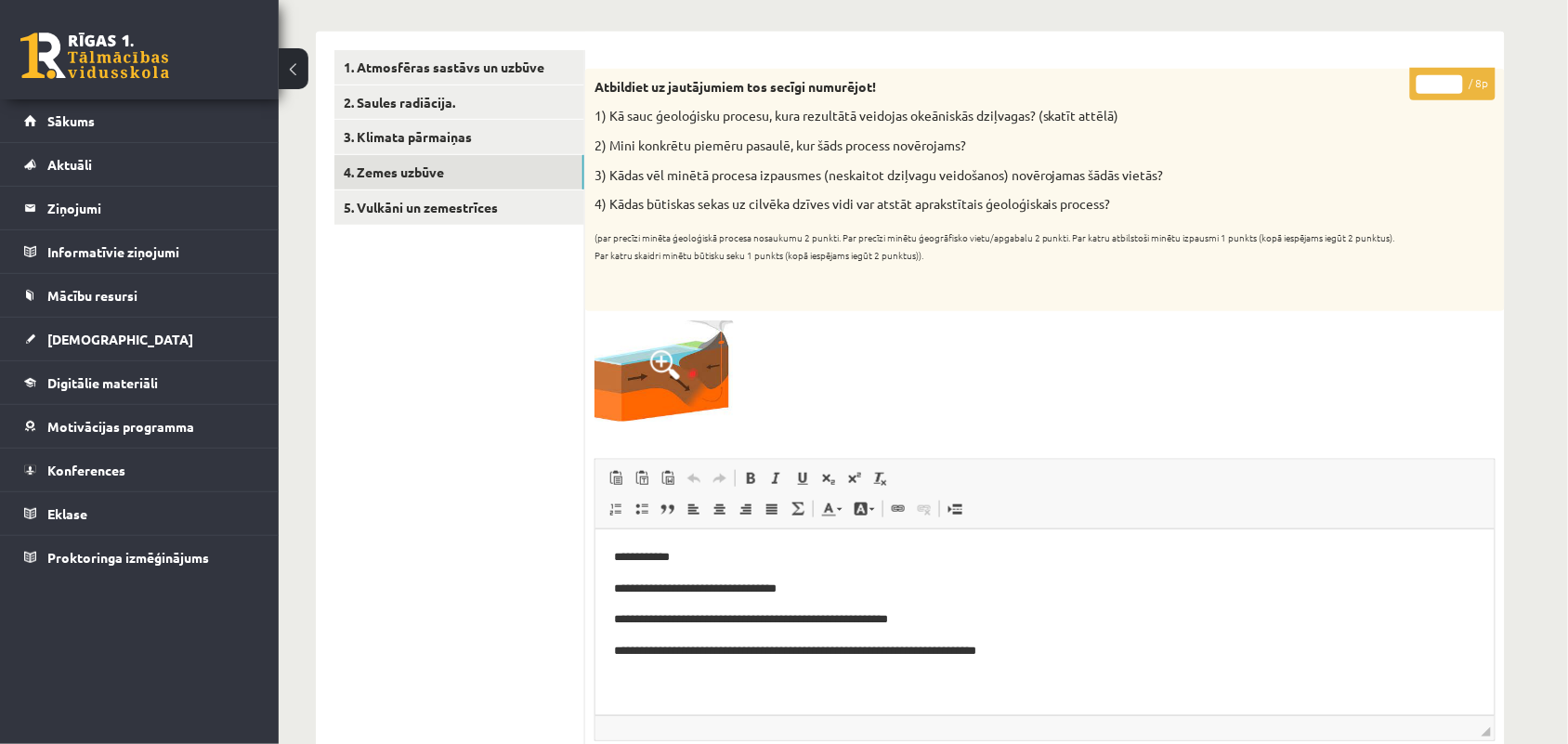
scroll to position [254, 0]
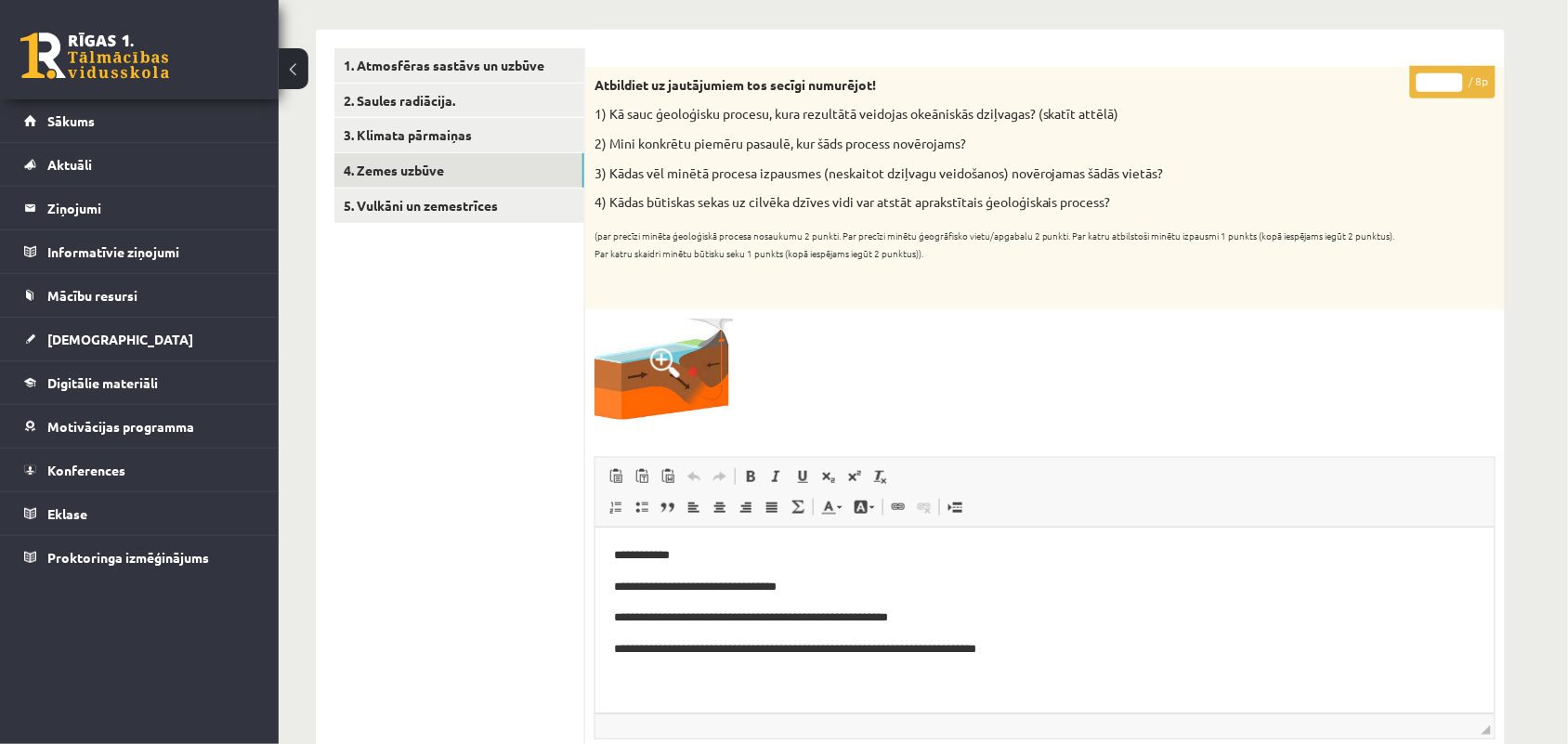
click at [1438, 75] on input "*" at bounding box center [1439, 83] width 47 height 19
click at [1454, 76] on input "*" at bounding box center [1439, 83] width 47 height 19
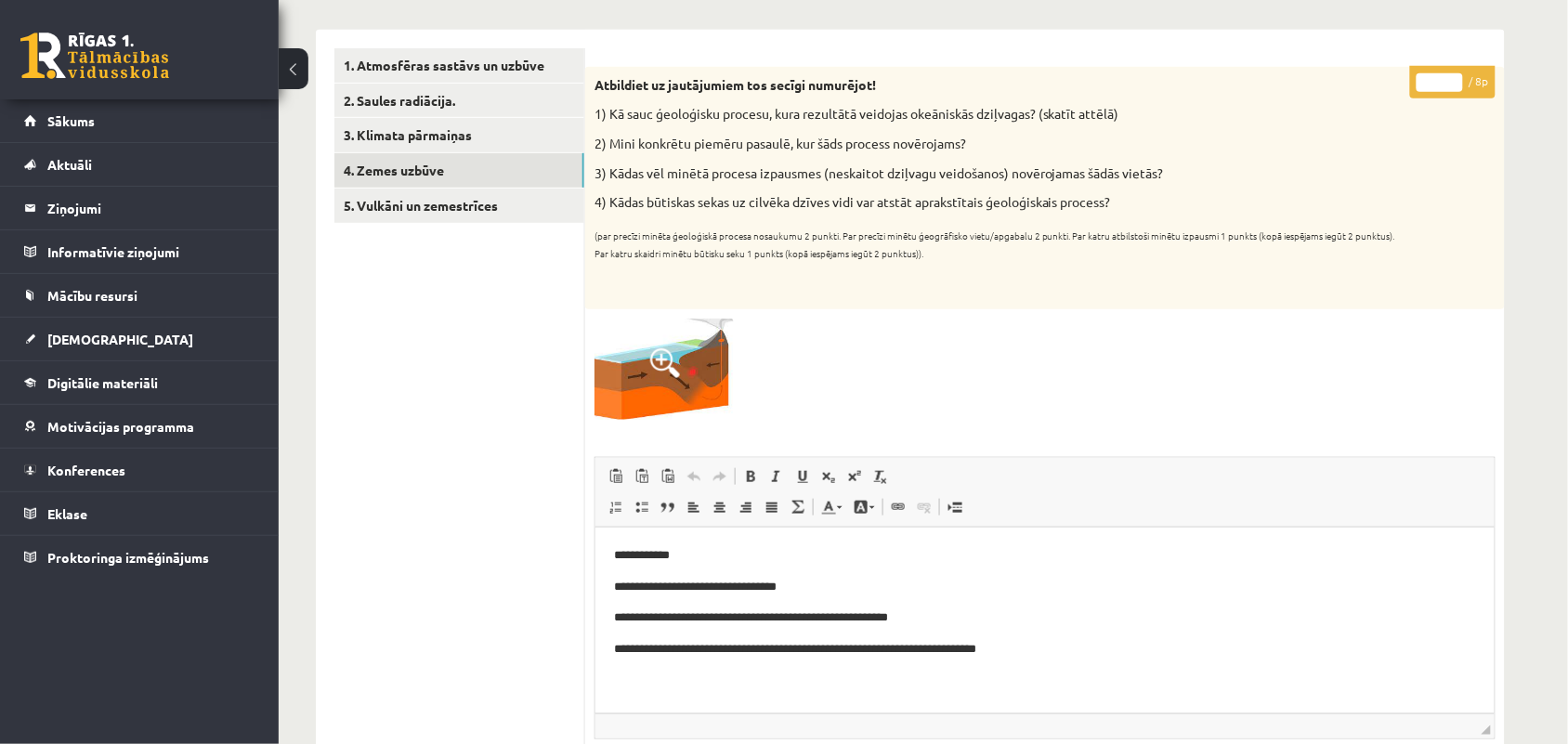
click at [1454, 76] on input "*" at bounding box center [1439, 83] width 47 height 19
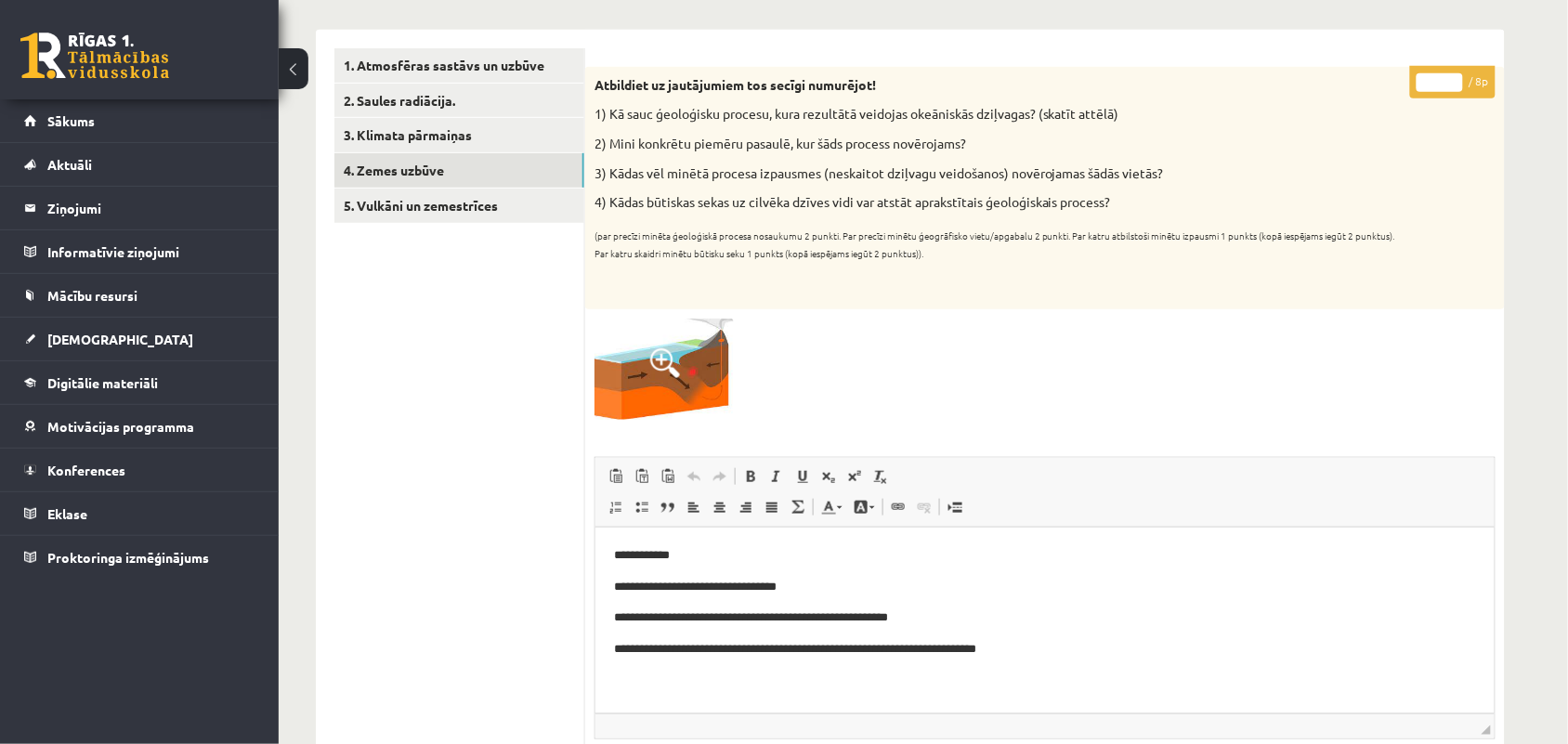
click at [1215, 393] on div at bounding box center [1045, 369] width 901 height 101
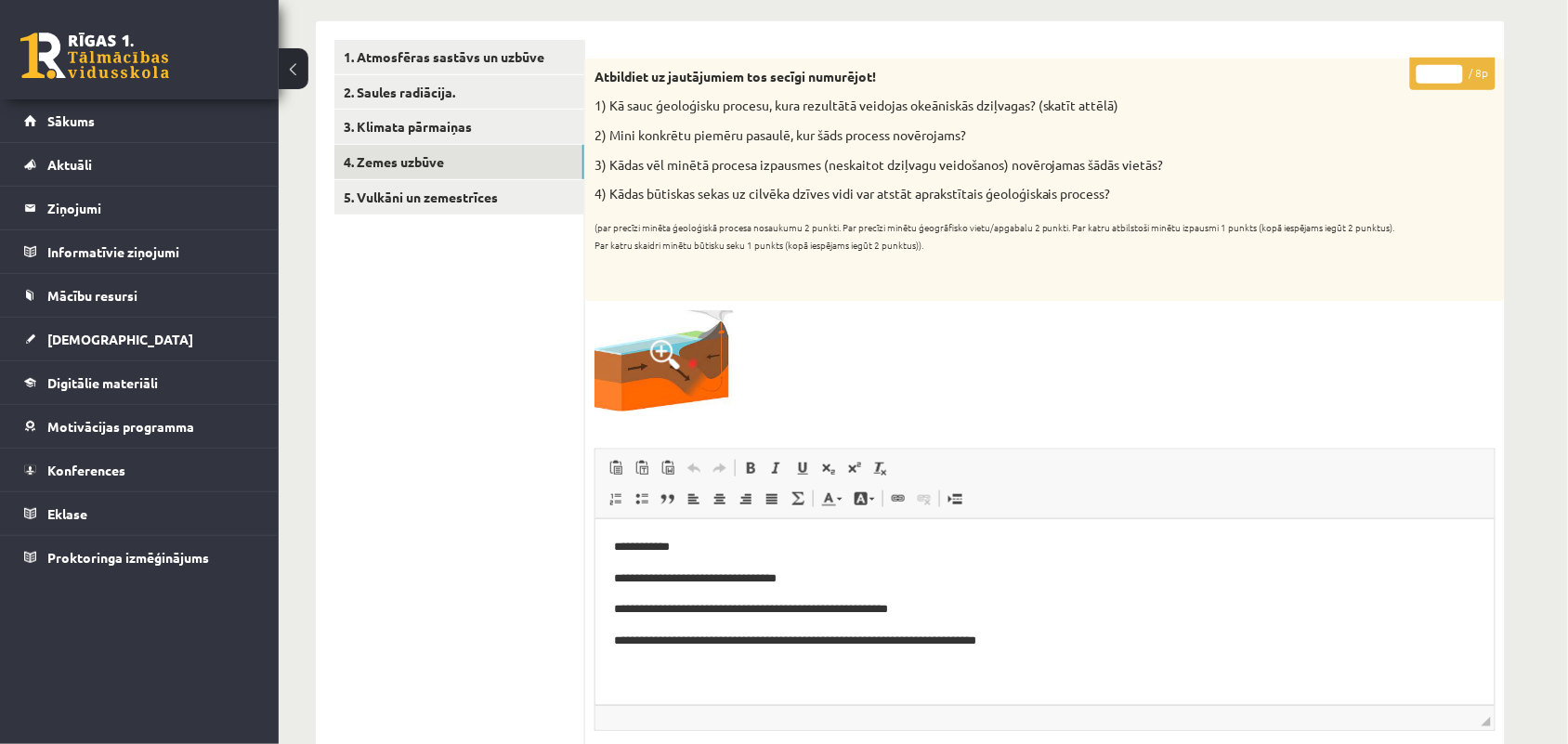
scroll to position [239, 0]
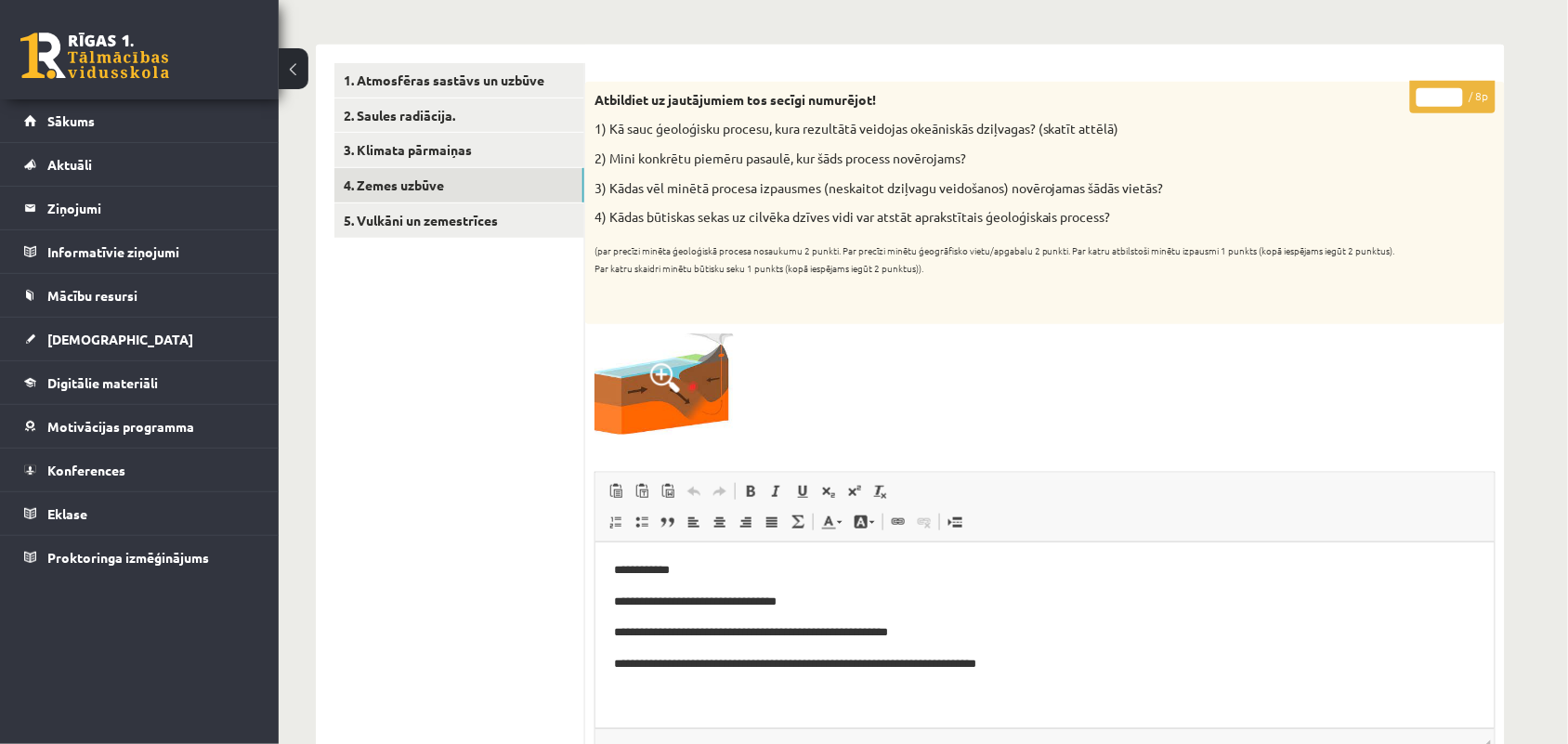
type input "*"
click at [1454, 100] on input "*" at bounding box center [1439, 97] width 47 height 19
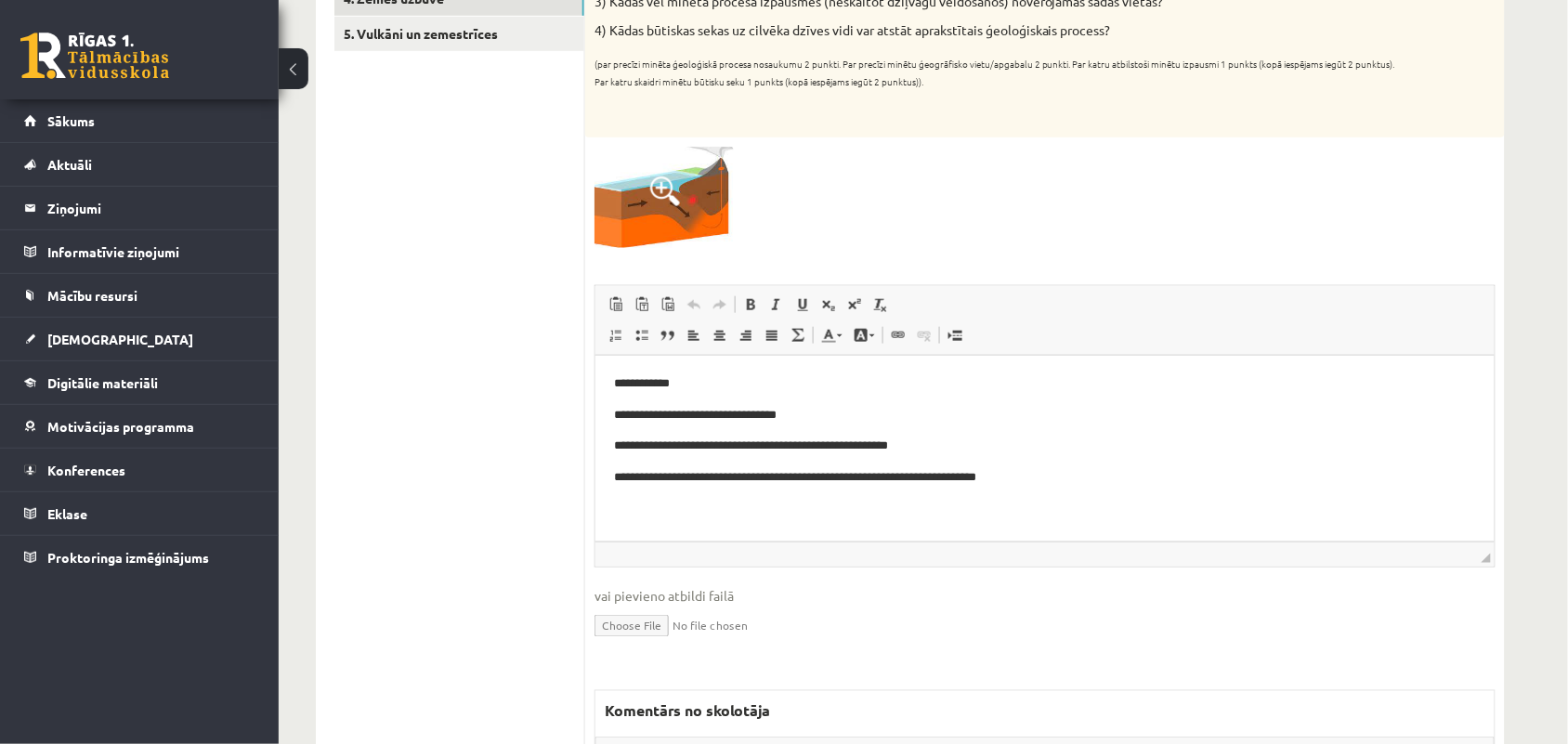
scroll to position [495, 0]
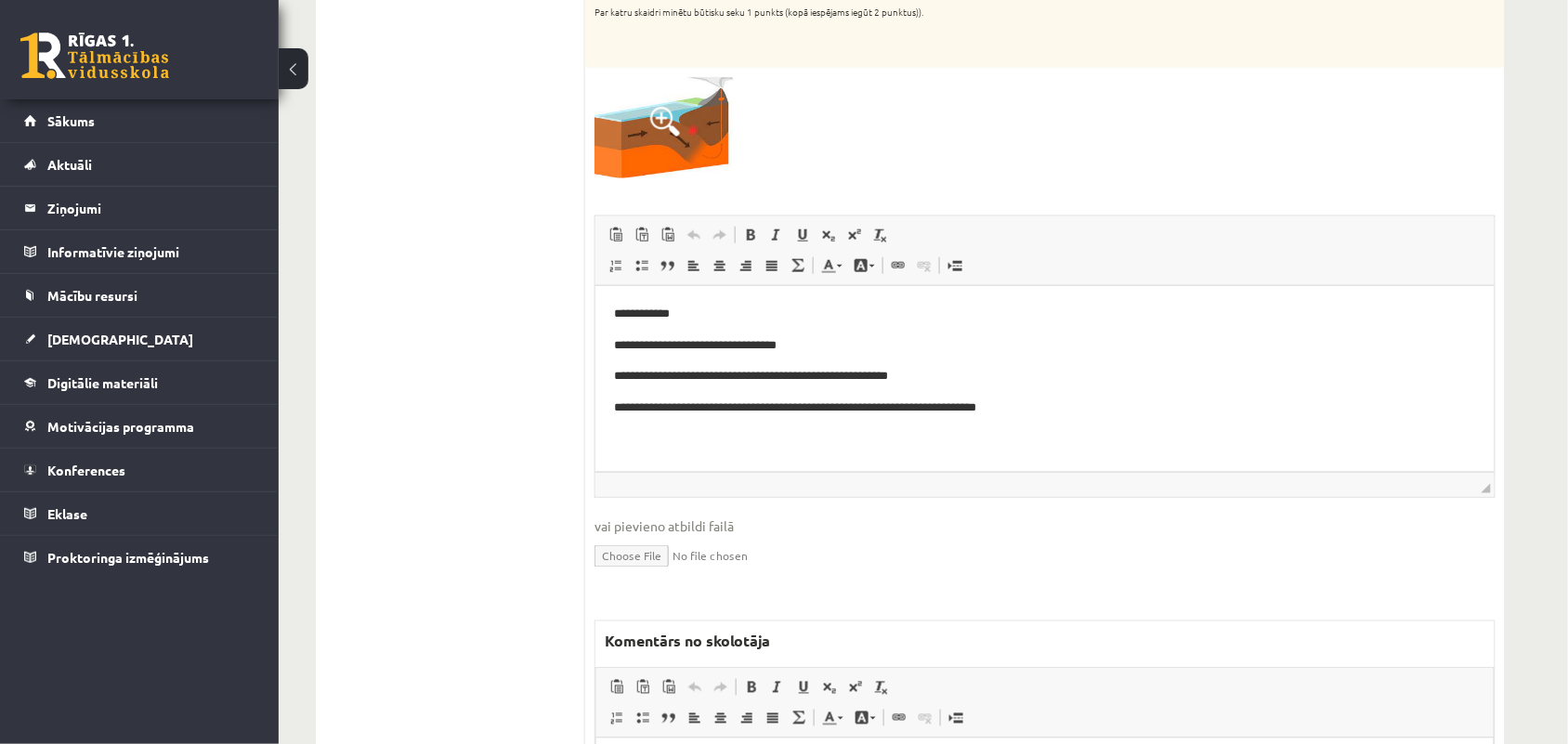
click at [1028, 373] on p "**********" at bounding box center [1043, 376] width 862 height 20
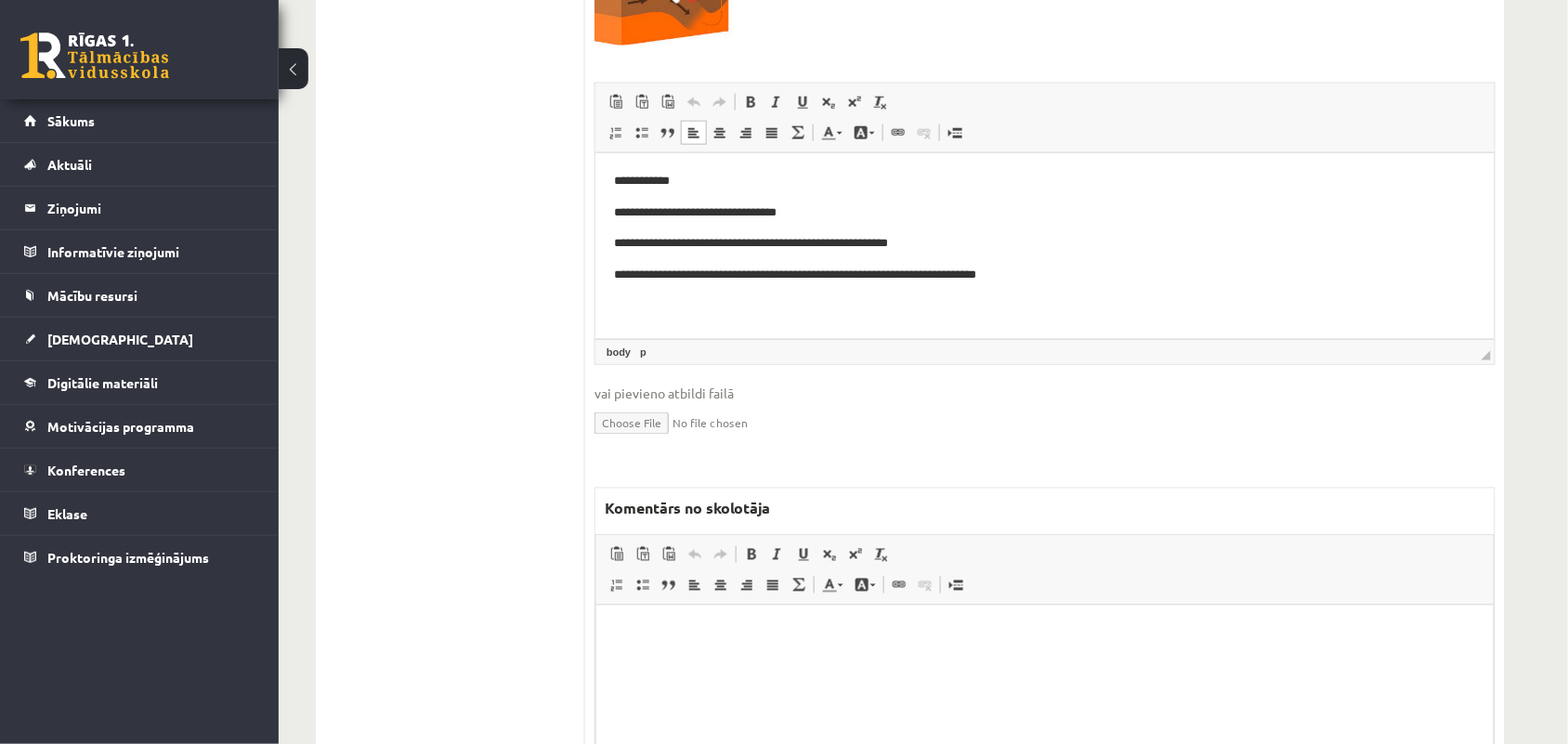
scroll to position [640, 0]
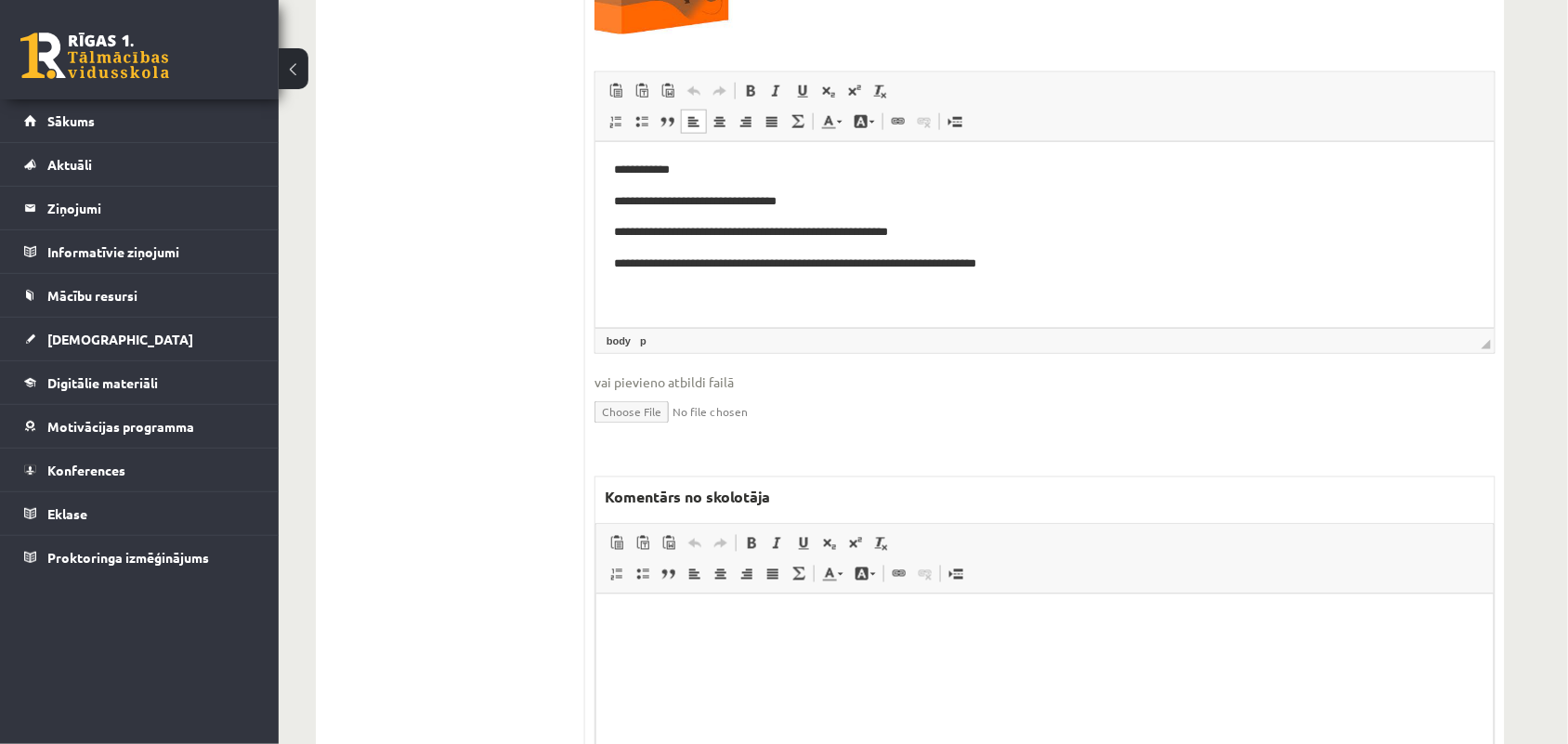
click at [684, 651] on html at bounding box center [1044, 622] width 897 height 57
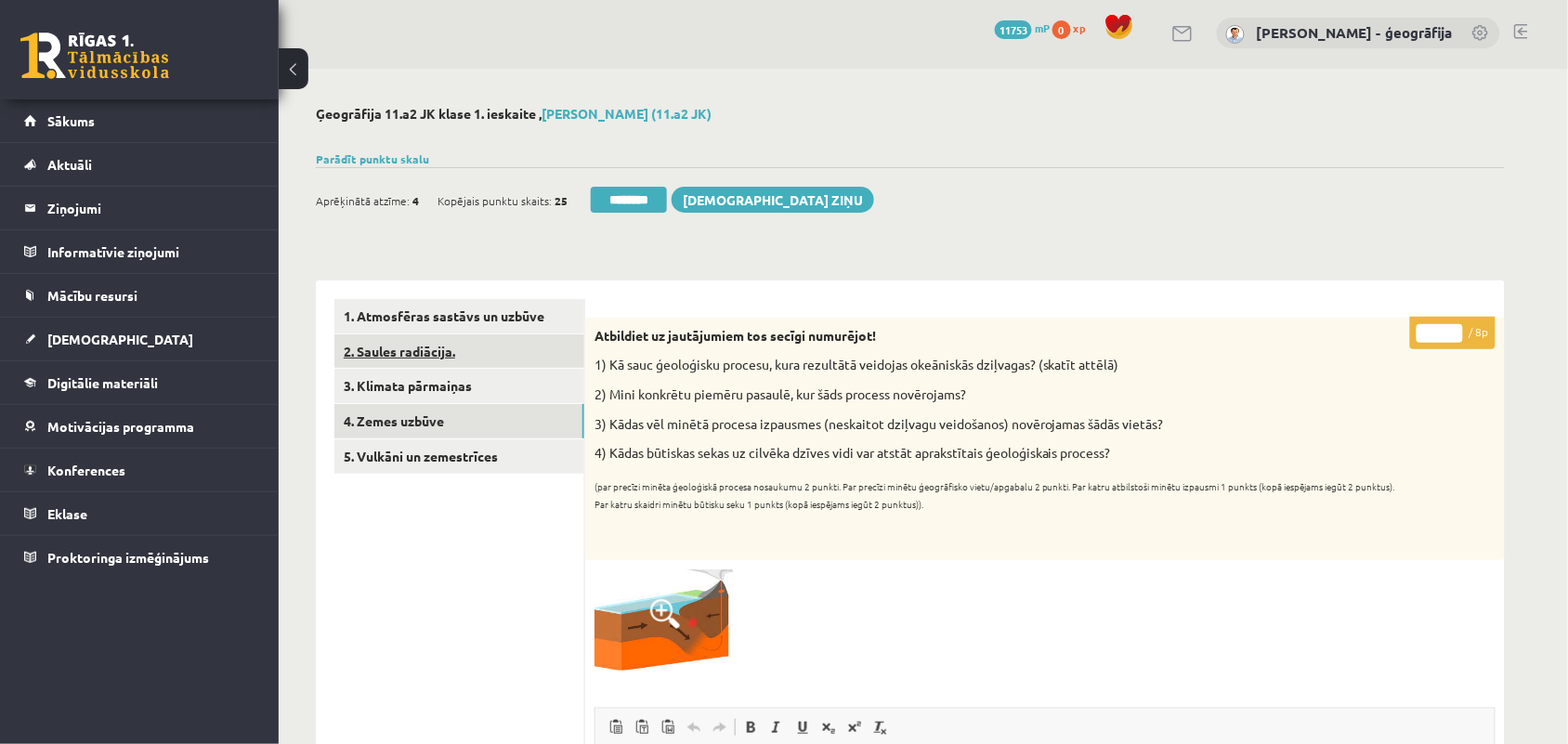
scroll to position [0, 0]
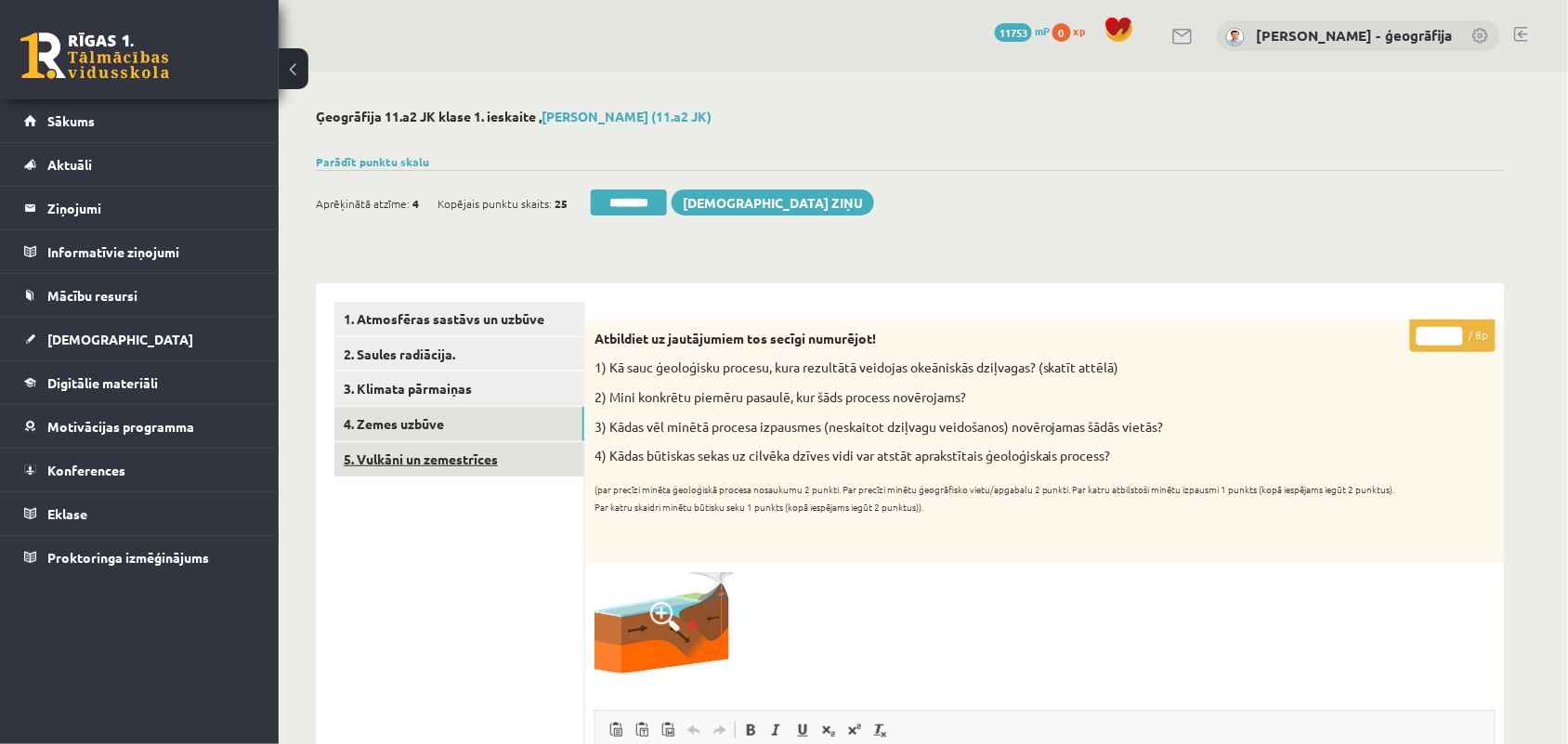
click at [402, 462] on link "5. Vulkāni un zemestrīces" at bounding box center [458, 460] width 250 height 35
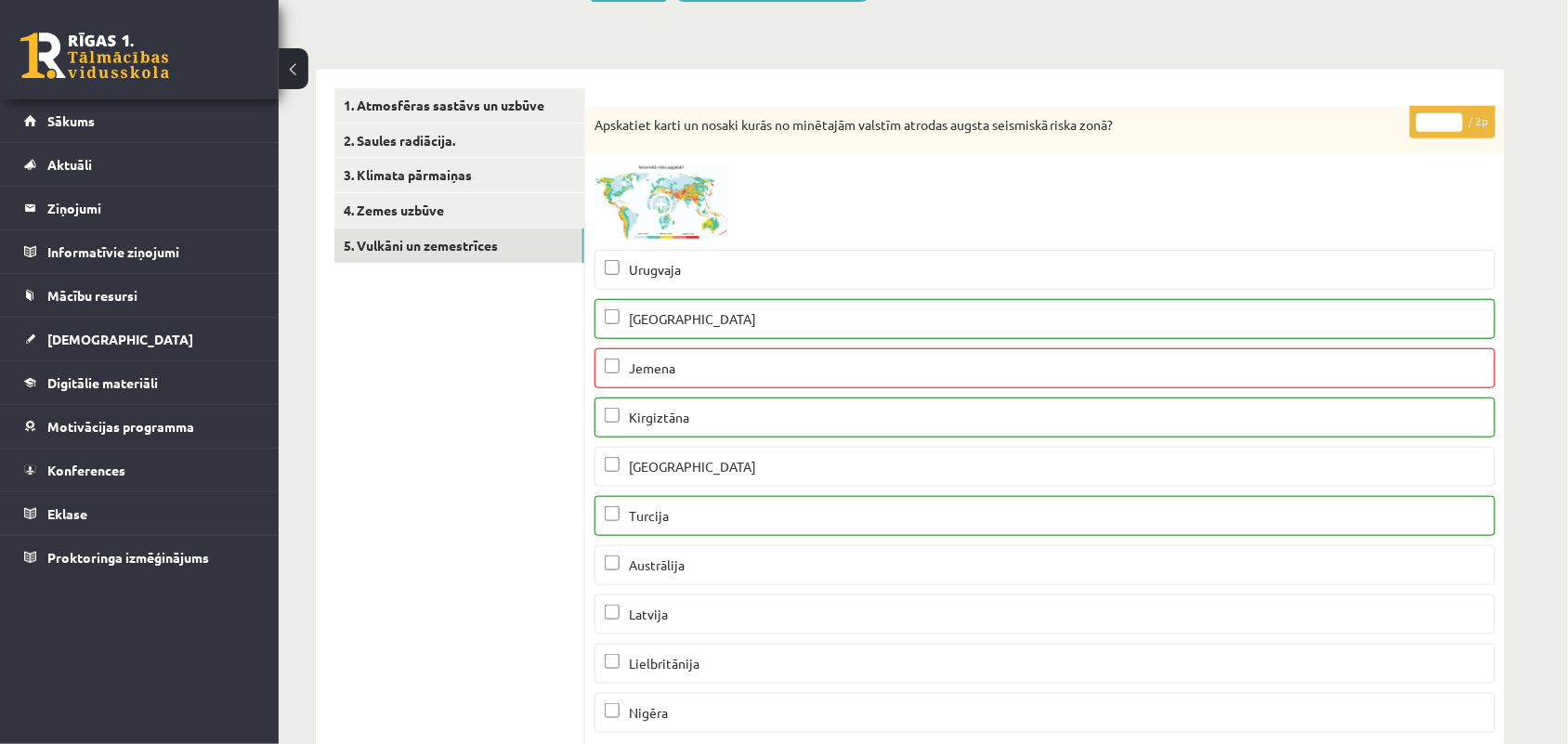
scroll to position [217, 0]
type input "*"
click at [1454, 111] on input "*" at bounding box center [1439, 119] width 47 height 19
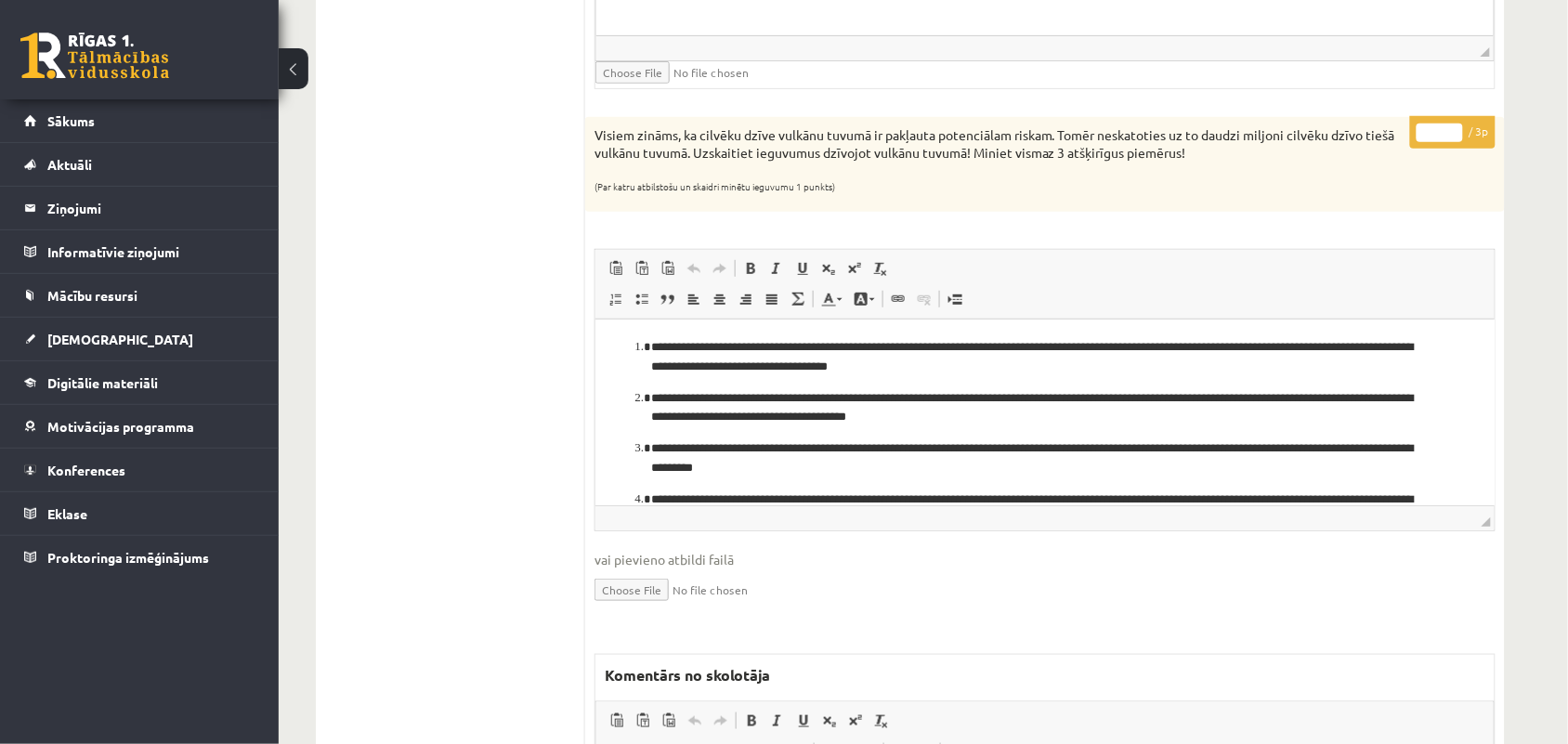
scroll to position [2274, 0]
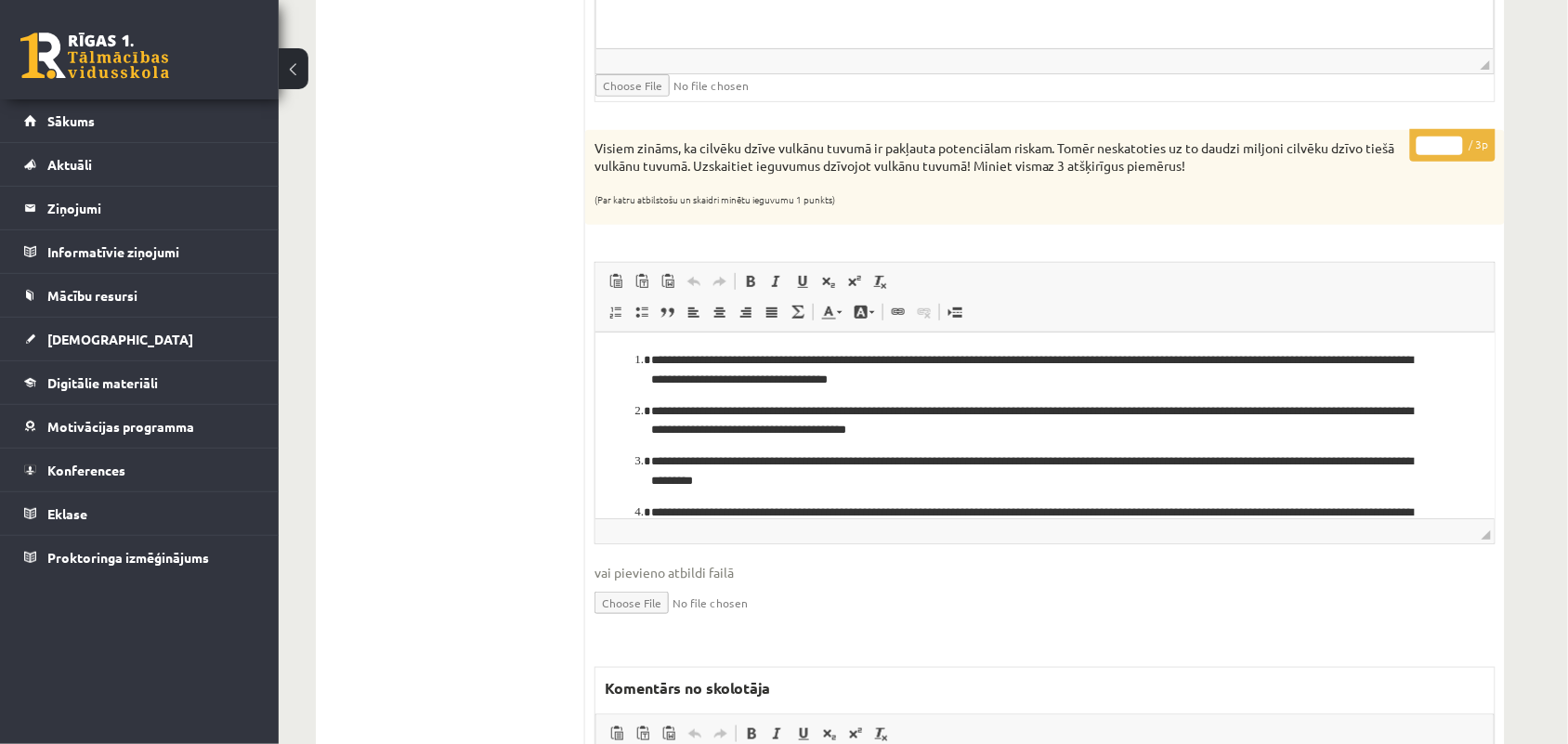
click at [1455, 147] on input "*" at bounding box center [1439, 145] width 47 height 19
type input "*"
click at [1455, 147] on input "*" at bounding box center [1439, 145] width 47 height 19
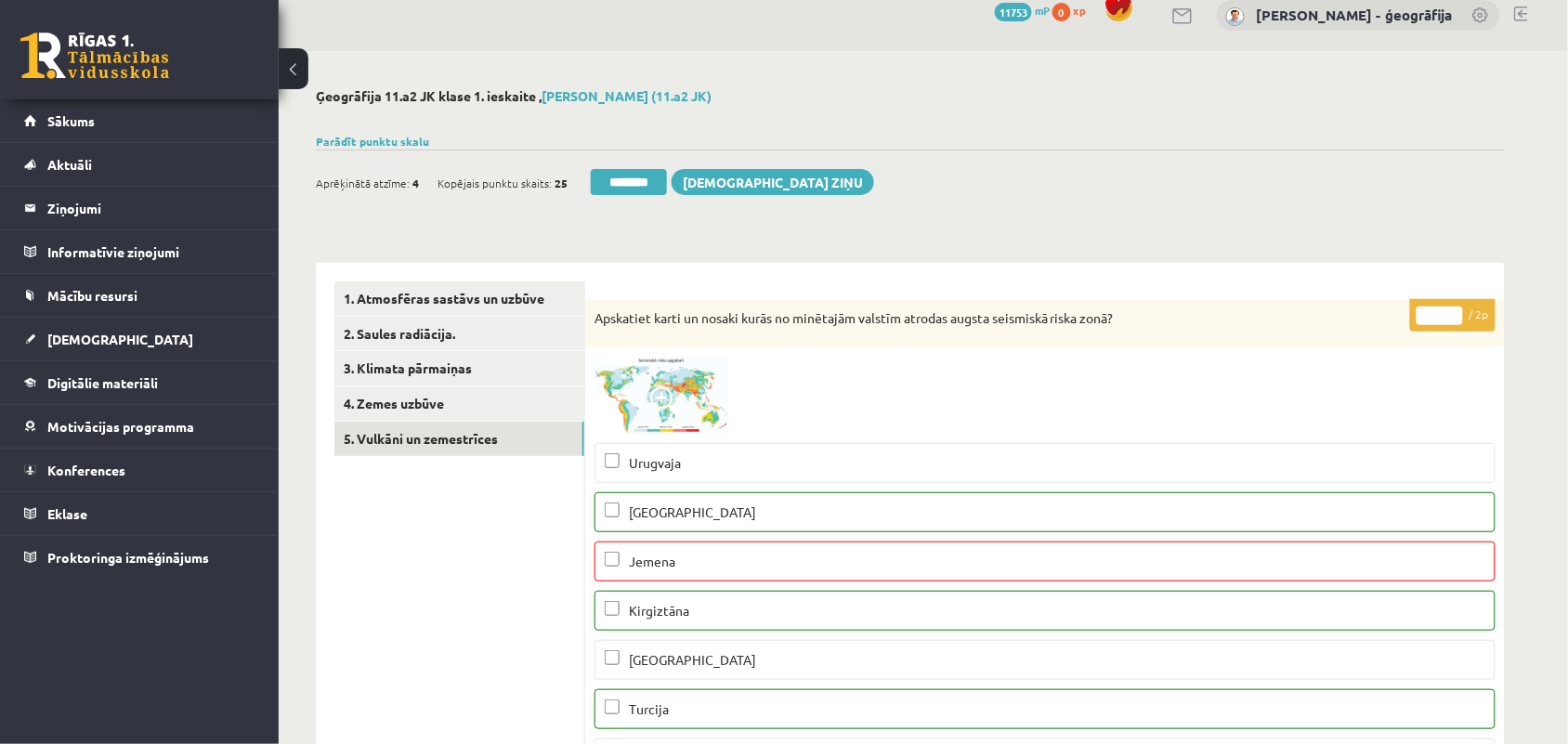
scroll to position [0, 0]
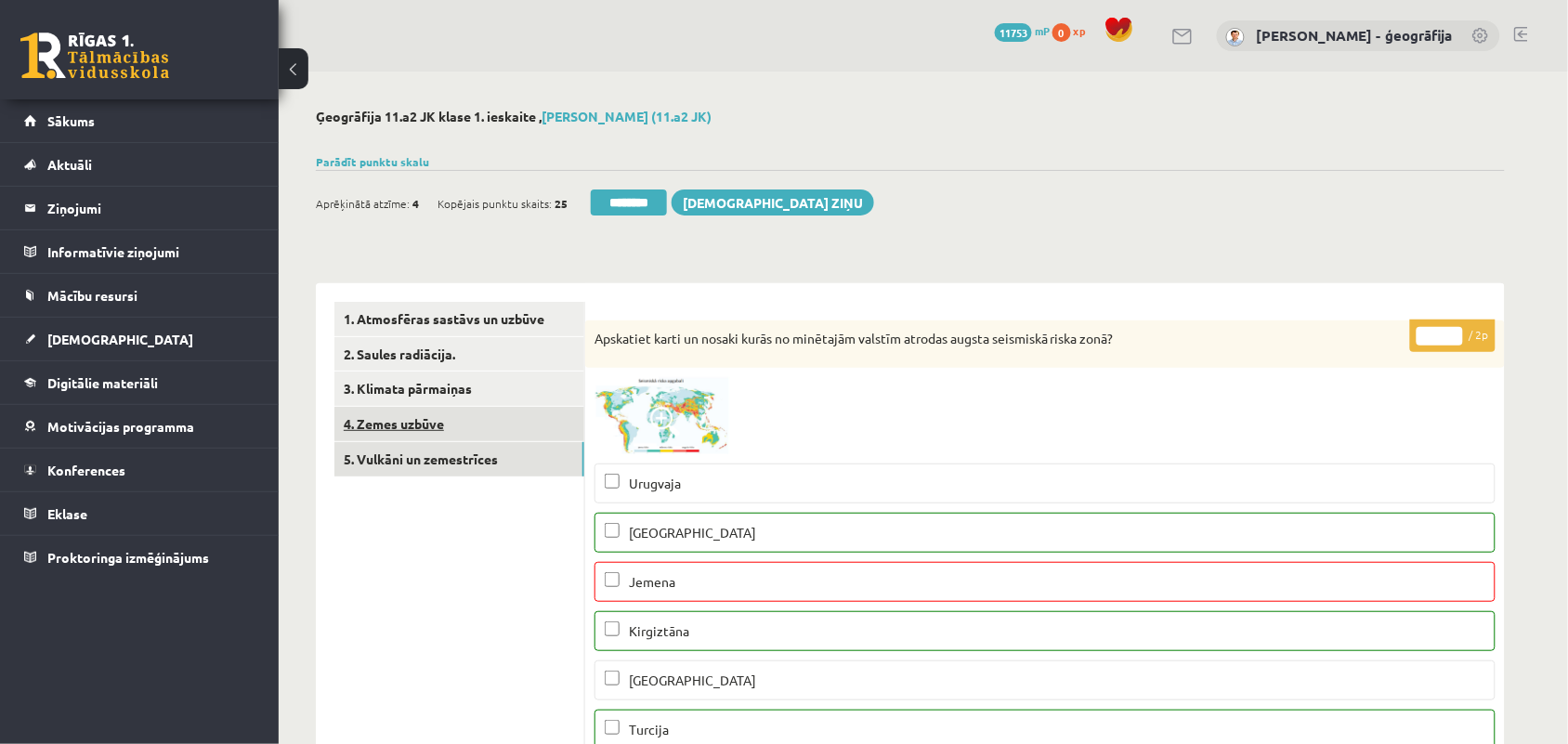
click at [402, 426] on link "4. Zemes uzbūve" at bounding box center [458, 424] width 250 height 35
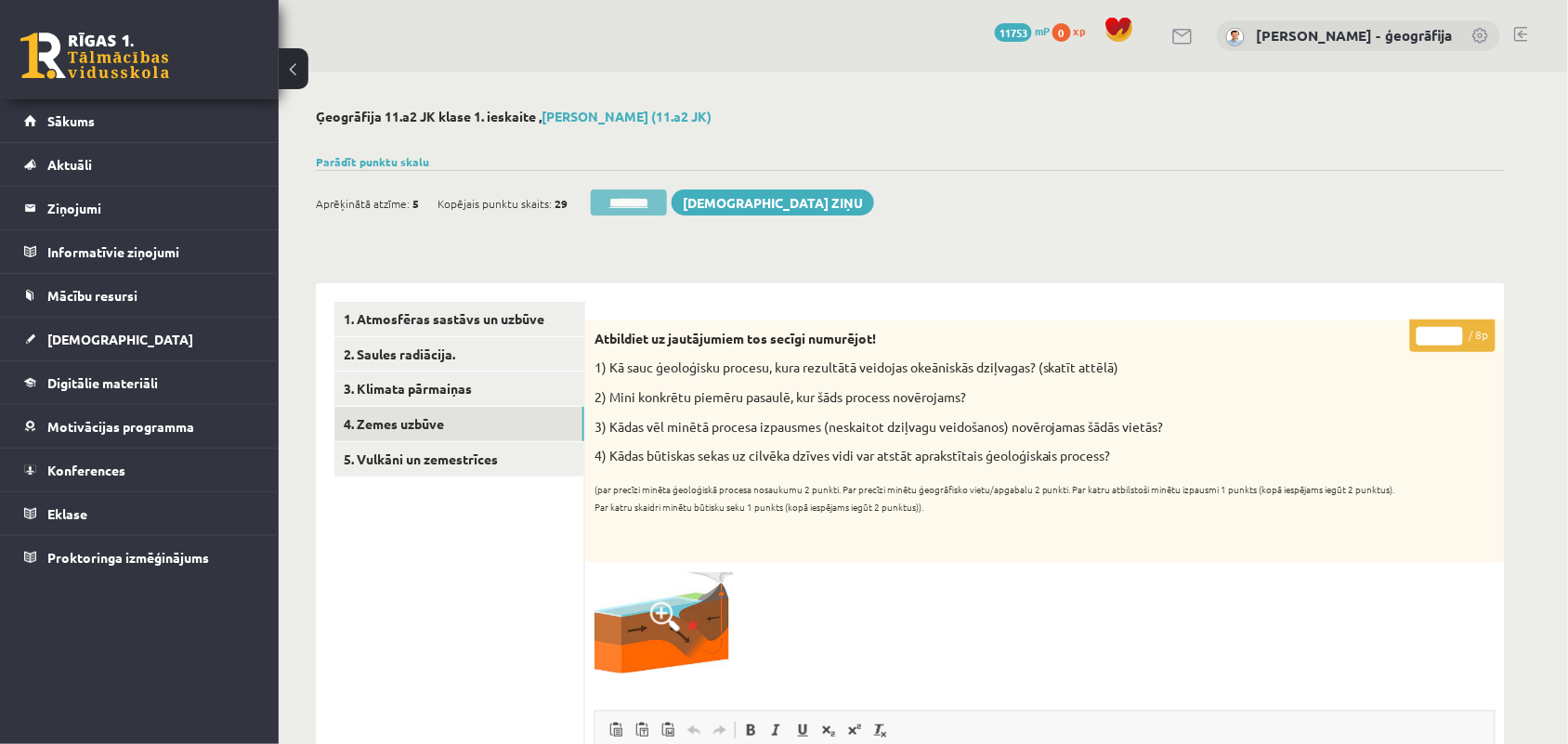
click at [632, 204] on input "********" at bounding box center [628, 203] width 77 height 26
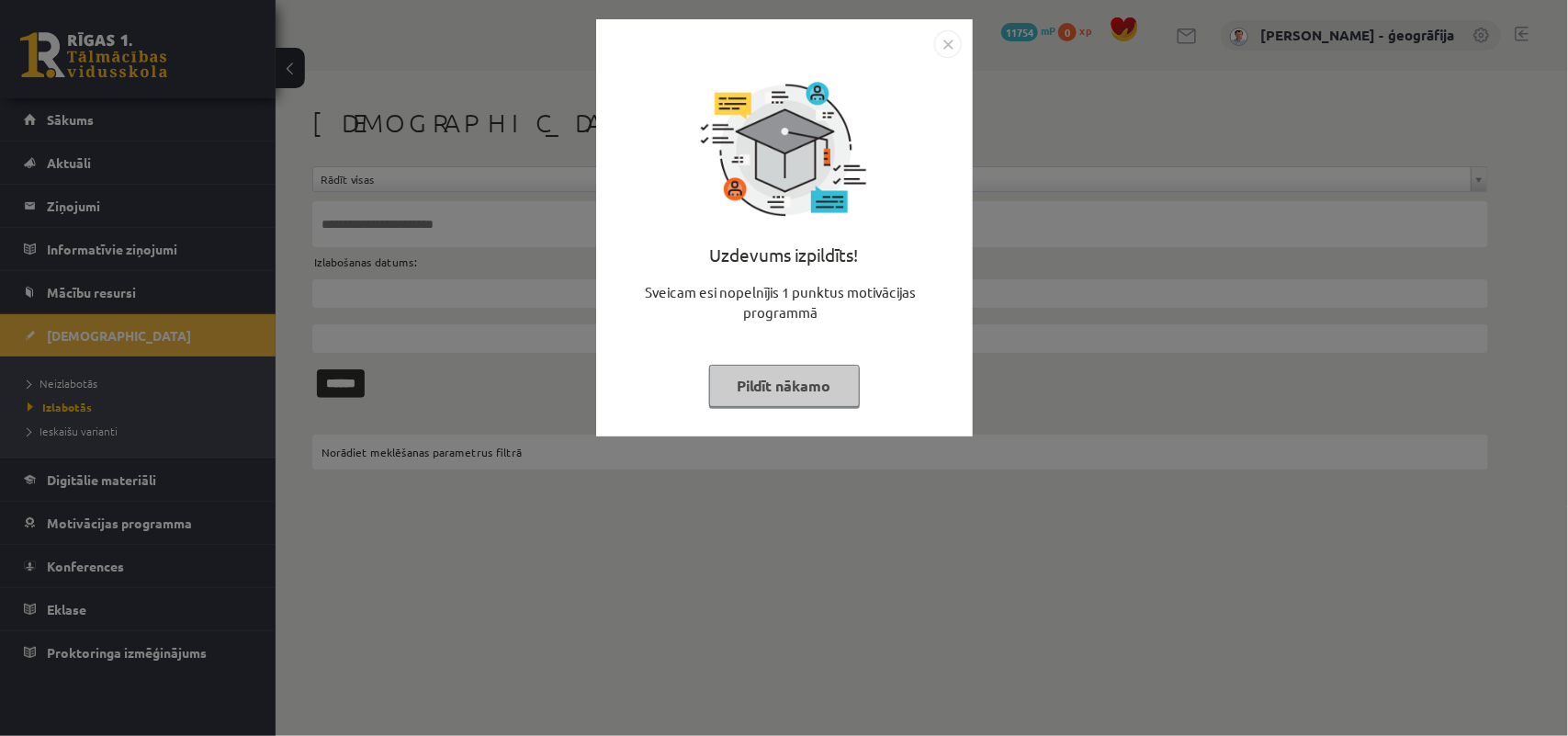
click at [741, 386] on button "Pildīt nākamo" at bounding box center [784, 386] width 151 height 42
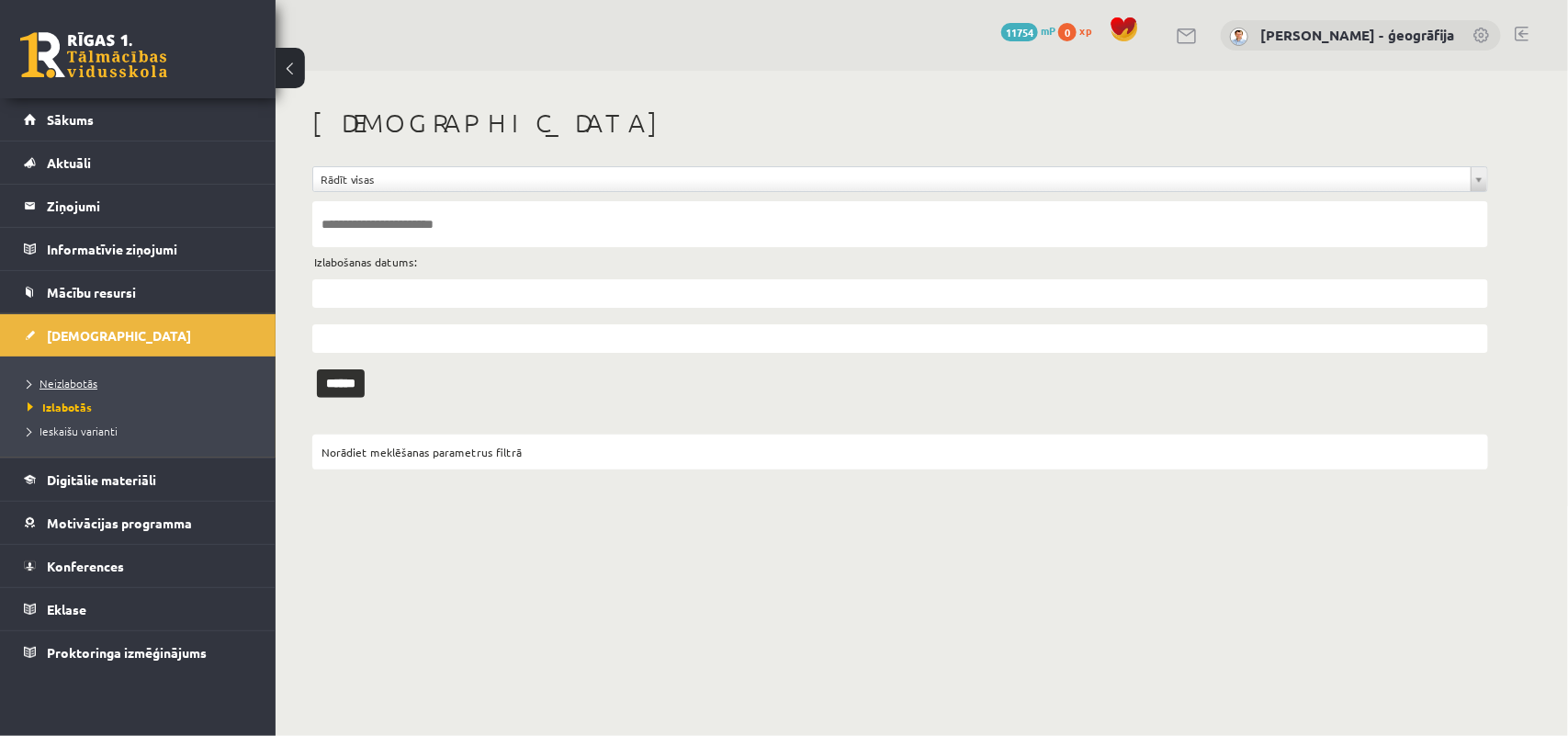
click at [67, 384] on span "Neizlabotās" at bounding box center [62, 383] width 70 height 15
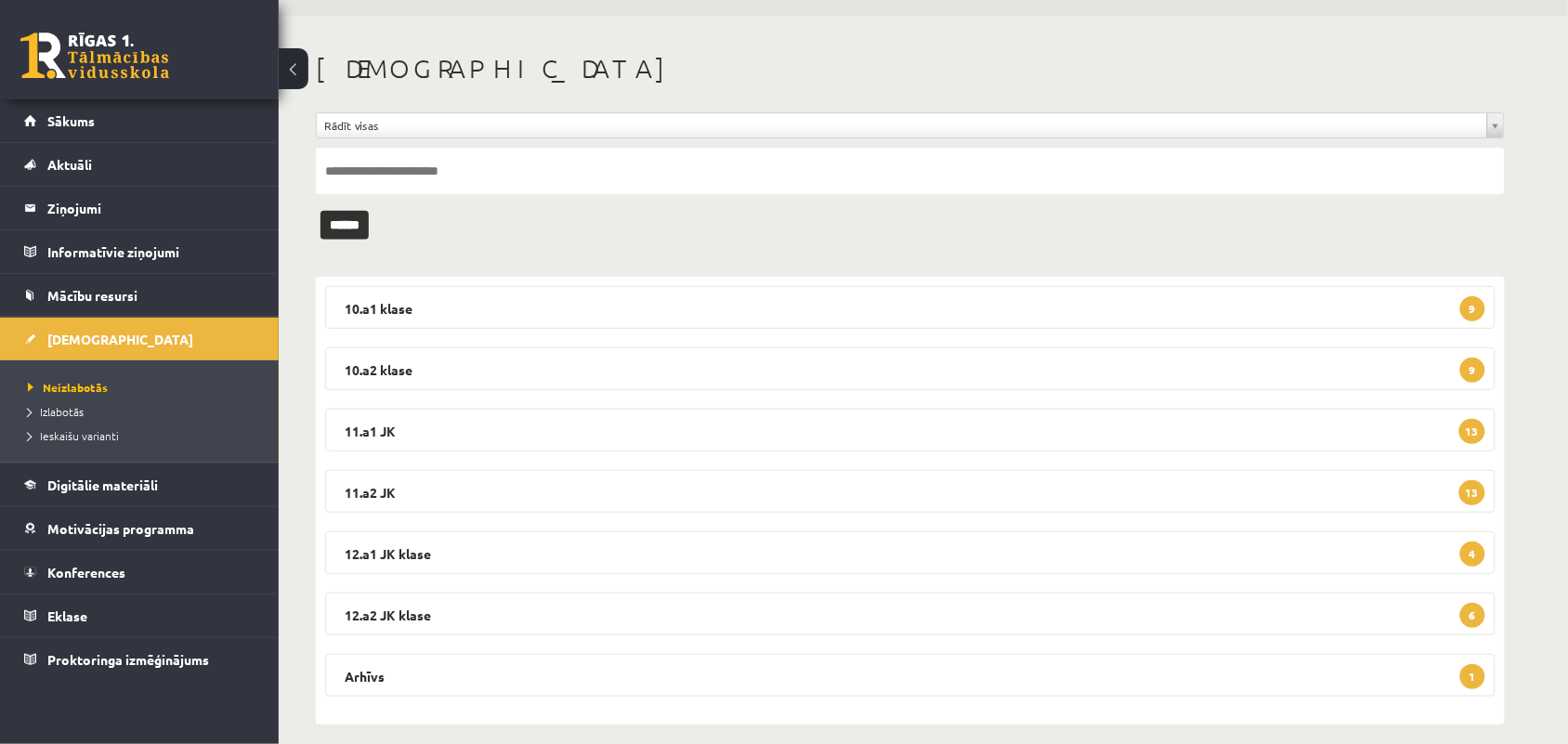
scroll to position [73, 0]
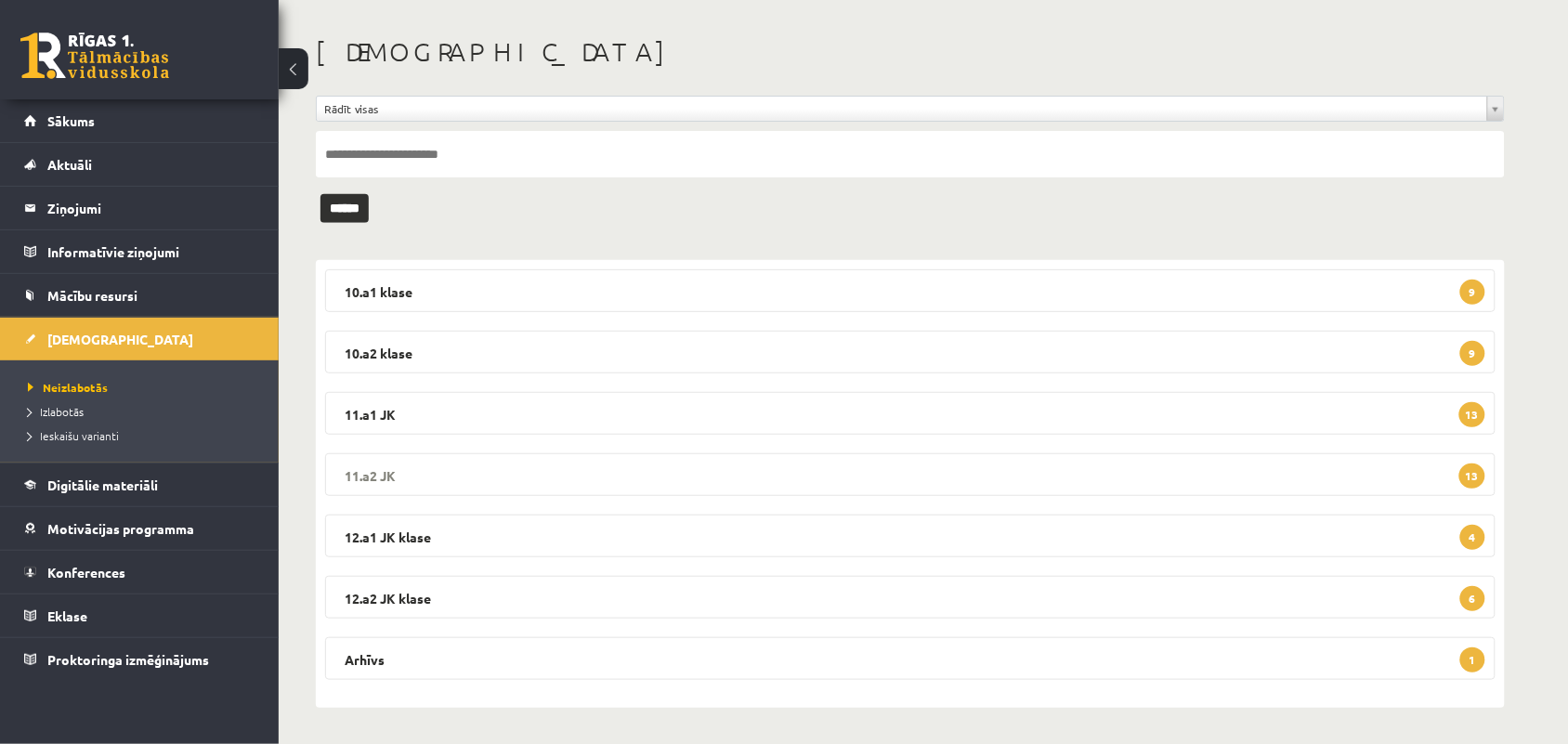
click at [855, 476] on legend "11.a2 JK 13" at bounding box center [910, 474] width 1170 height 43
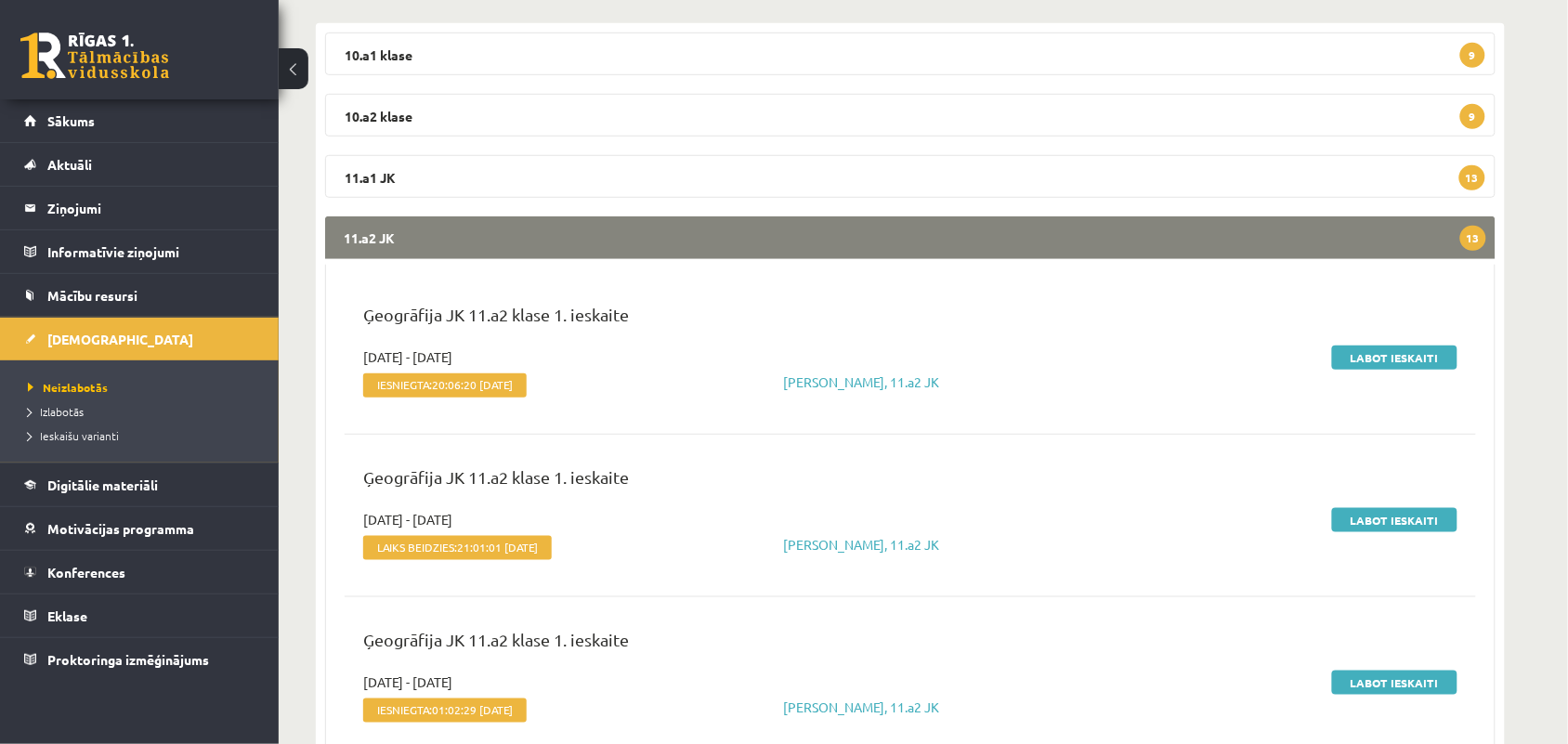
scroll to position [314, 0]
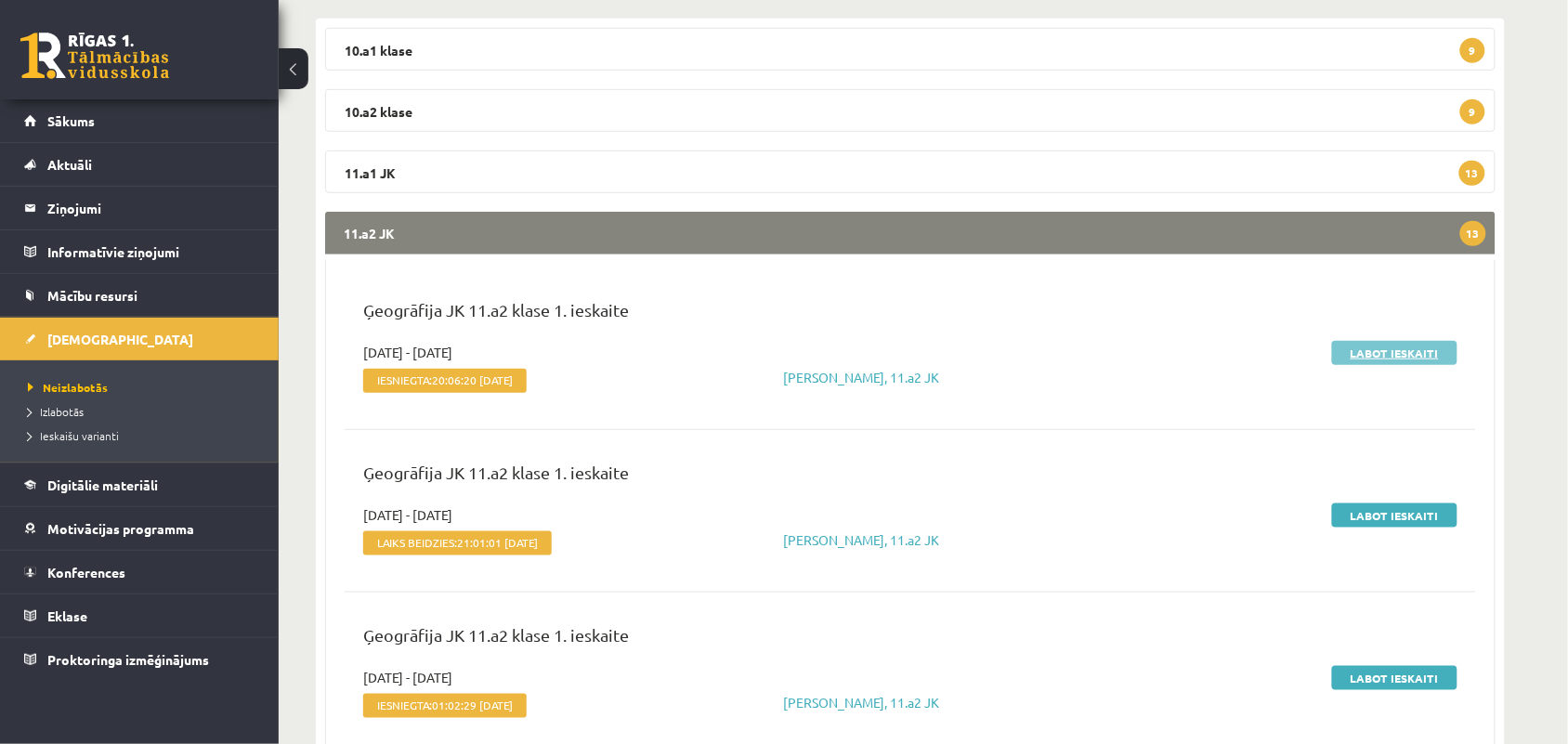
click at [1382, 360] on link "Labot ieskaiti" at bounding box center [1394, 353] width 125 height 24
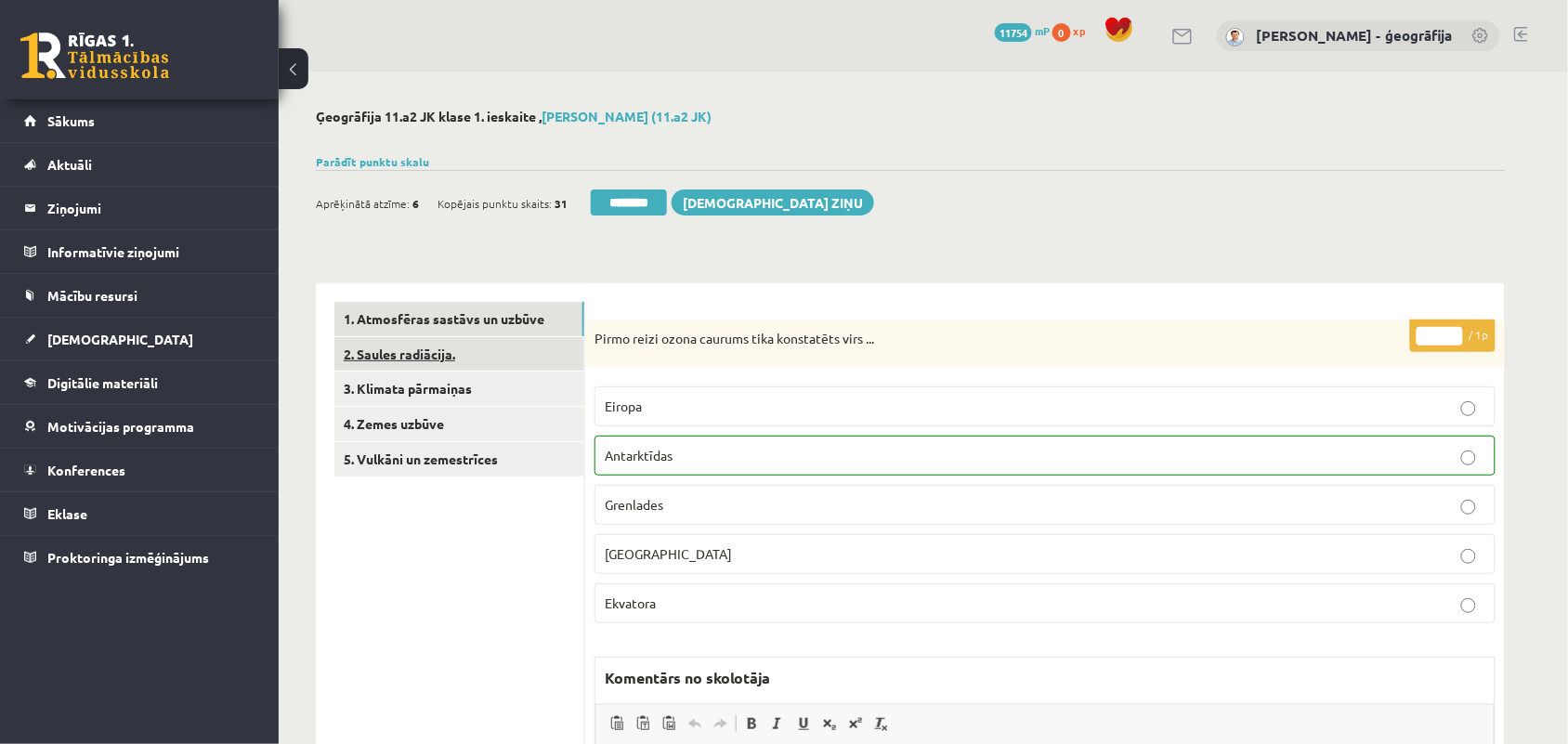
click at [456, 345] on link "2. Saules radiācija." at bounding box center [458, 354] width 250 height 35
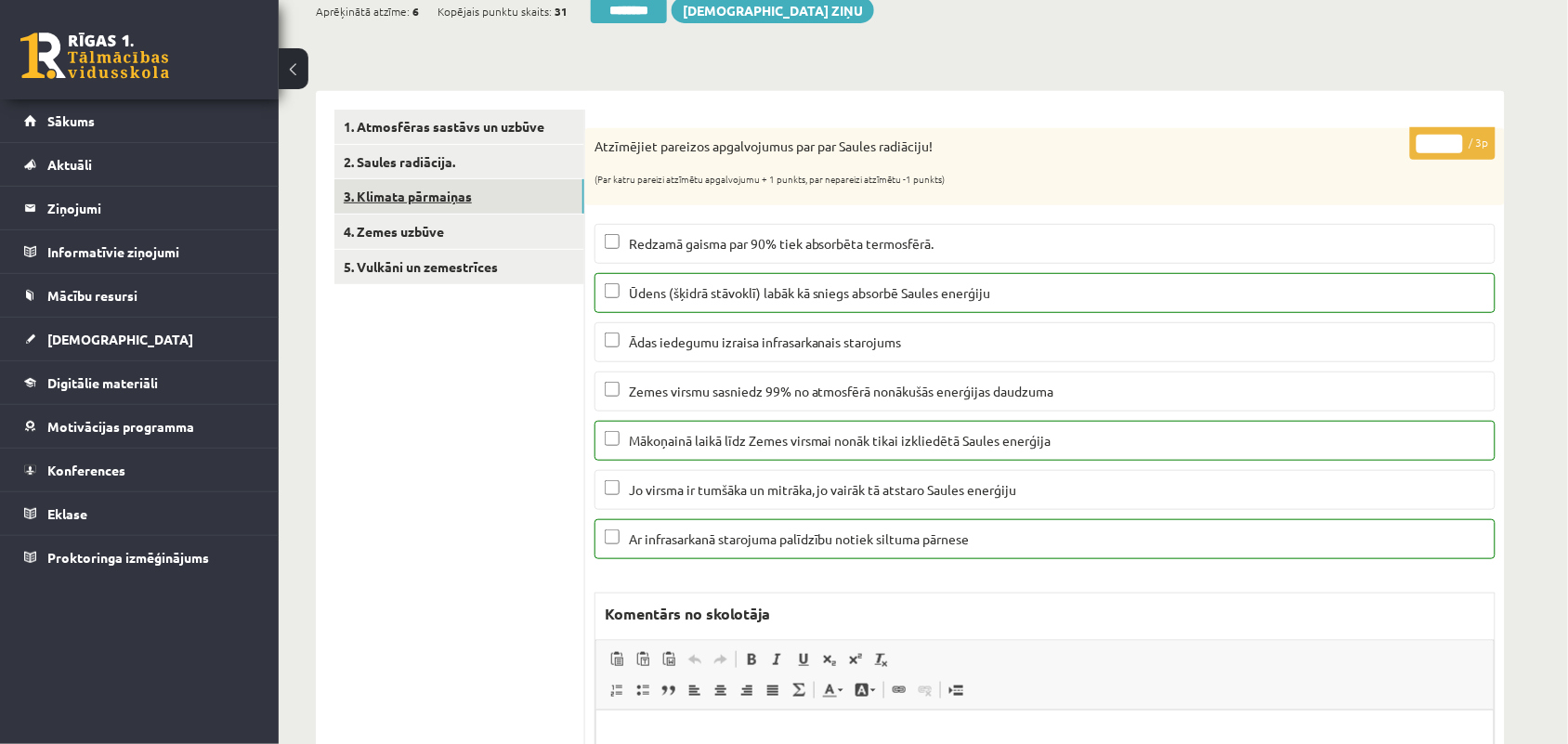
click at [390, 196] on link "3. Klimata pārmaiņas" at bounding box center [458, 196] width 250 height 35
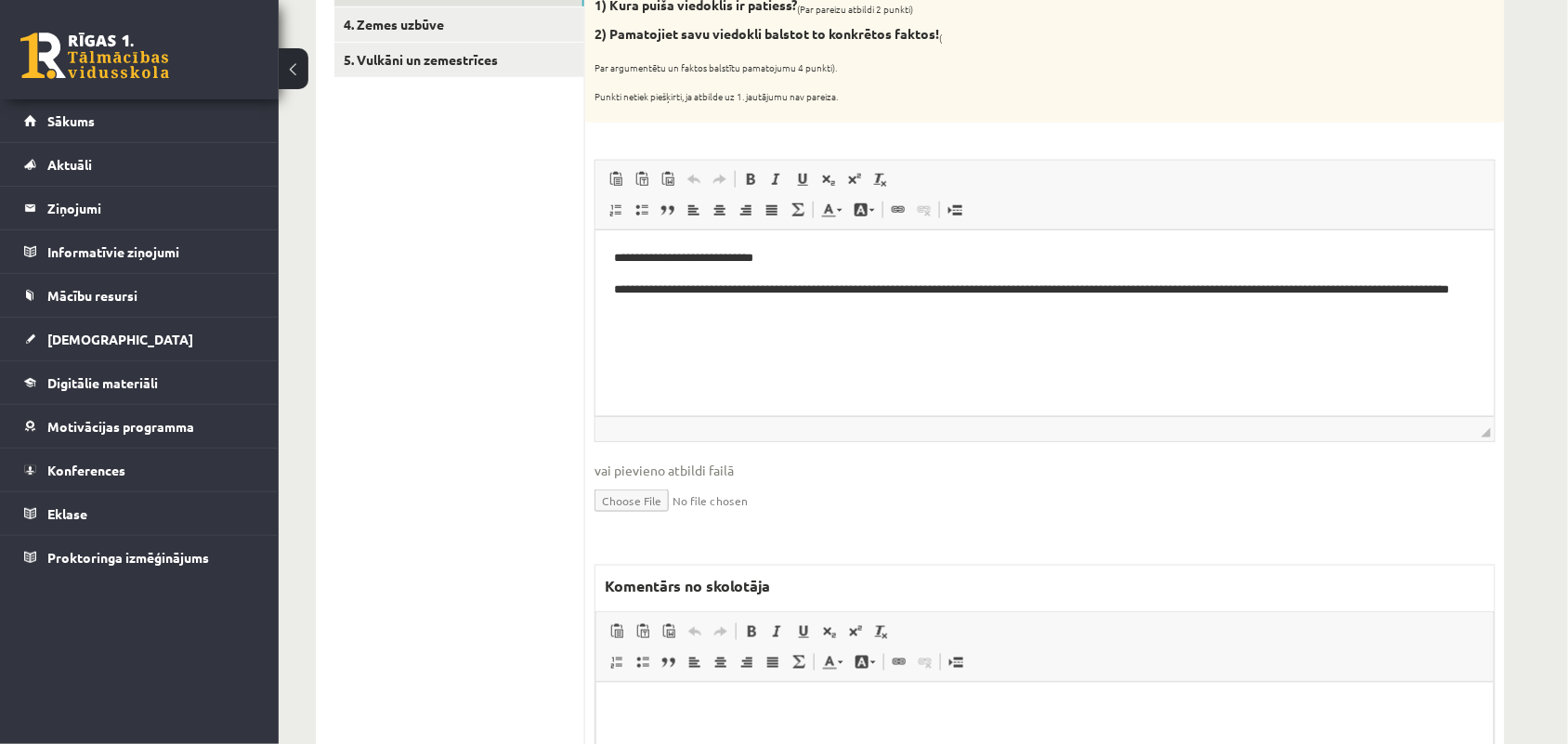
scroll to position [462, 0]
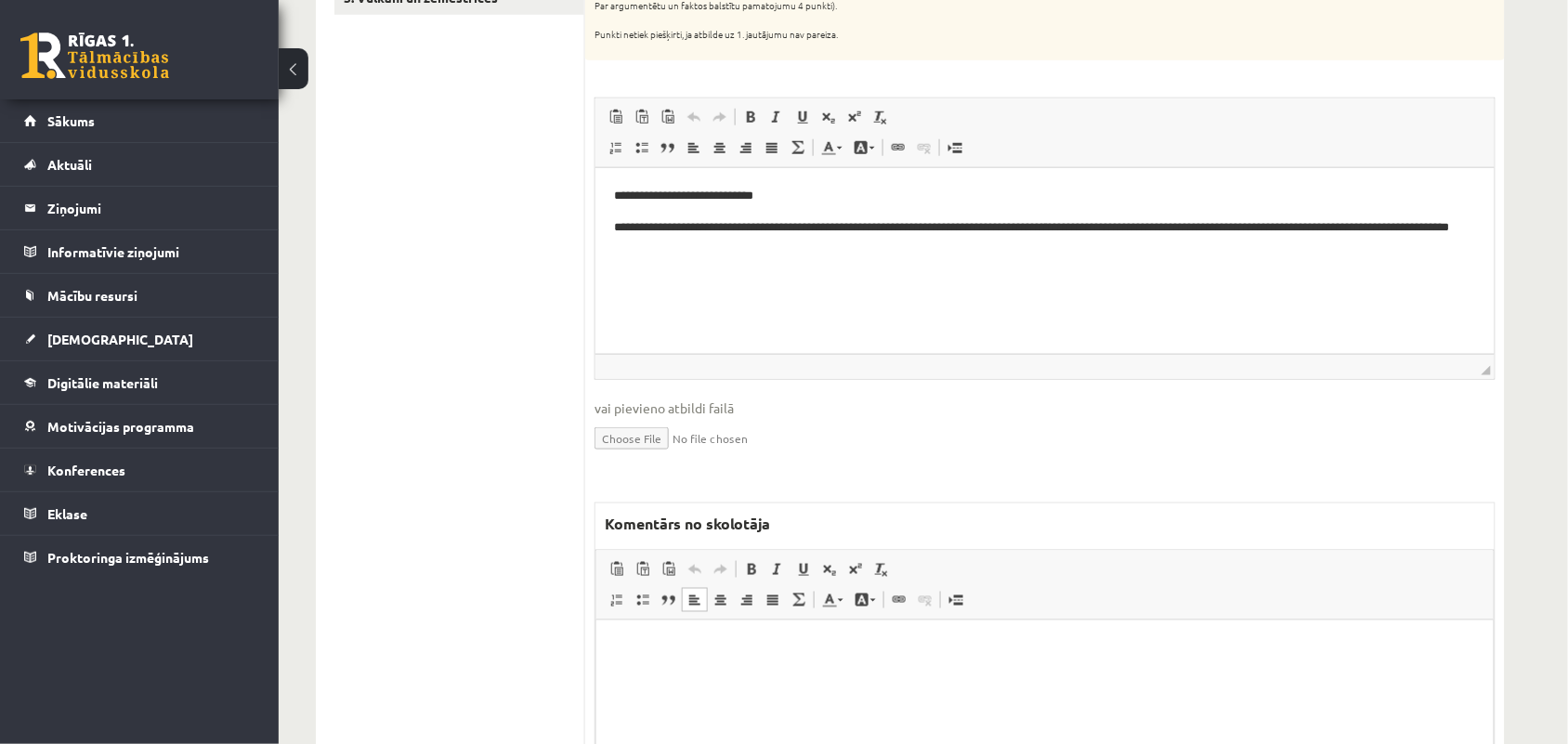
click at [635, 646] on p "Bagātinātā teksta redaktors, wiswyg-editor-47024966379680-1758219049-348" at bounding box center [1043, 649] width 860 height 20
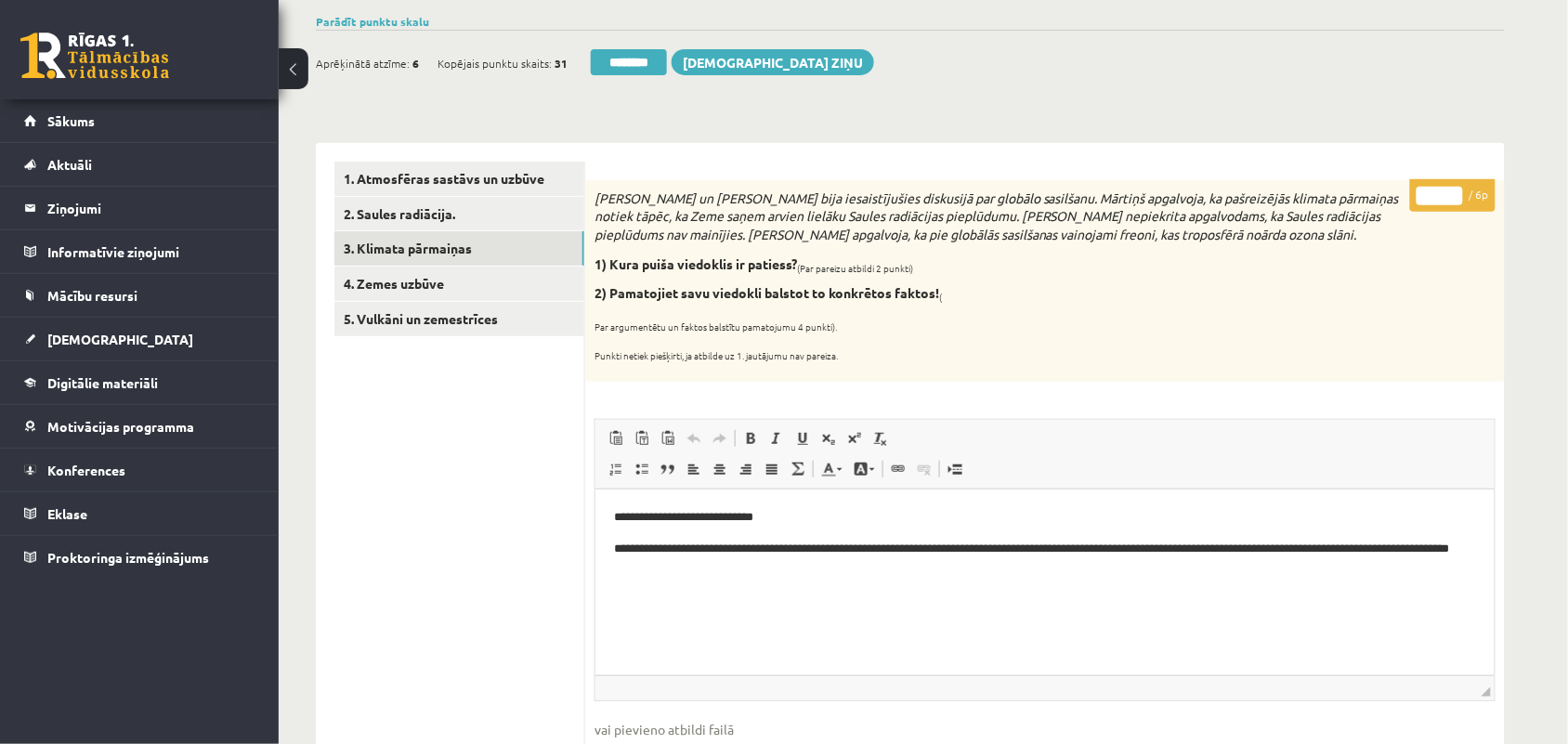
scroll to position [134, 0]
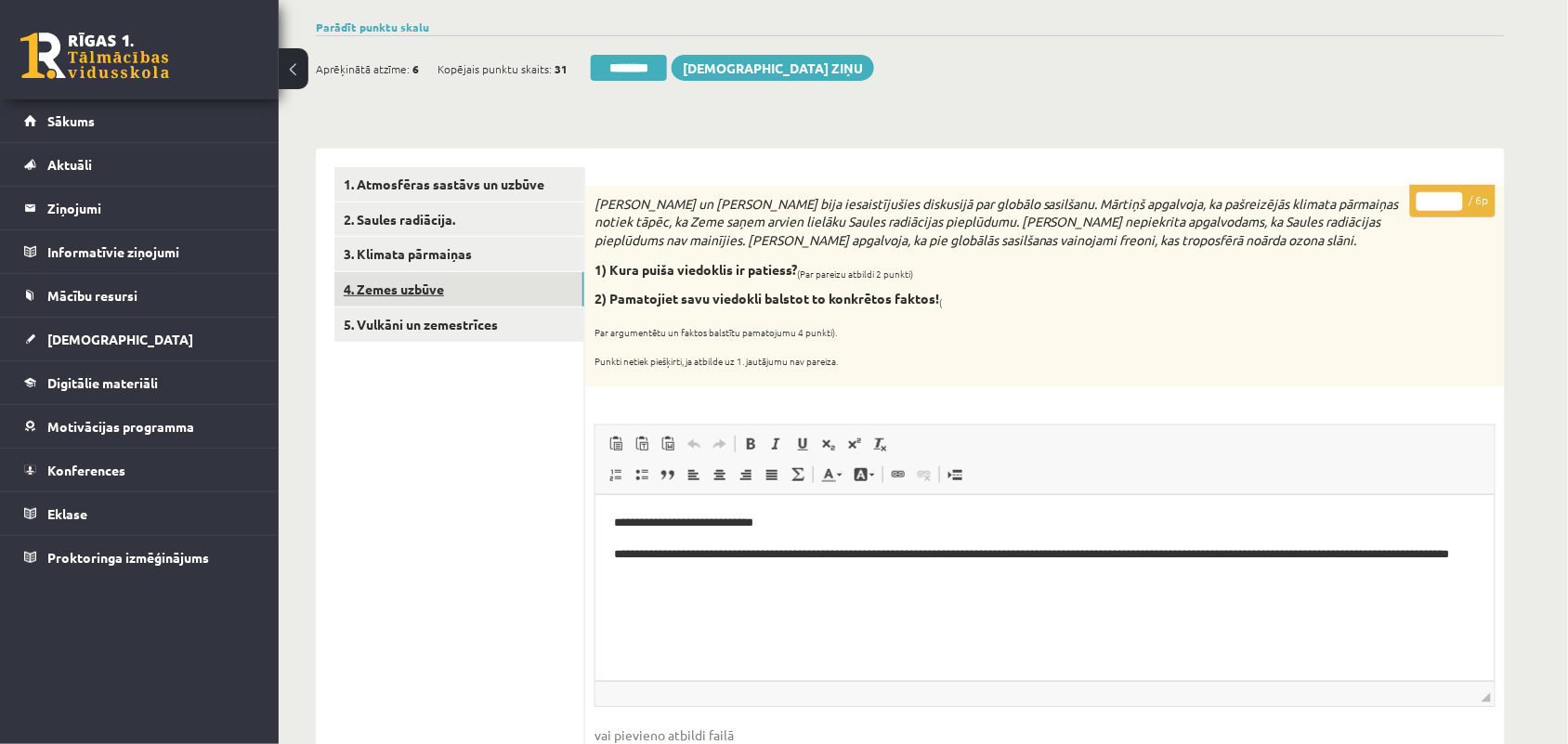
click at [387, 298] on link "4. Zemes uzbūve" at bounding box center [458, 289] width 250 height 35
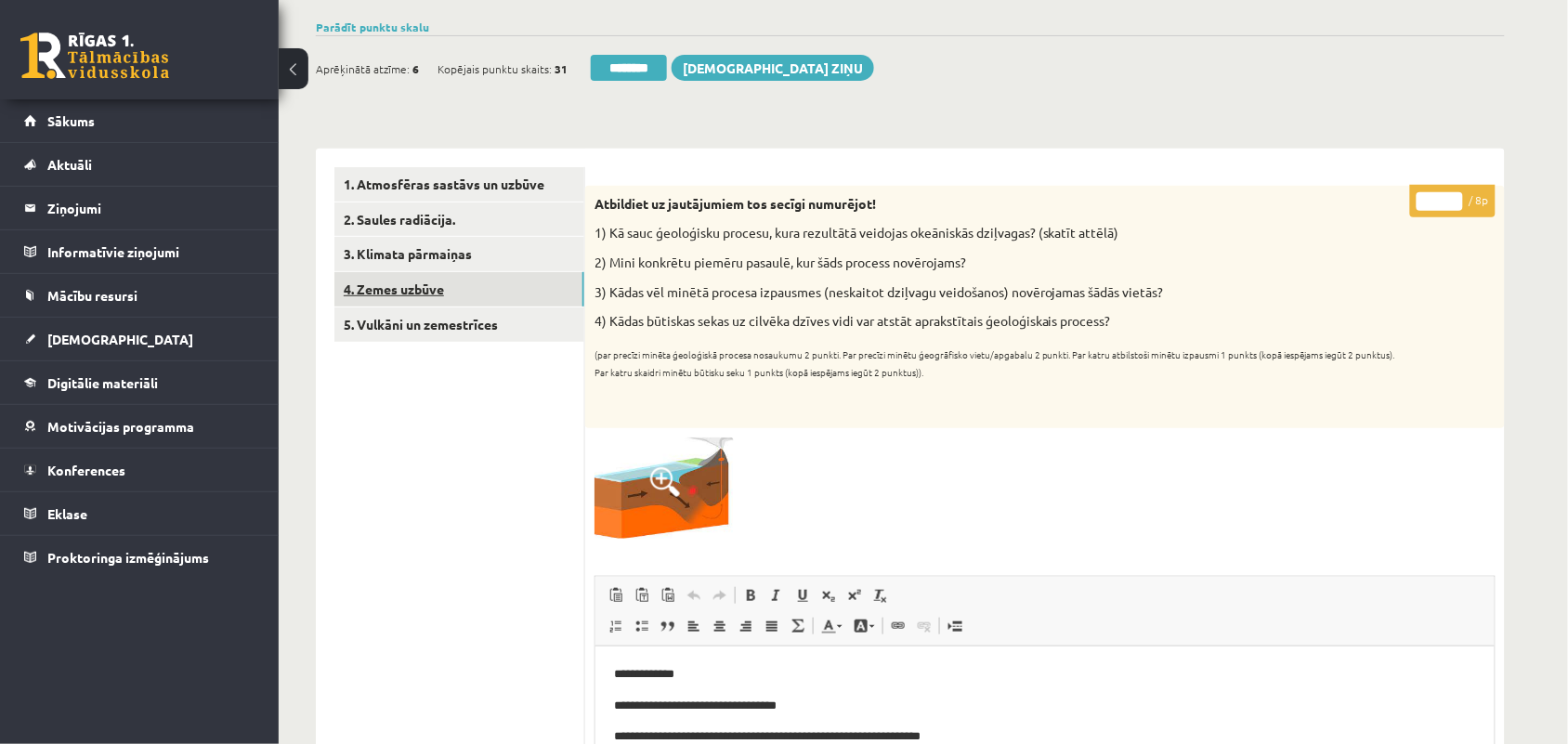
scroll to position [0, 0]
click at [387, 244] on link "3. Klimata pārmaiņas" at bounding box center [458, 254] width 250 height 35
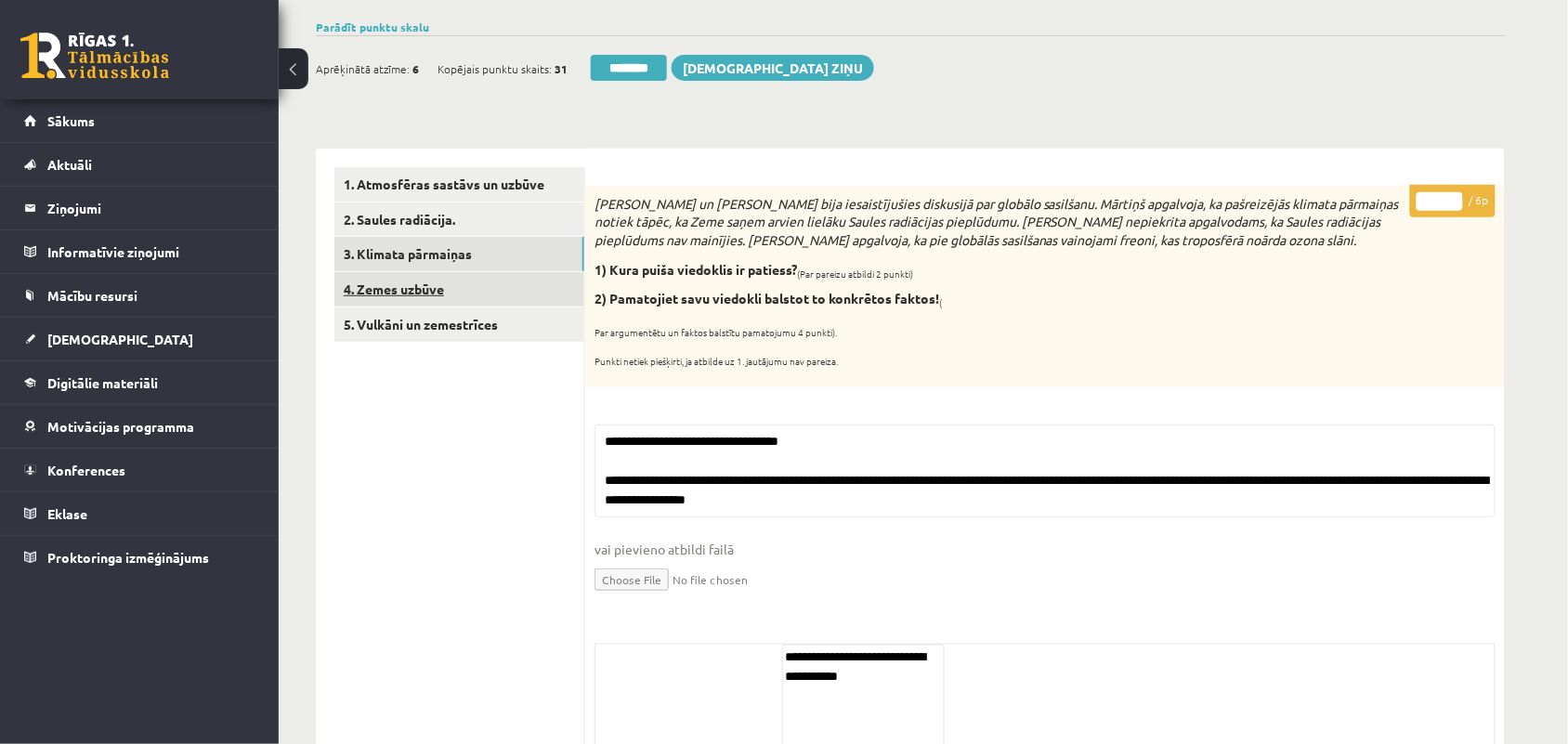
click at [393, 283] on link "4. Zemes uzbūve" at bounding box center [458, 289] width 250 height 35
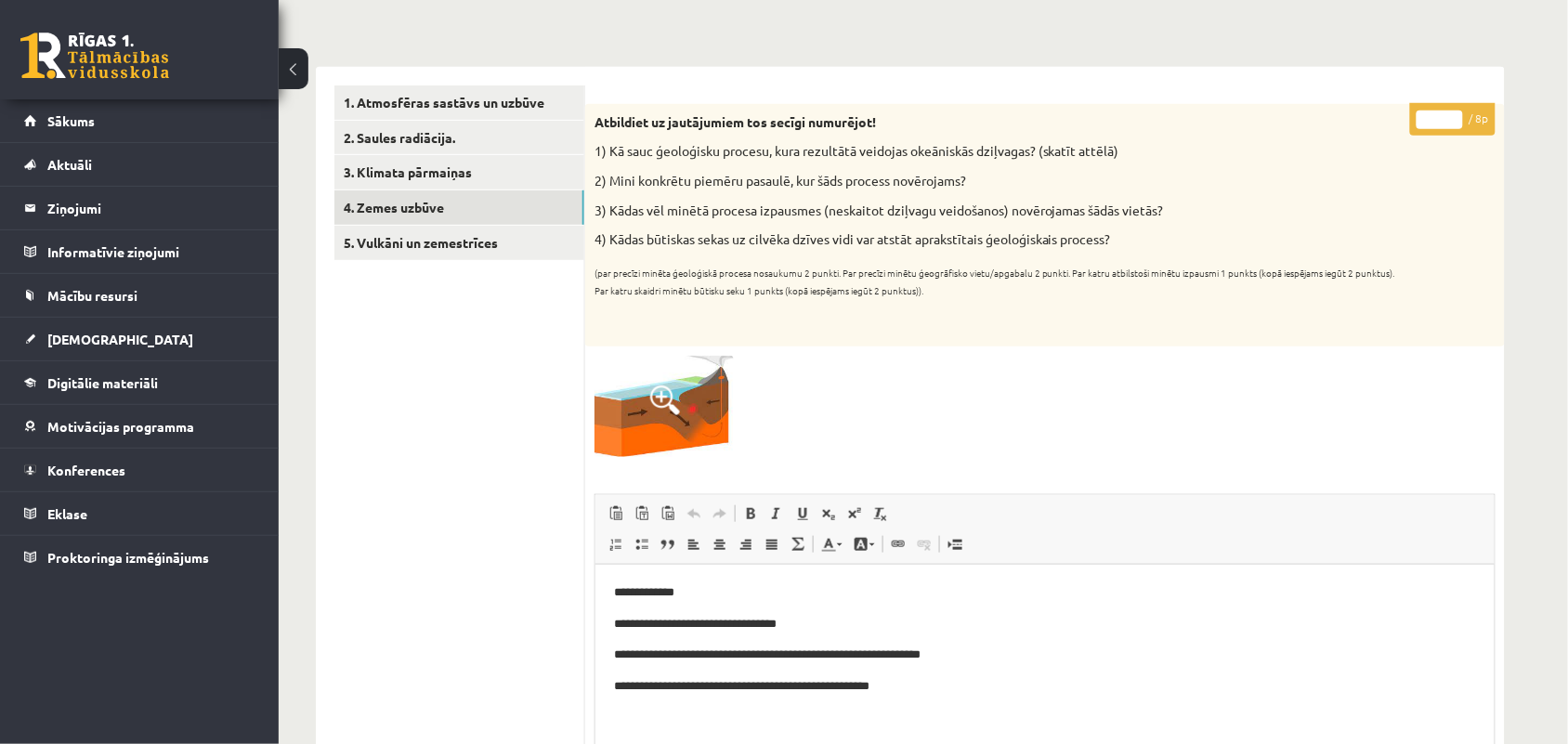
scroll to position [209, 0]
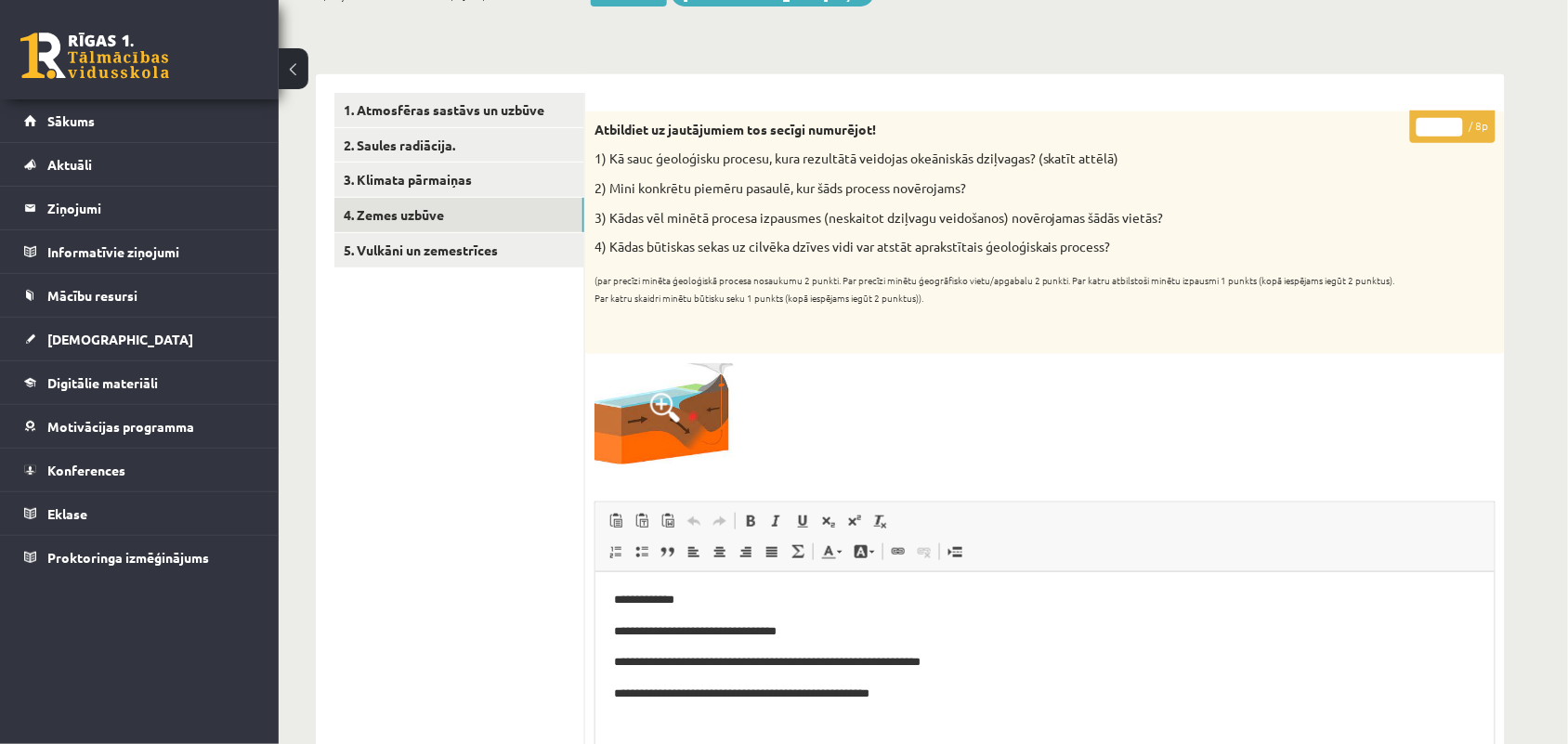
click at [1451, 121] on input "*" at bounding box center [1439, 127] width 47 height 19
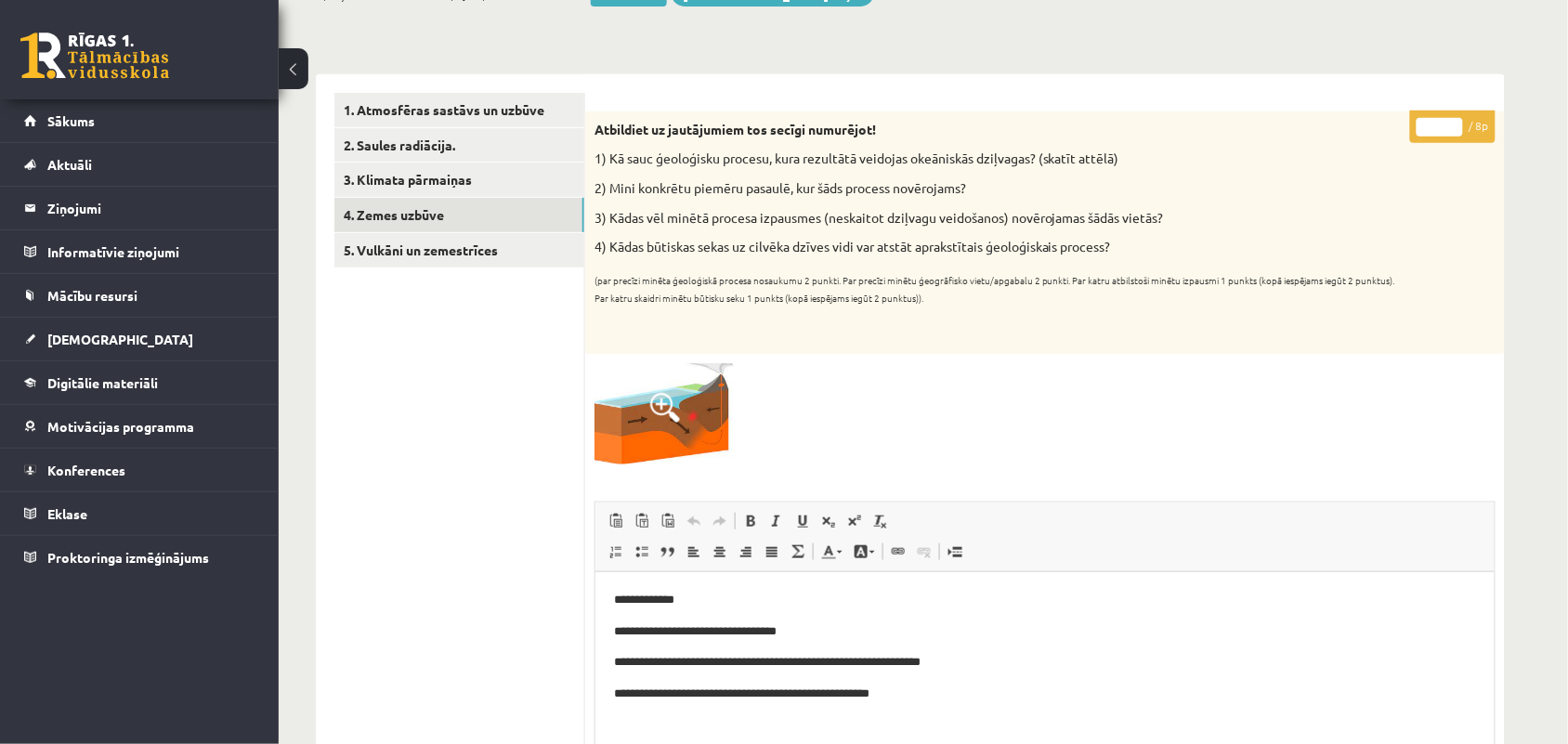
click at [1451, 121] on input "*" at bounding box center [1439, 127] width 47 height 19
type input "*"
click at [1451, 121] on input "*" at bounding box center [1439, 127] width 47 height 19
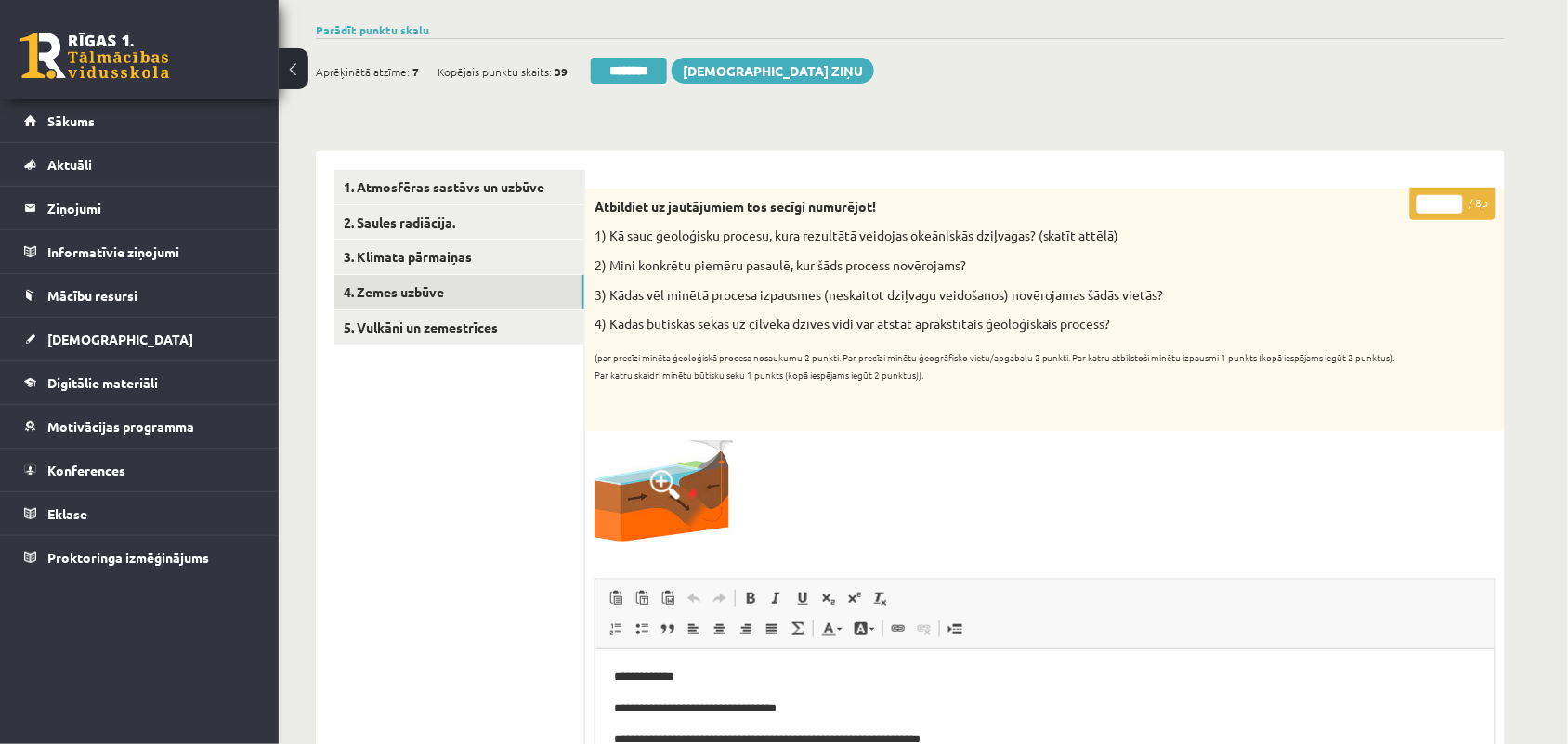
scroll to position [106, 0]
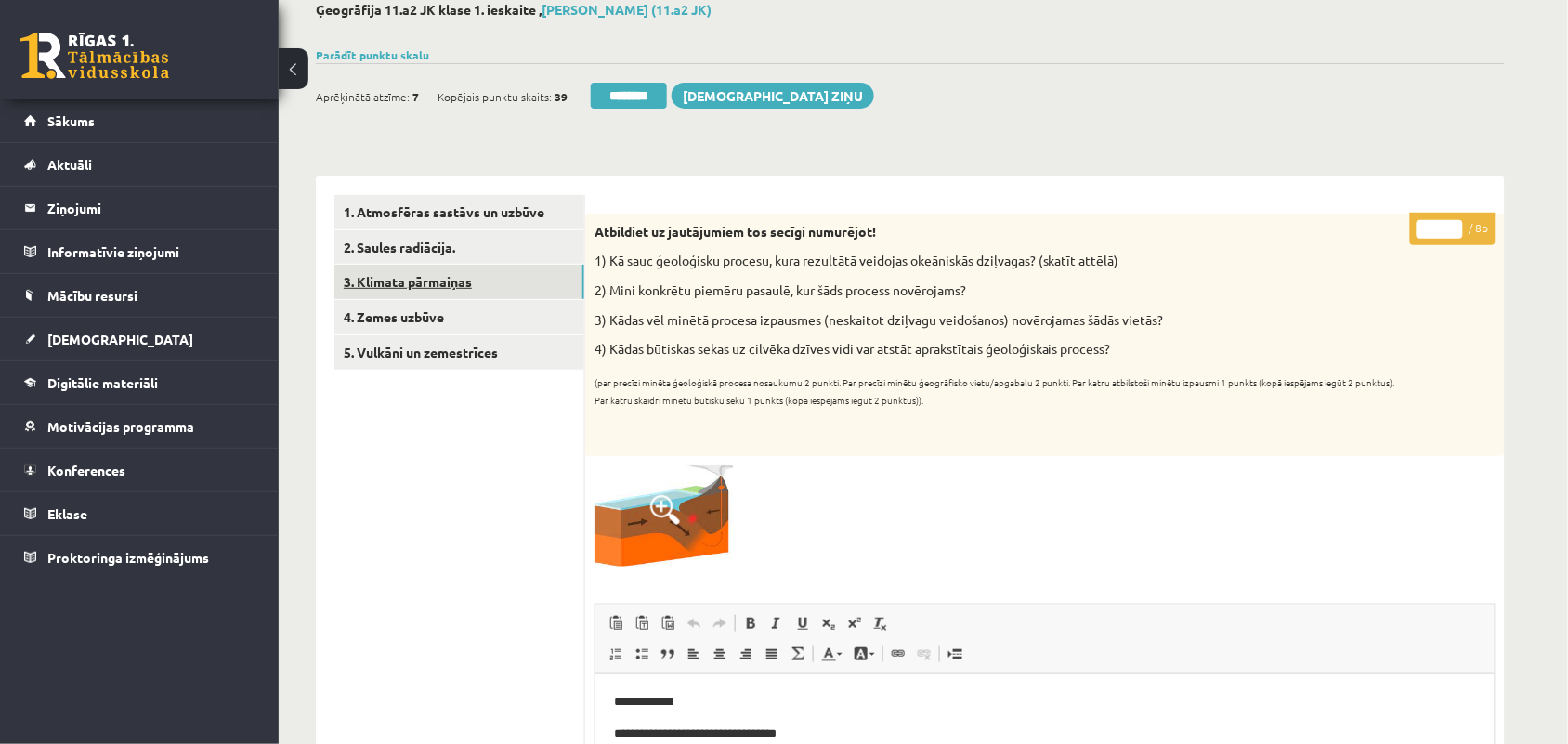
click at [418, 285] on link "3. Klimata pārmaiņas" at bounding box center [458, 281] width 250 height 35
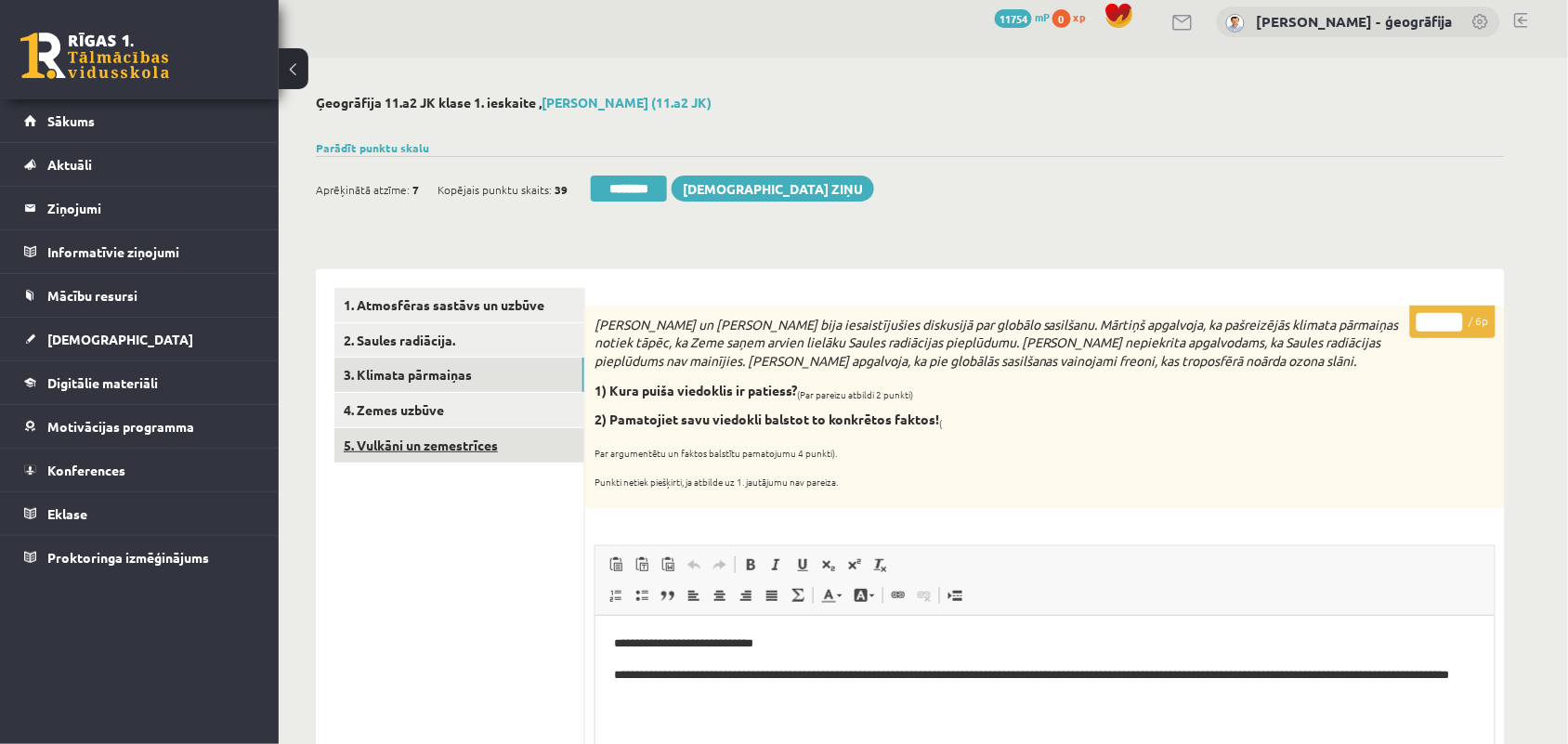
scroll to position [0, 0]
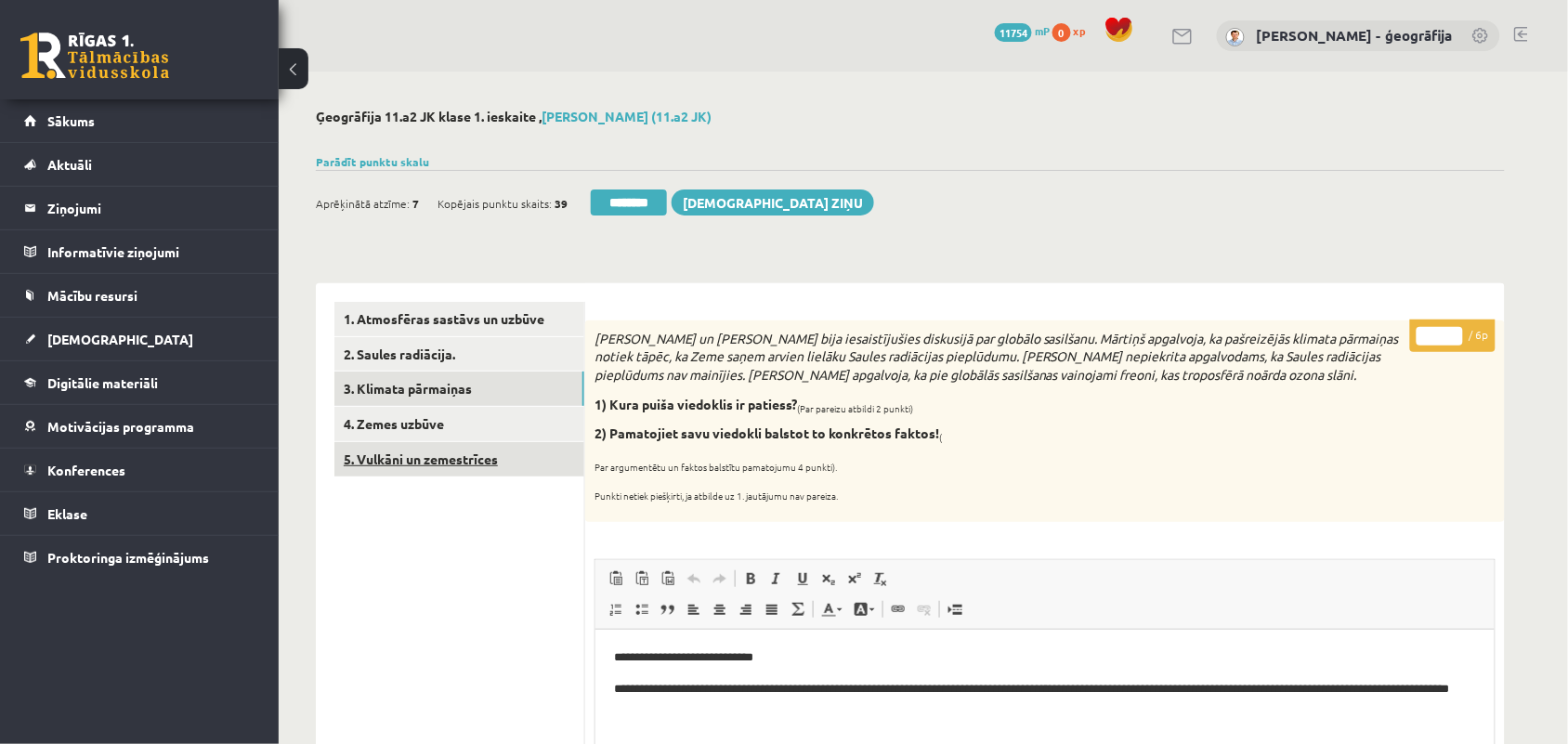
click at [397, 452] on link "5. Vulkāni un zemestrīces" at bounding box center [458, 460] width 250 height 35
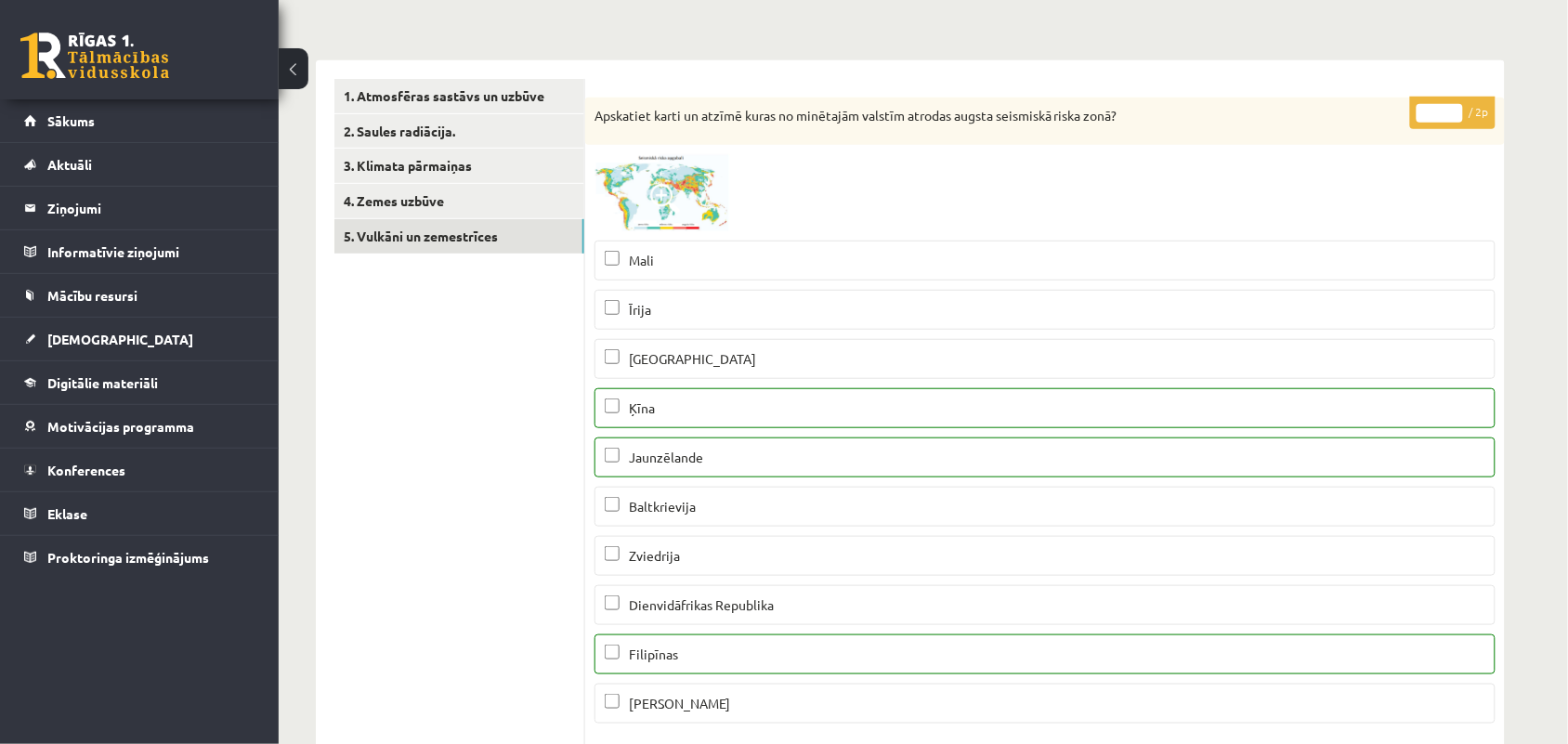
scroll to position [225, 0]
click at [1452, 104] on input "*" at bounding box center [1439, 111] width 47 height 19
type input "*"
click at [1452, 104] on input "*" at bounding box center [1439, 111] width 47 height 19
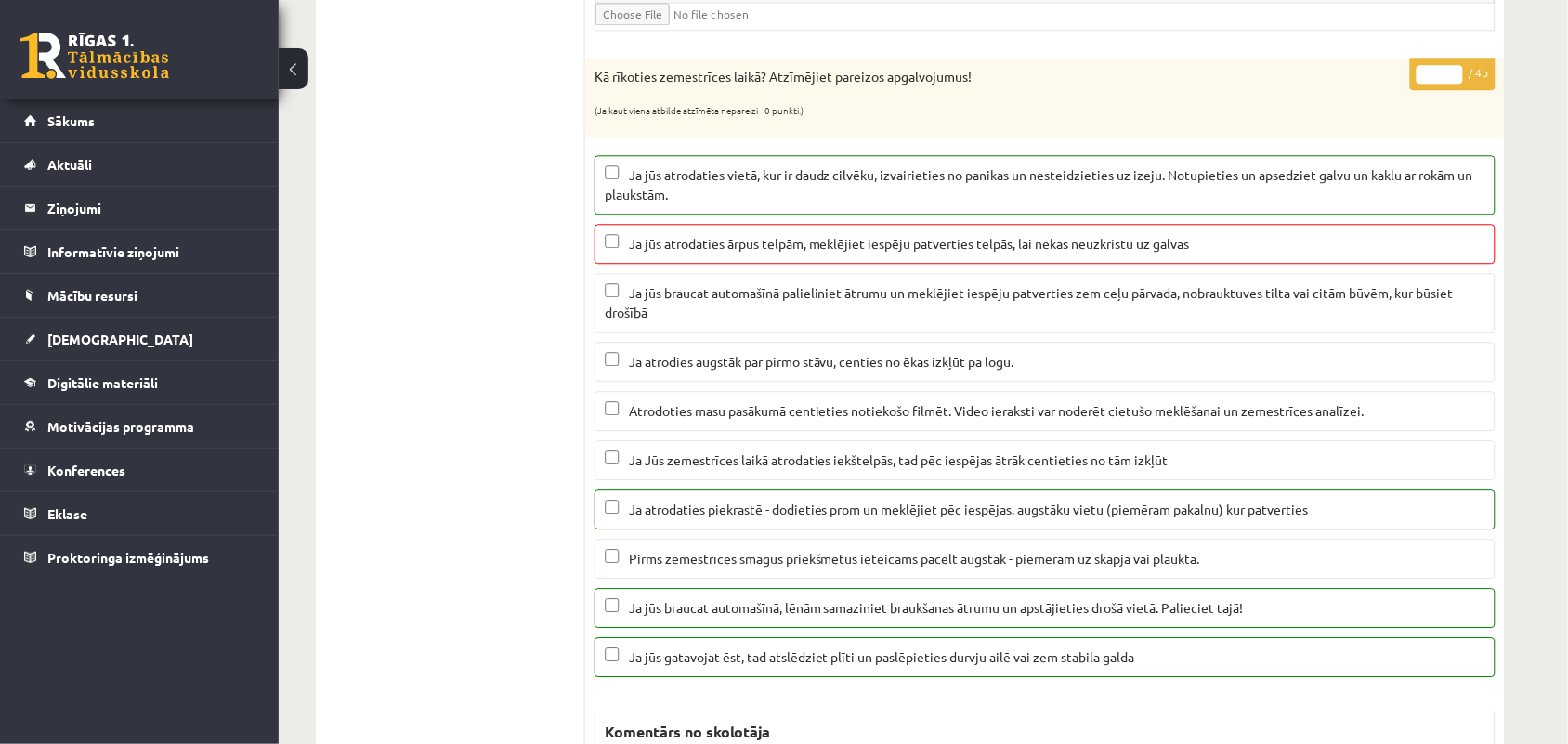
scroll to position [1321, 0]
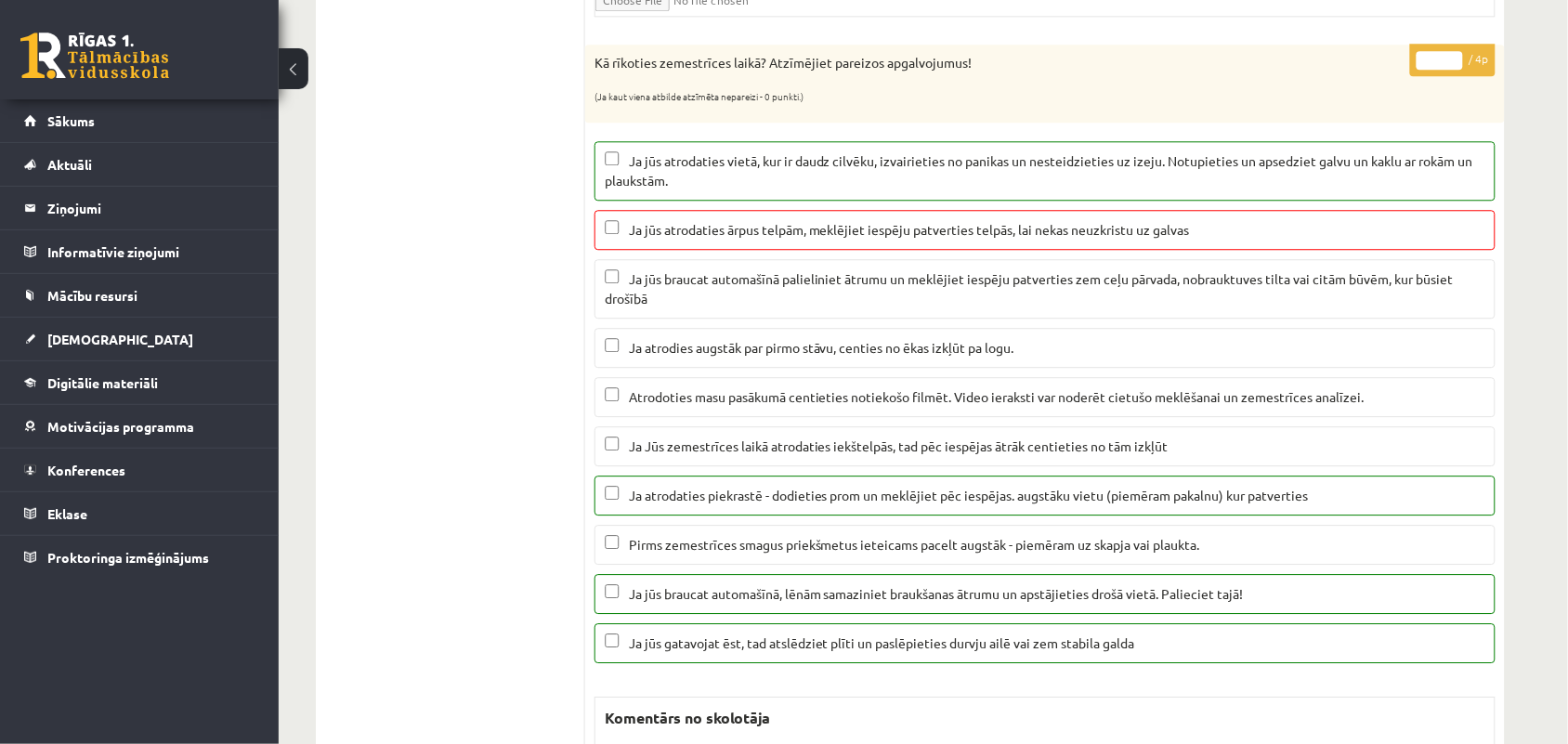
drag, startPoint x: 1455, startPoint y: 68, endPoint x: 697, endPoint y: 790, distance: 1046.8
click at [1416, 70] on input "*" at bounding box center [1439, 60] width 47 height 19
click at [1456, 66] on input "*" at bounding box center [1439, 60] width 47 height 19
type input "*"
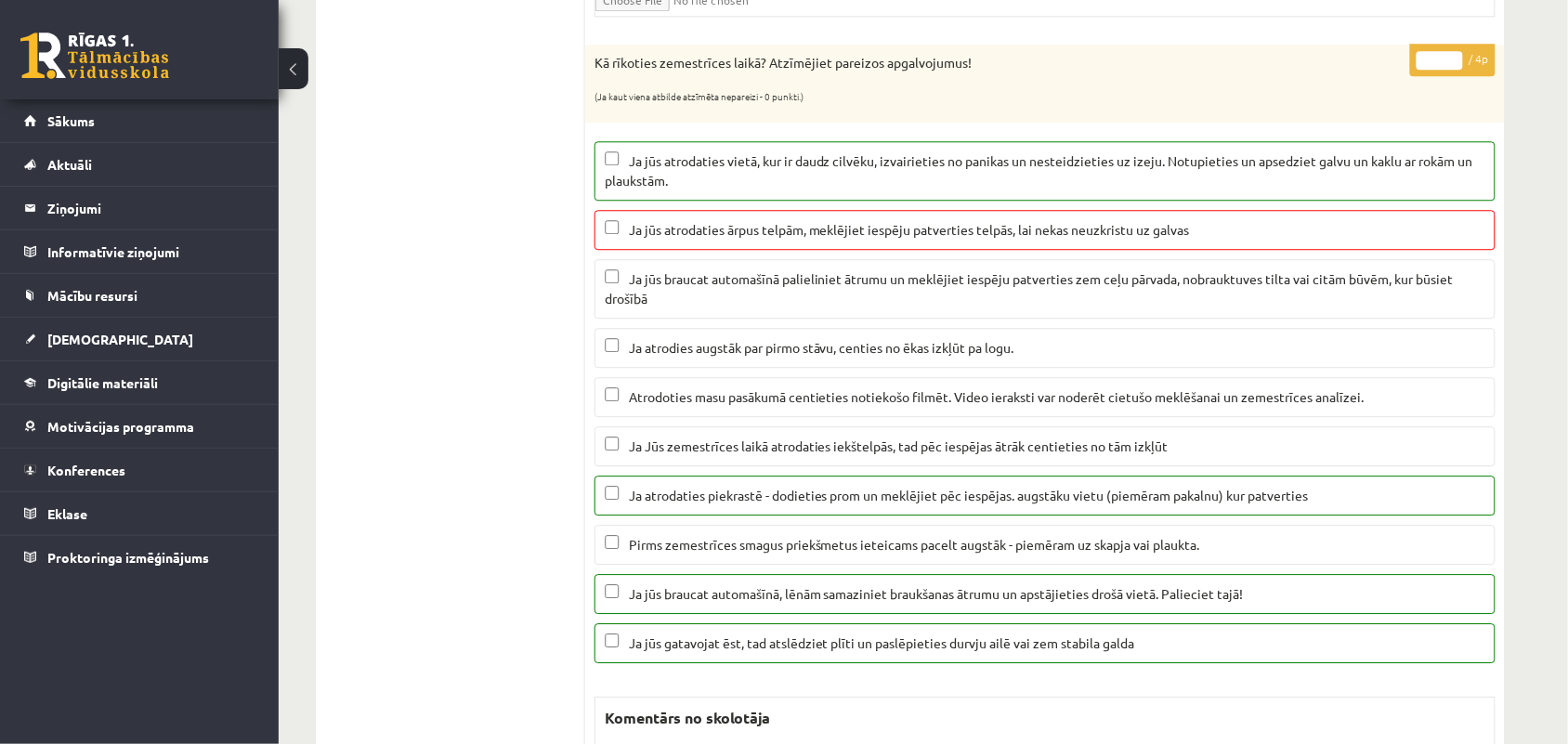
click at [1456, 66] on input "*" at bounding box center [1439, 60] width 47 height 19
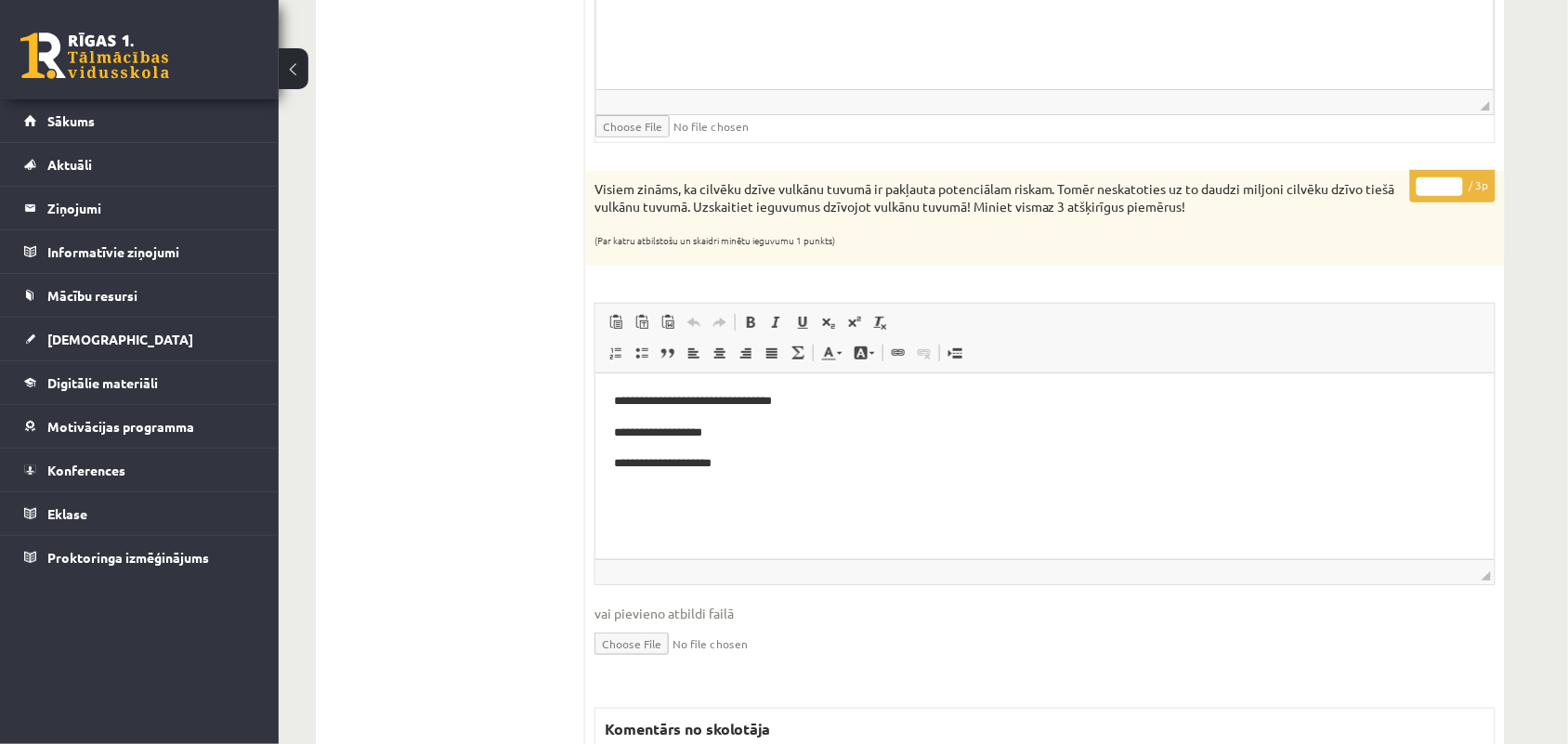
scroll to position [2307, 0]
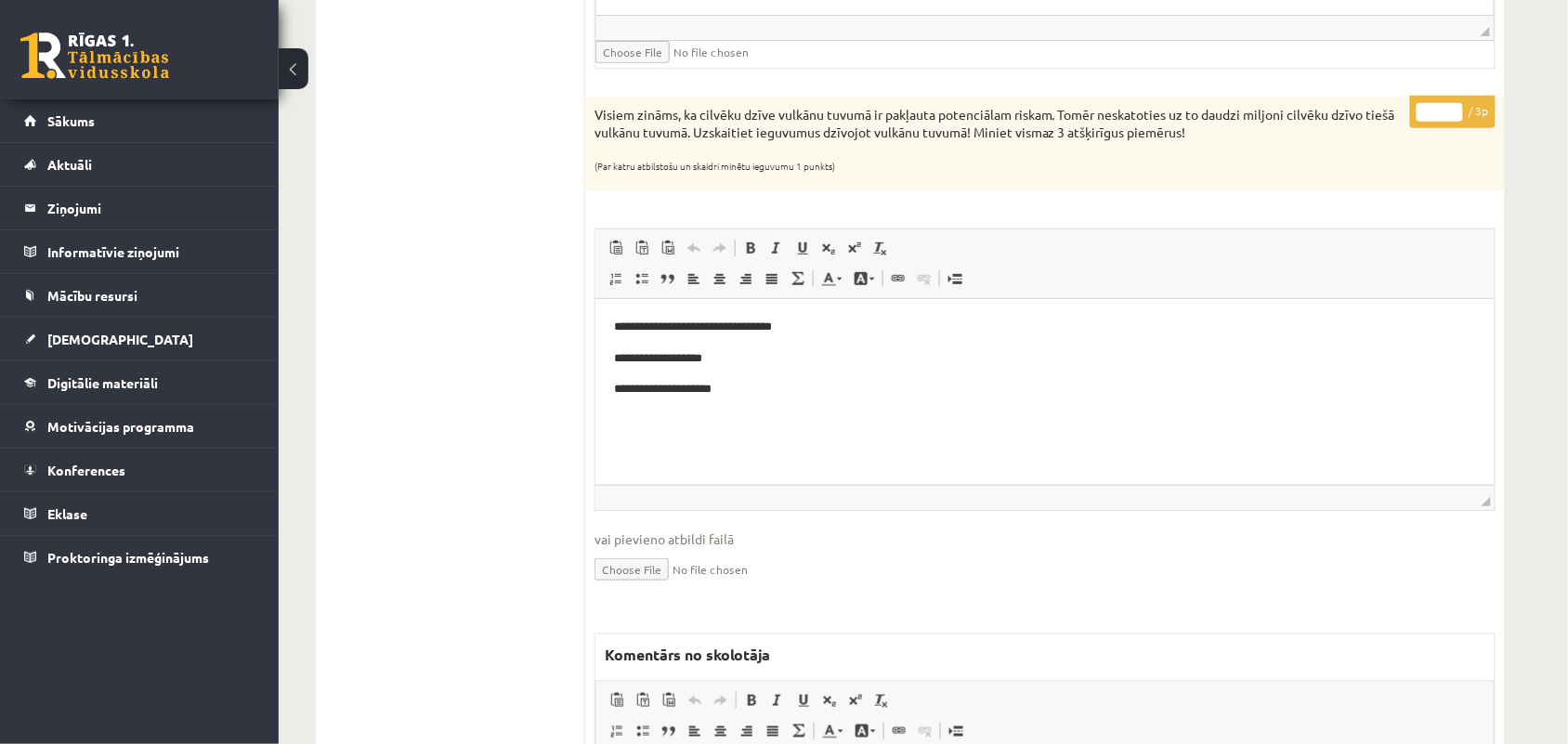
click at [1454, 112] on input "*" at bounding box center [1439, 112] width 47 height 19
type input "*"
click at [1454, 112] on input "*" at bounding box center [1439, 112] width 47 height 19
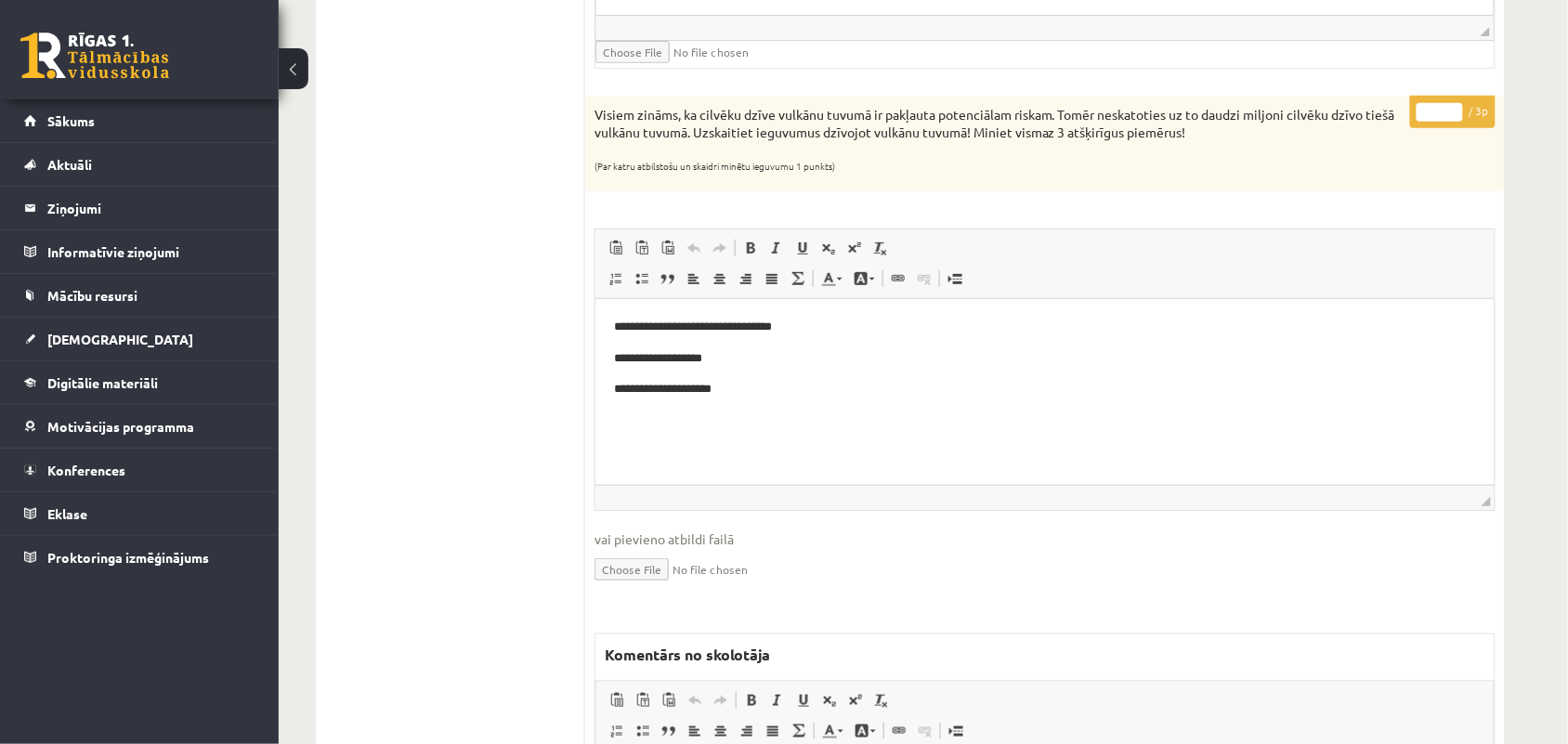
click at [643, 396] on p "**********" at bounding box center [1043, 390] width 862 height 20
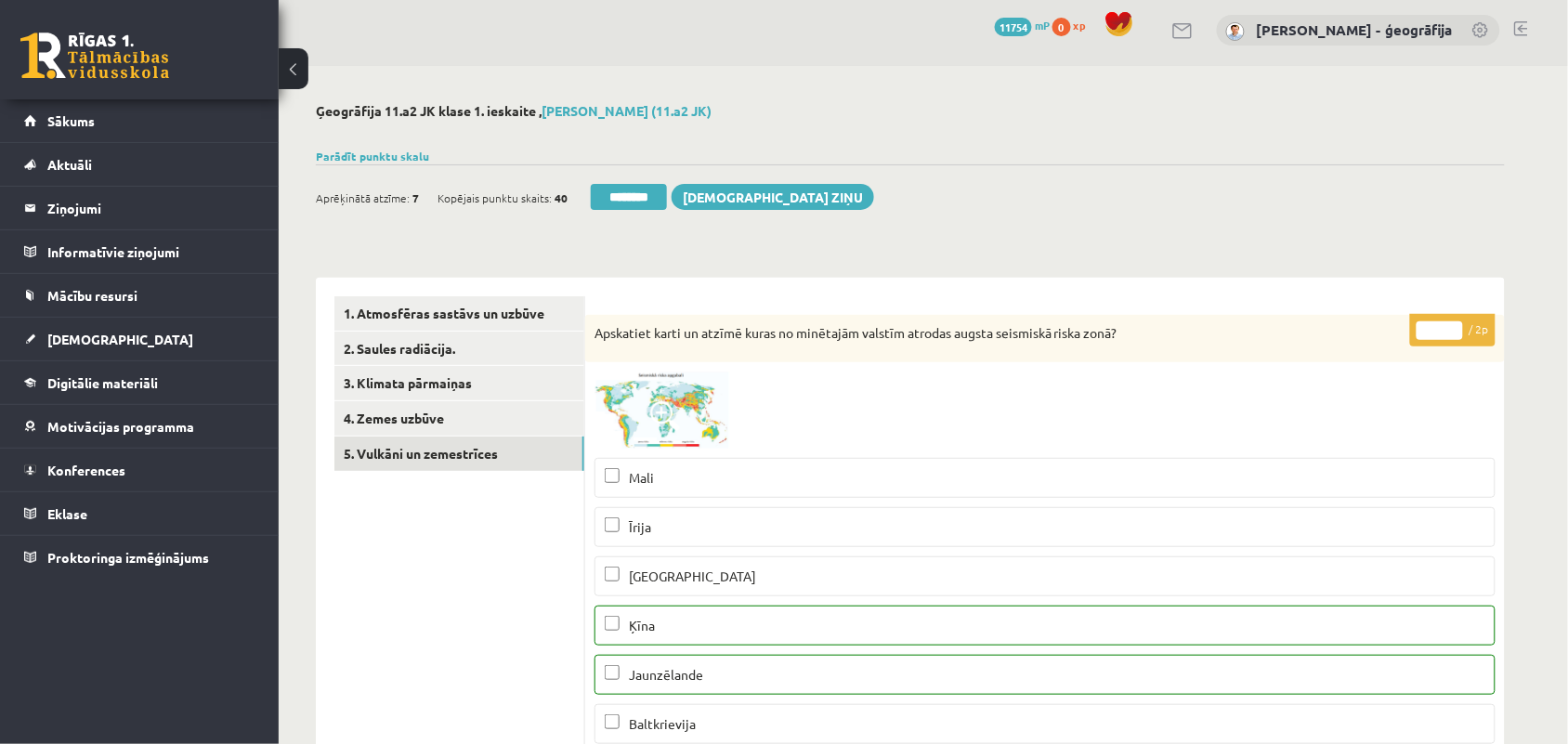
scroll to position [0, 0]
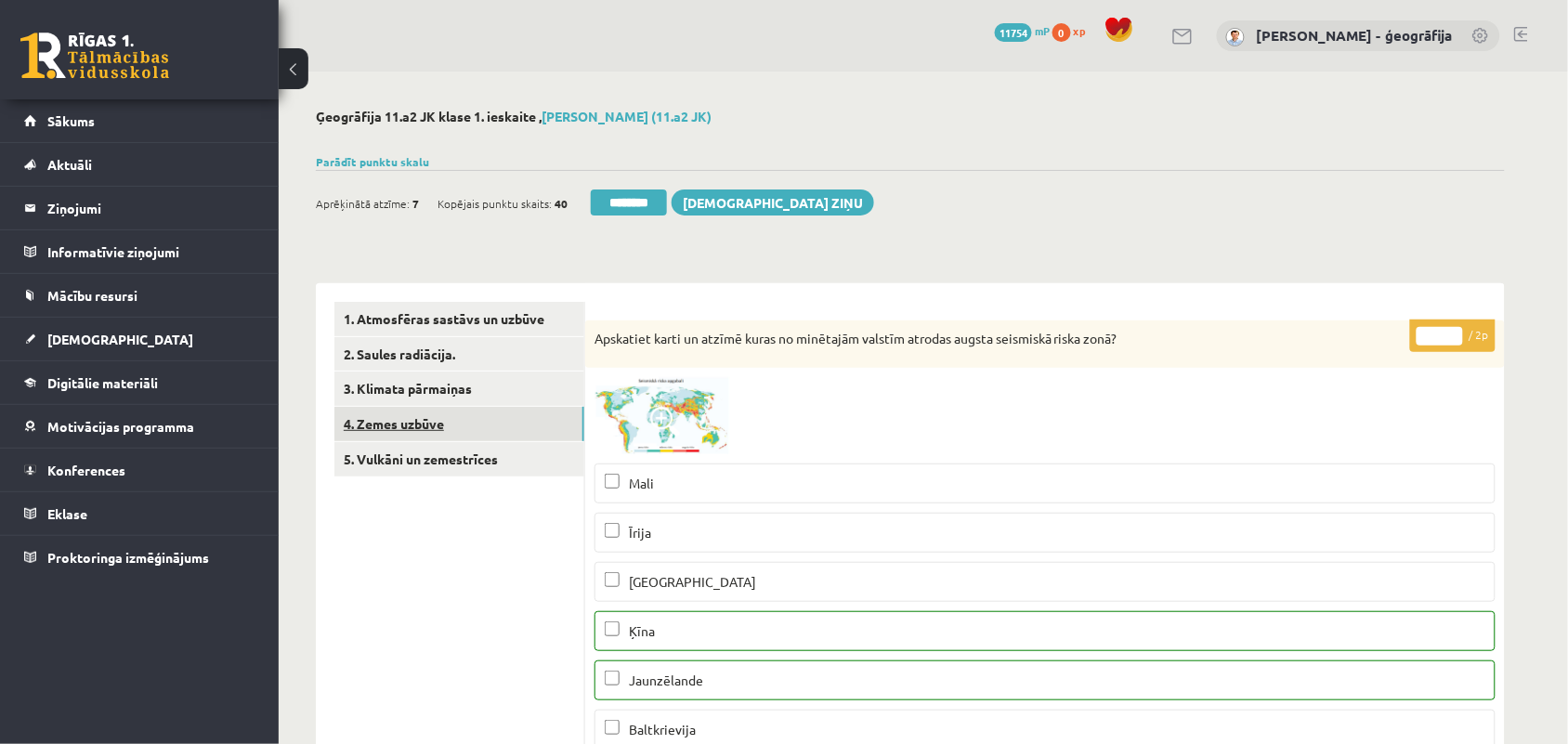
click at [369, 415] on link "4. Zemes uzbūve" at bounding box center [458, 424] width 250 height 35
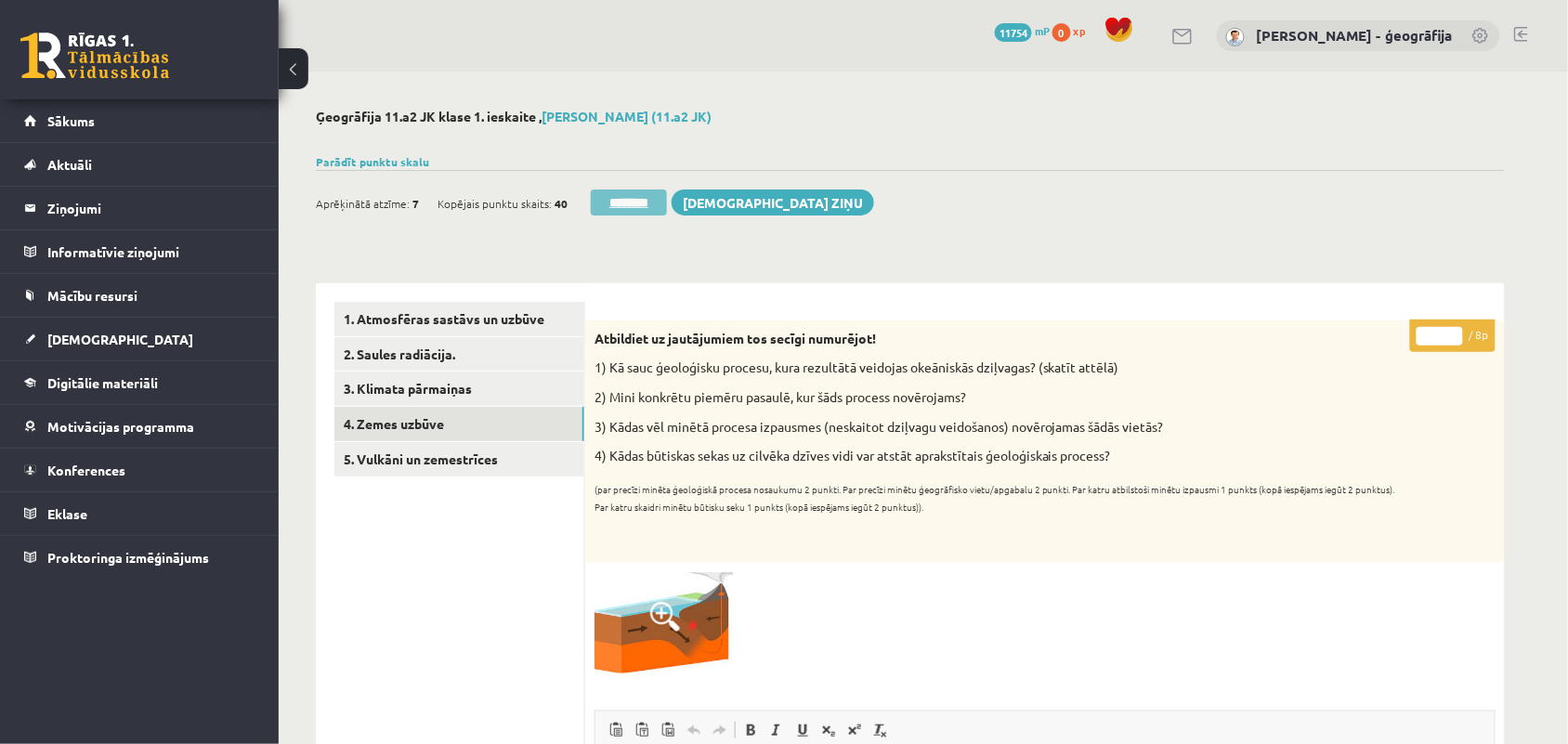
click at [618, 207] on input "********" at bounding box center [628, 203] width 77 height 26
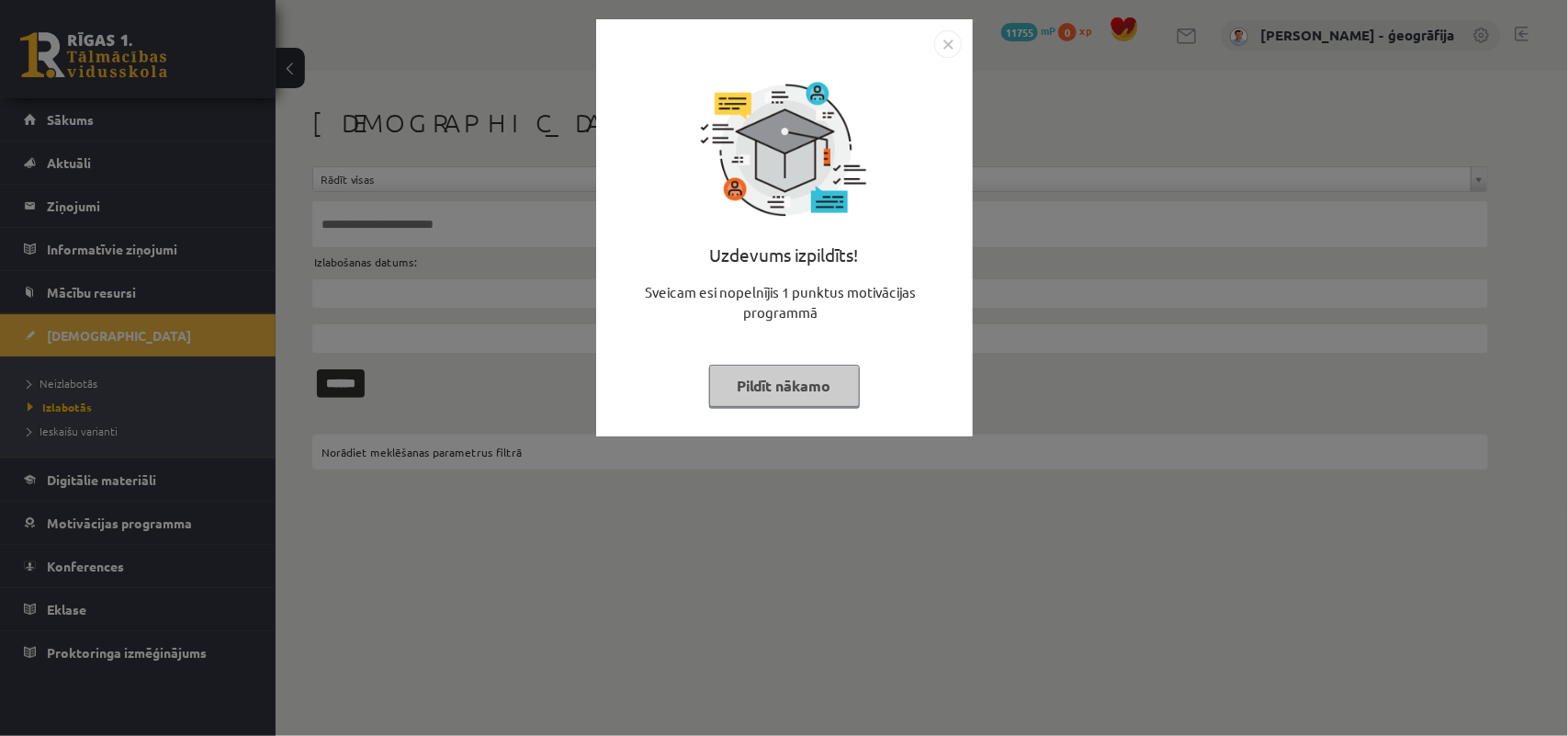
click at [811, 391] on button "Pildīt nākamo" at bounding box center [784, 386] width 151 height 42
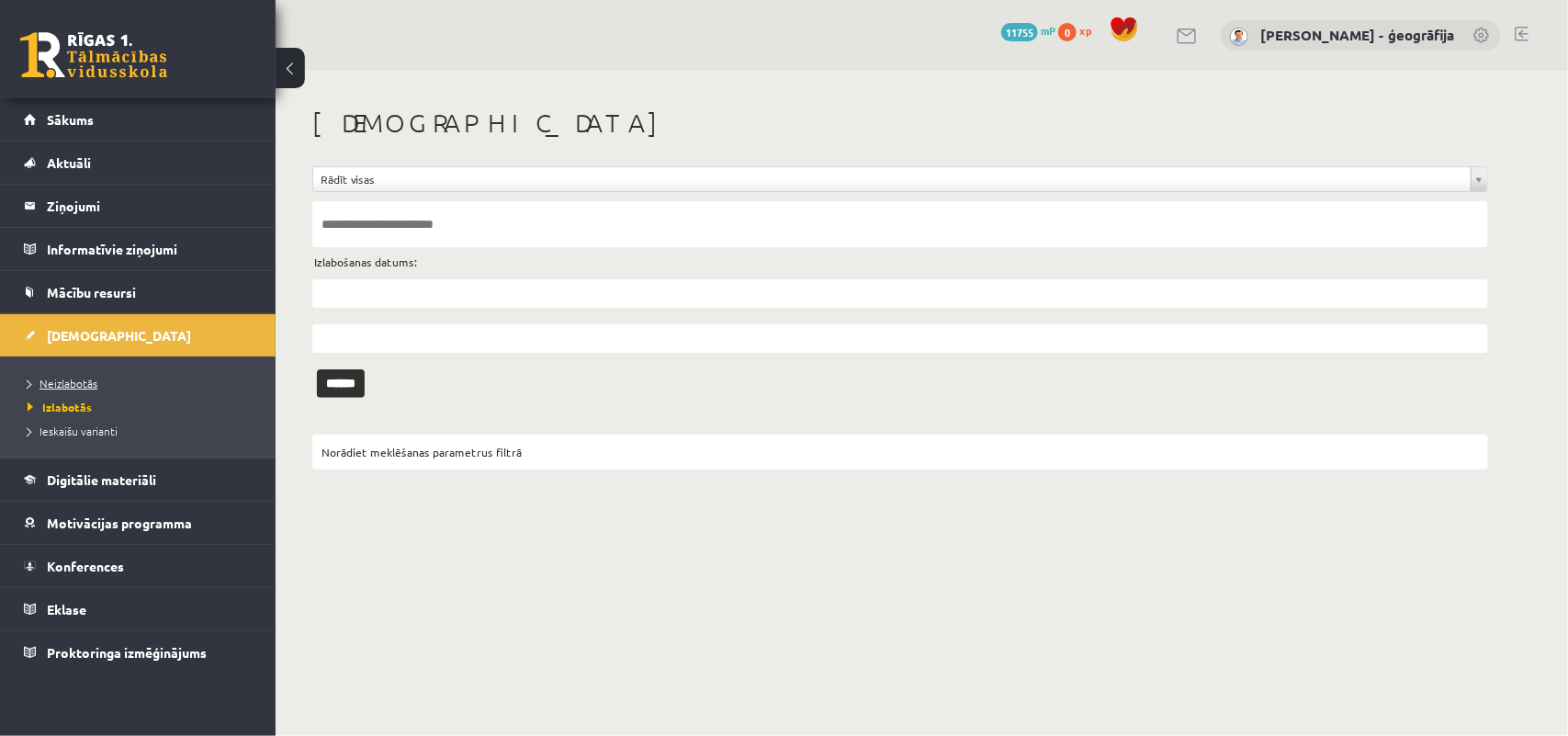
click at [53, 387] on span "Neizlabotās" at bounding box center [62, 383] width 70 height 15
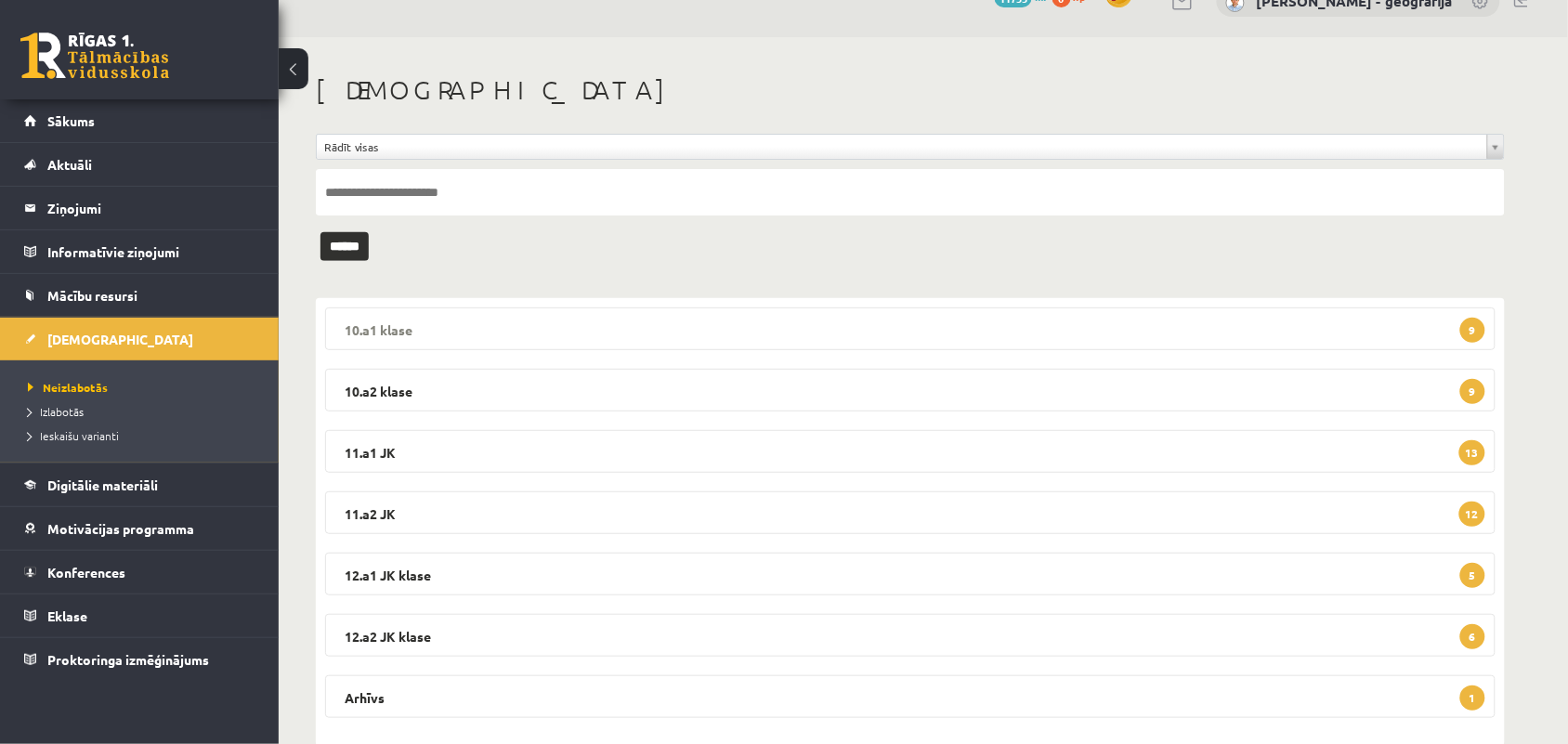
scroll to position [73, 0]
